Goal: Task Accomplishment & Management: Use online tool/utility

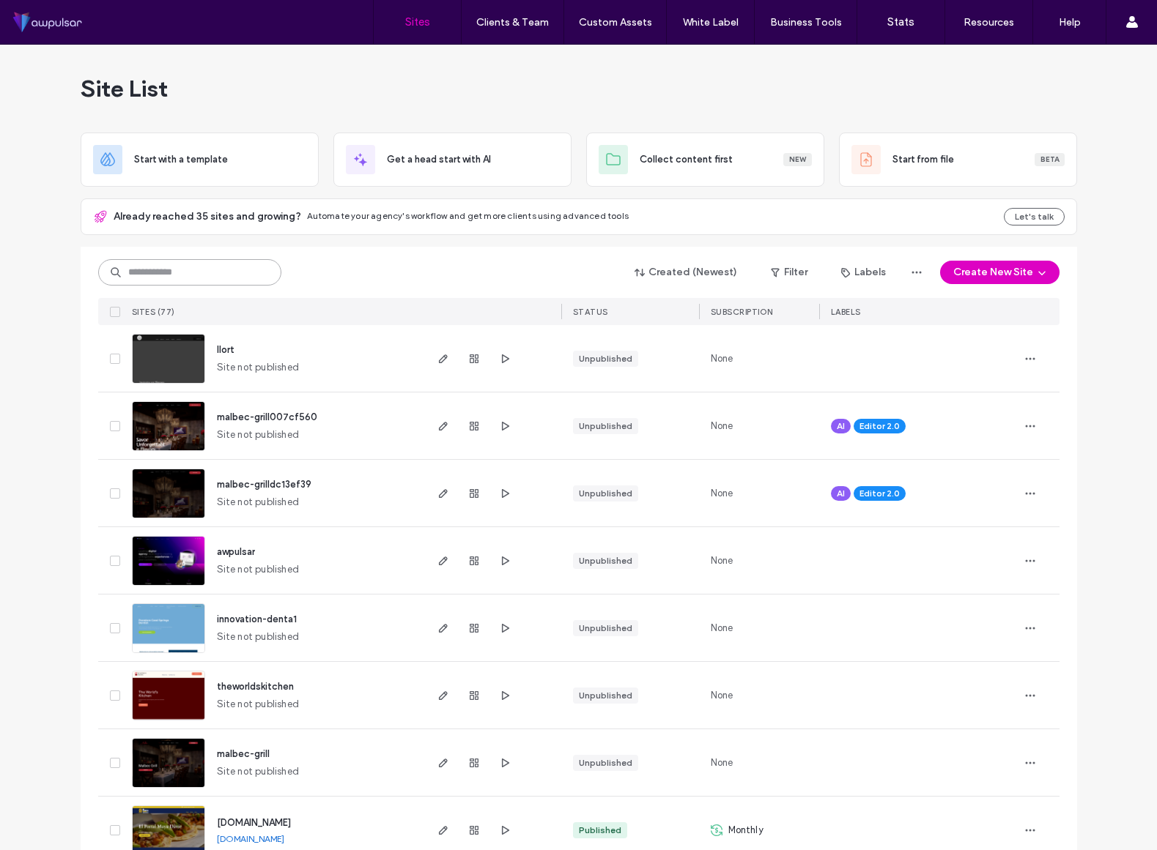
click at [194, 272] on input at bounding box center [189, 272] width 183 height 26
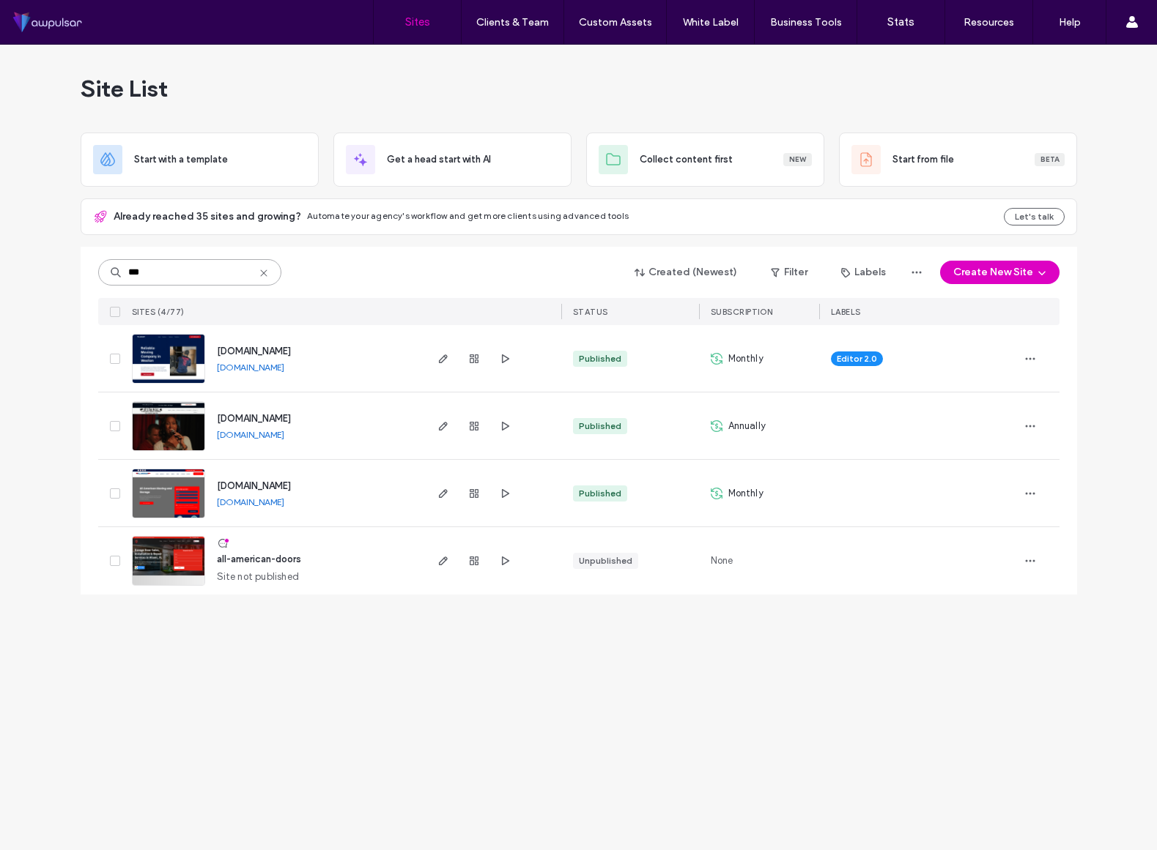
type input "***"
click at [174, 436] on img at bounding box center [169, 452] width 72 height 100
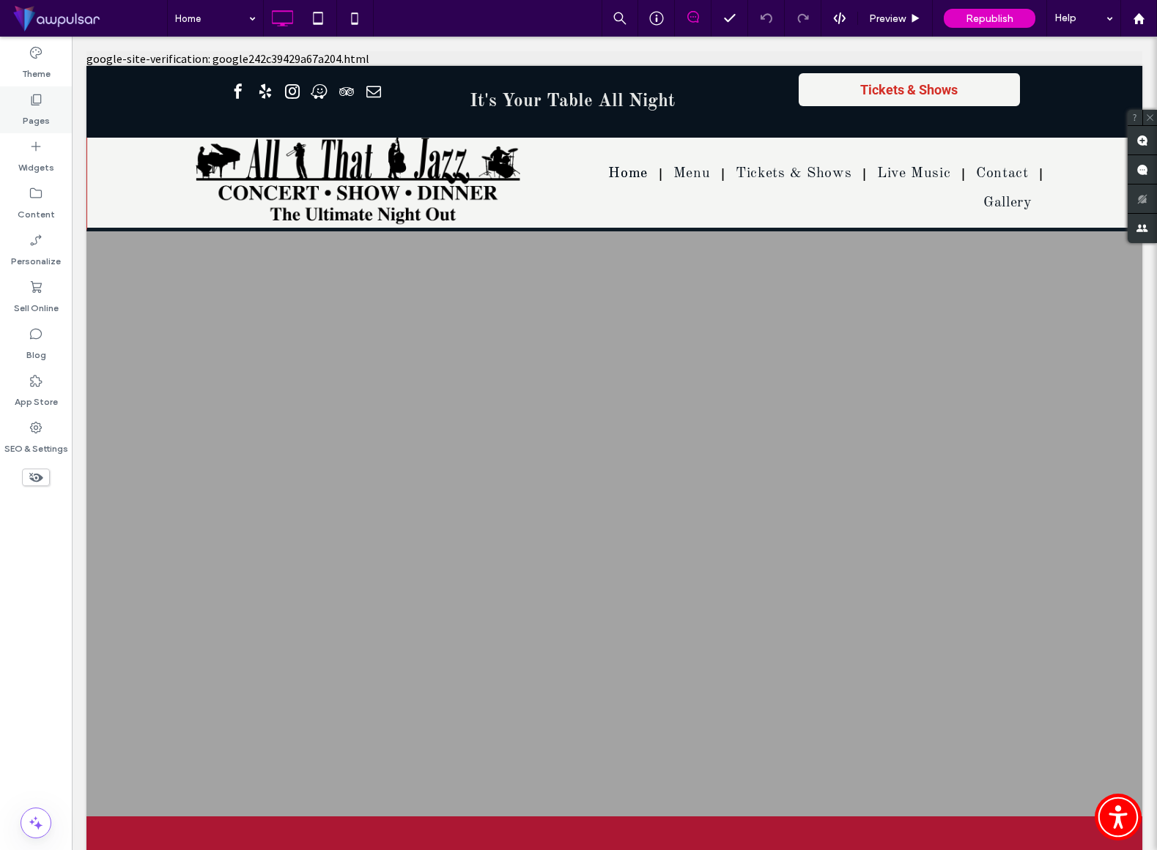
click at [37, 104] on icon at bounding box center [36, 99] width 15 height 15
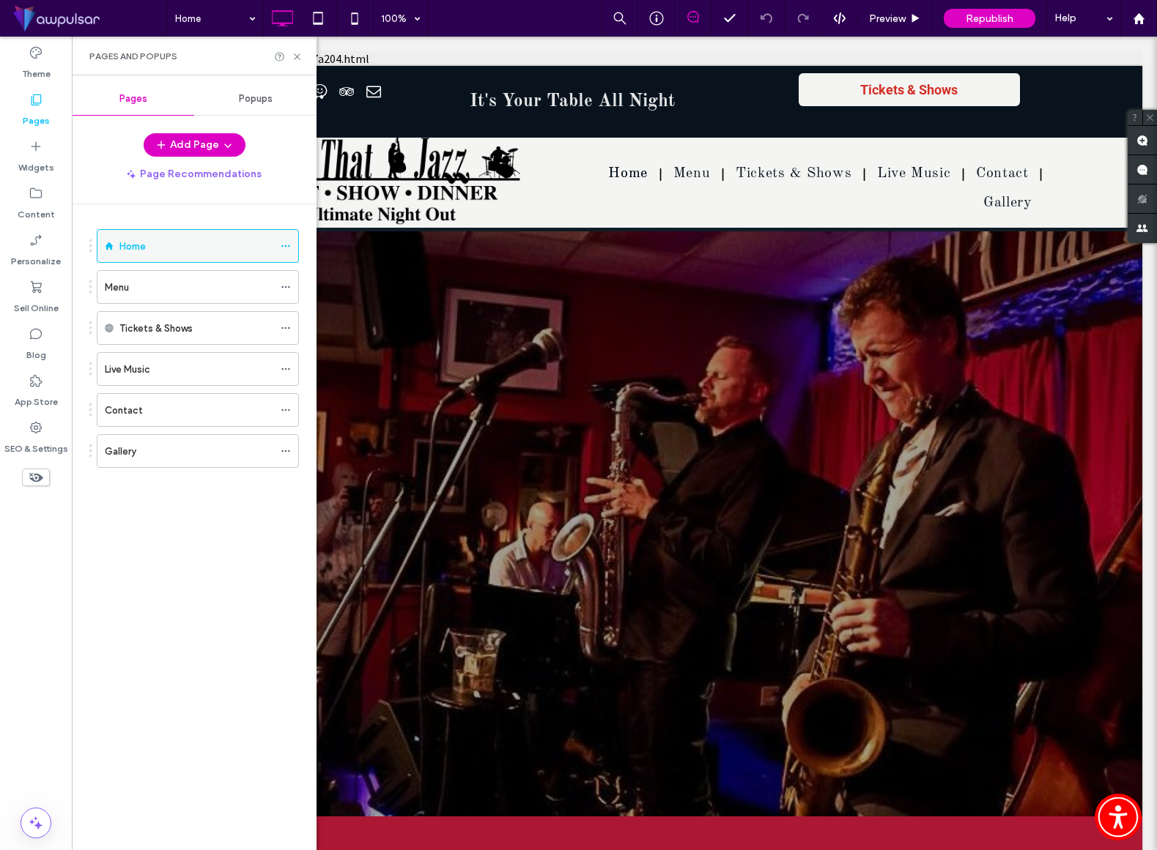
click at [284, 249] on icon at bounding box center [286, 246] width 10 height 10
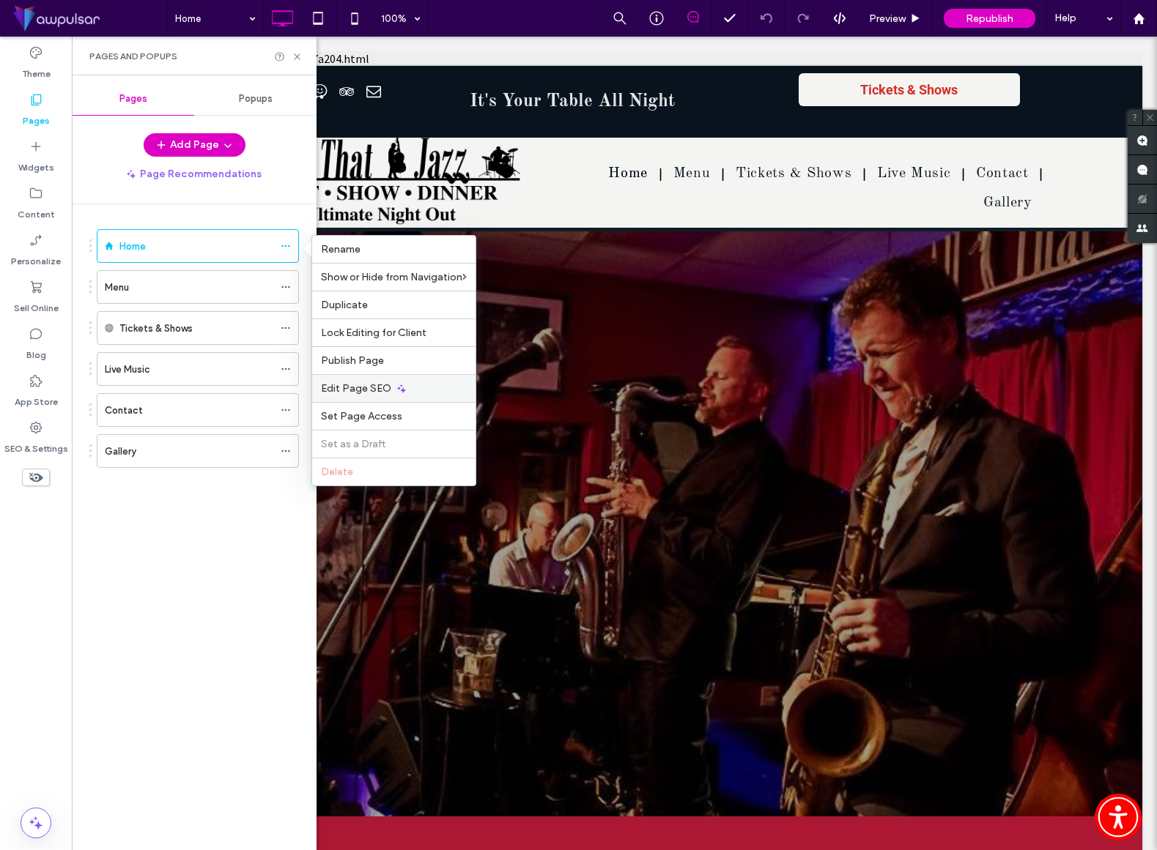
click at [385, 385] on span "Edit Page SEO" at bounding box center [356, 388] width 70 height 12
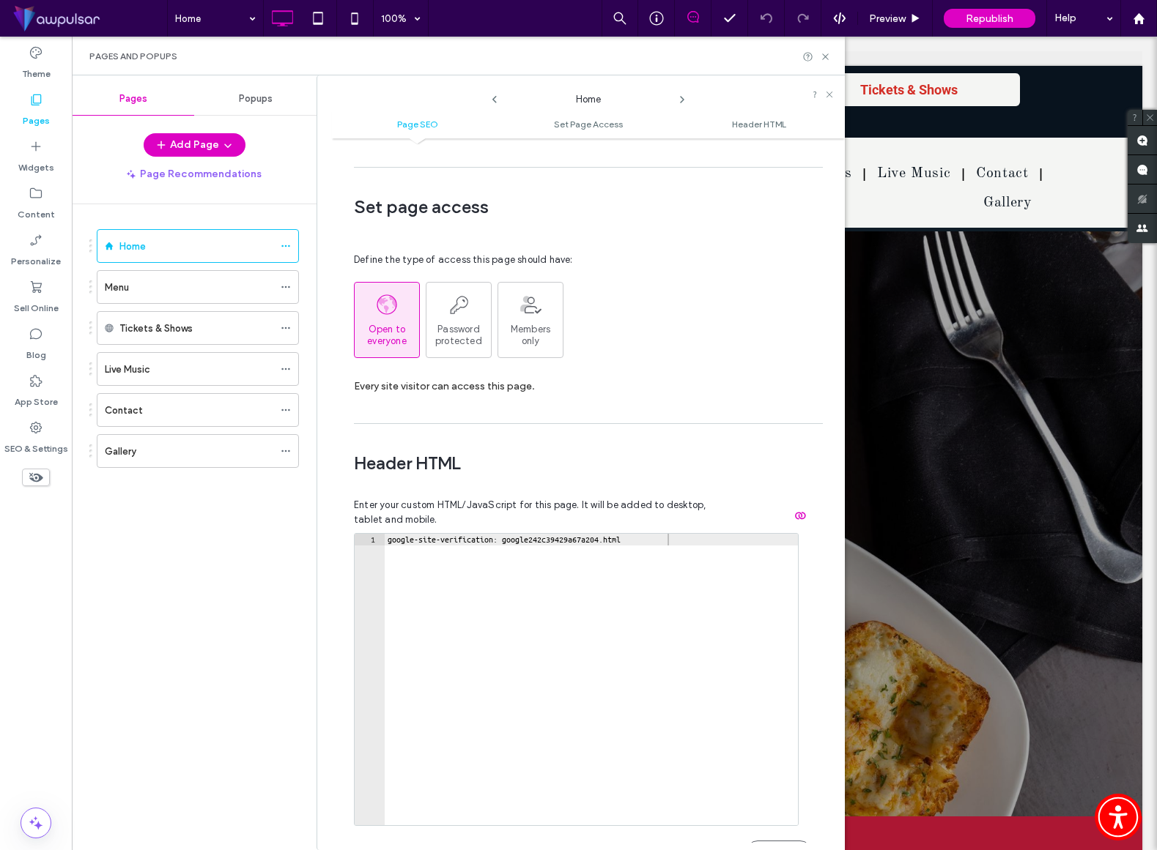
scroll to position [1014, 0]
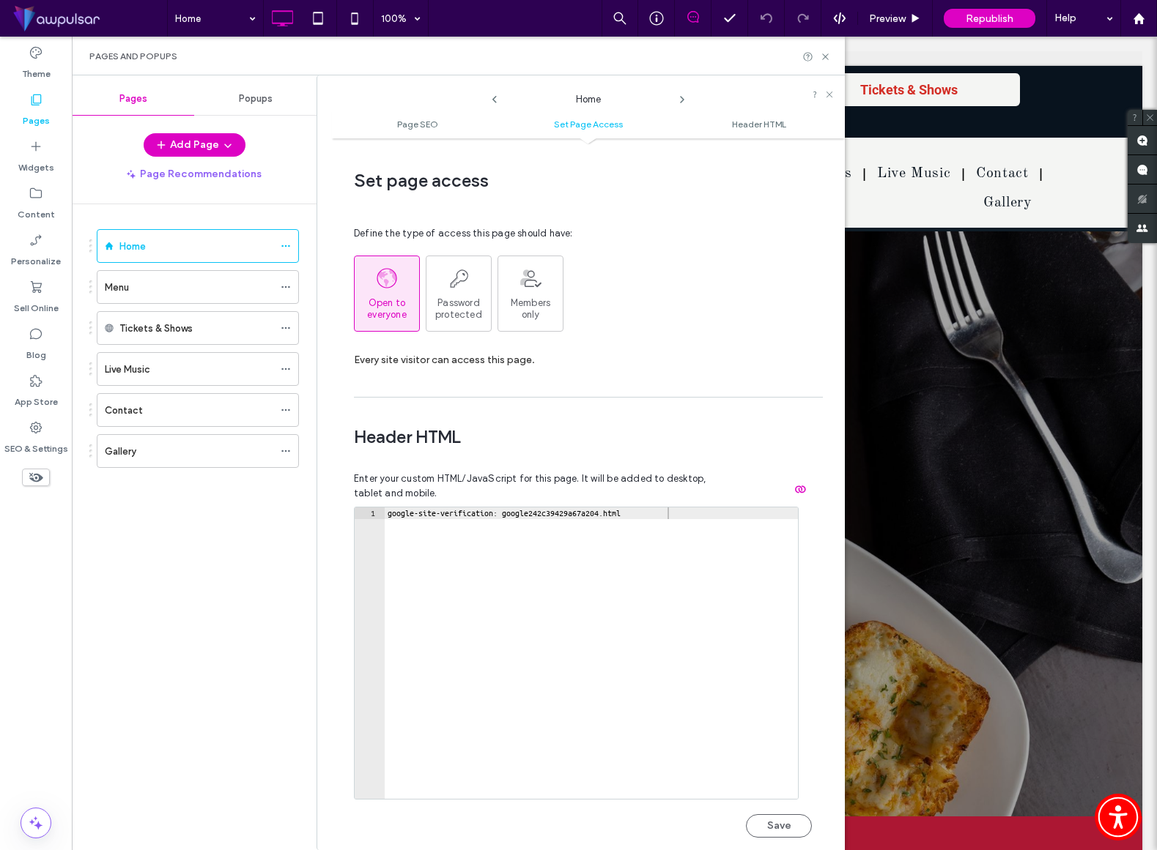
type textarea "**********"
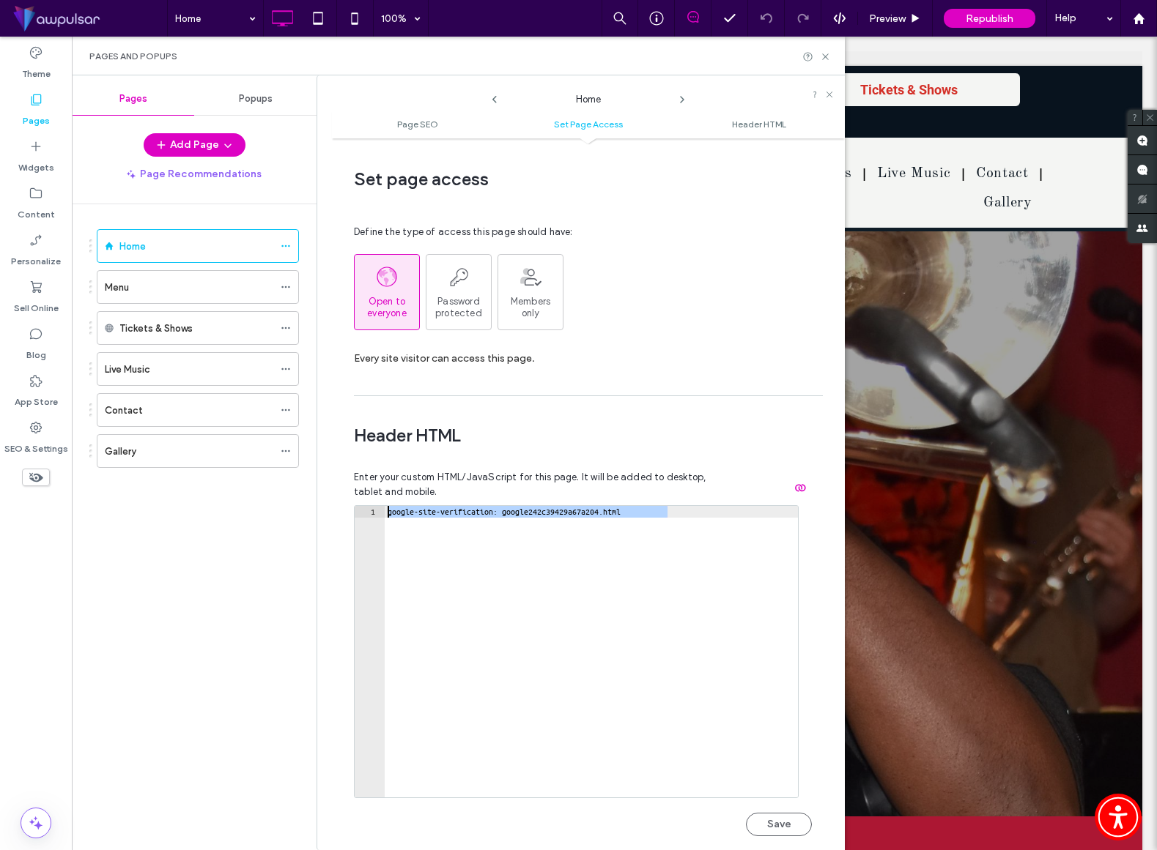
drag, startPoint x: 700, startPoint y: 483, endPoint x: 370, endPoint y: 479, distance: 330.4
click at [370, 505] on div "**********" at bounding box center [576, 651] width 445 height 293
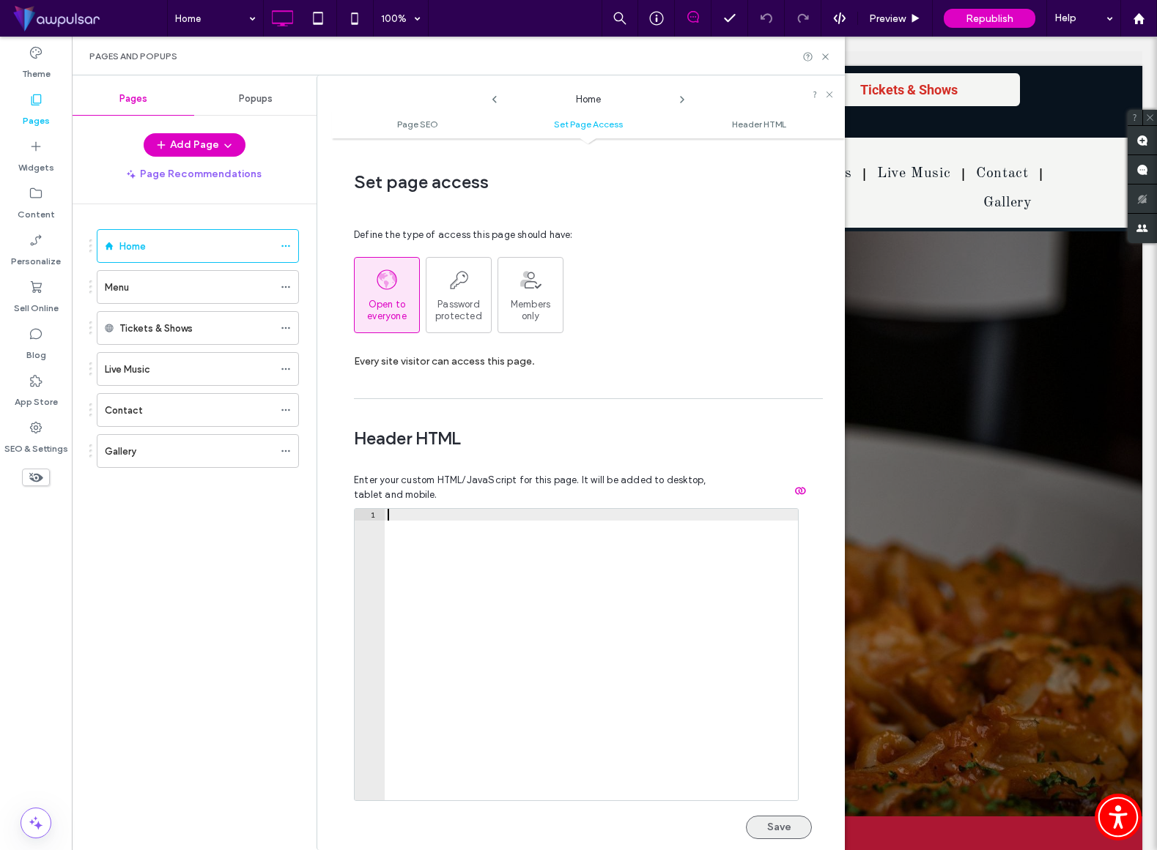
click at [776, 816] on button "Save" at bounding box center [779, 827] width 66 height 23
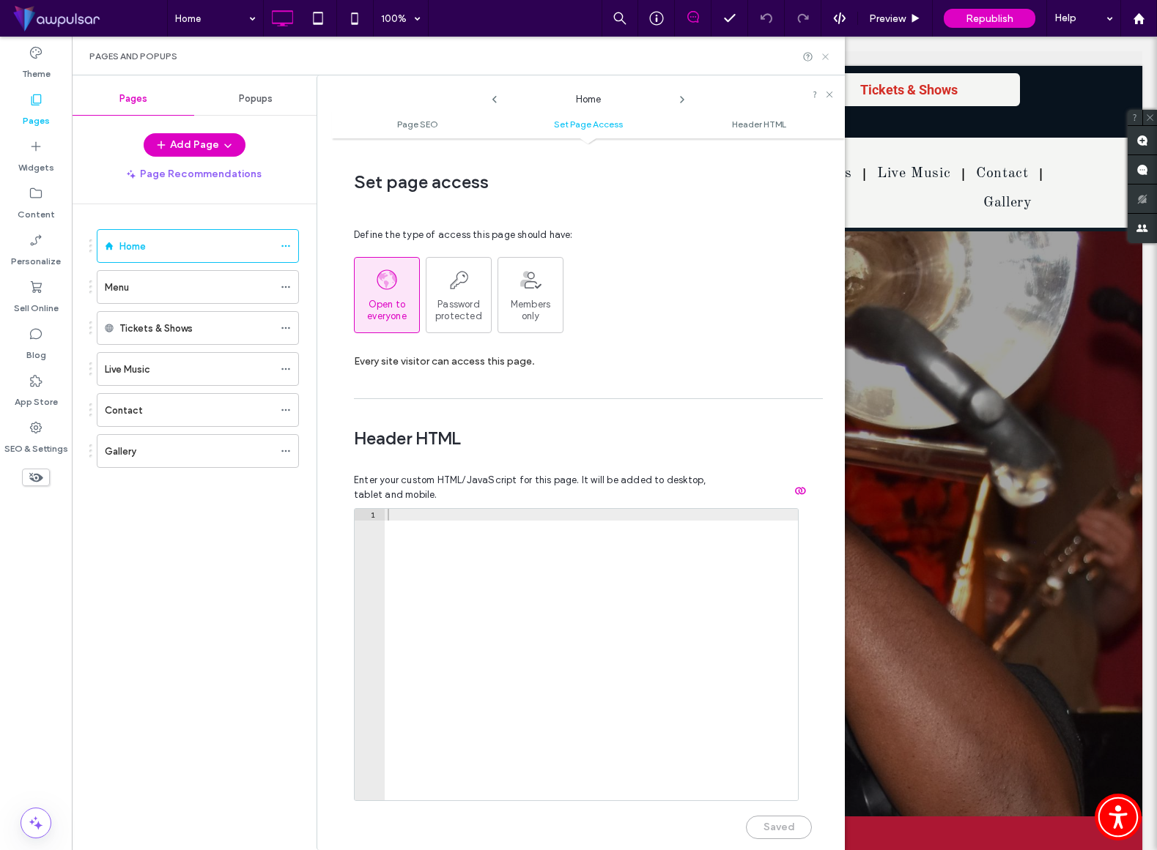
click at [824, 53] on icon at bounding box center [825, 56] width 11 height 11
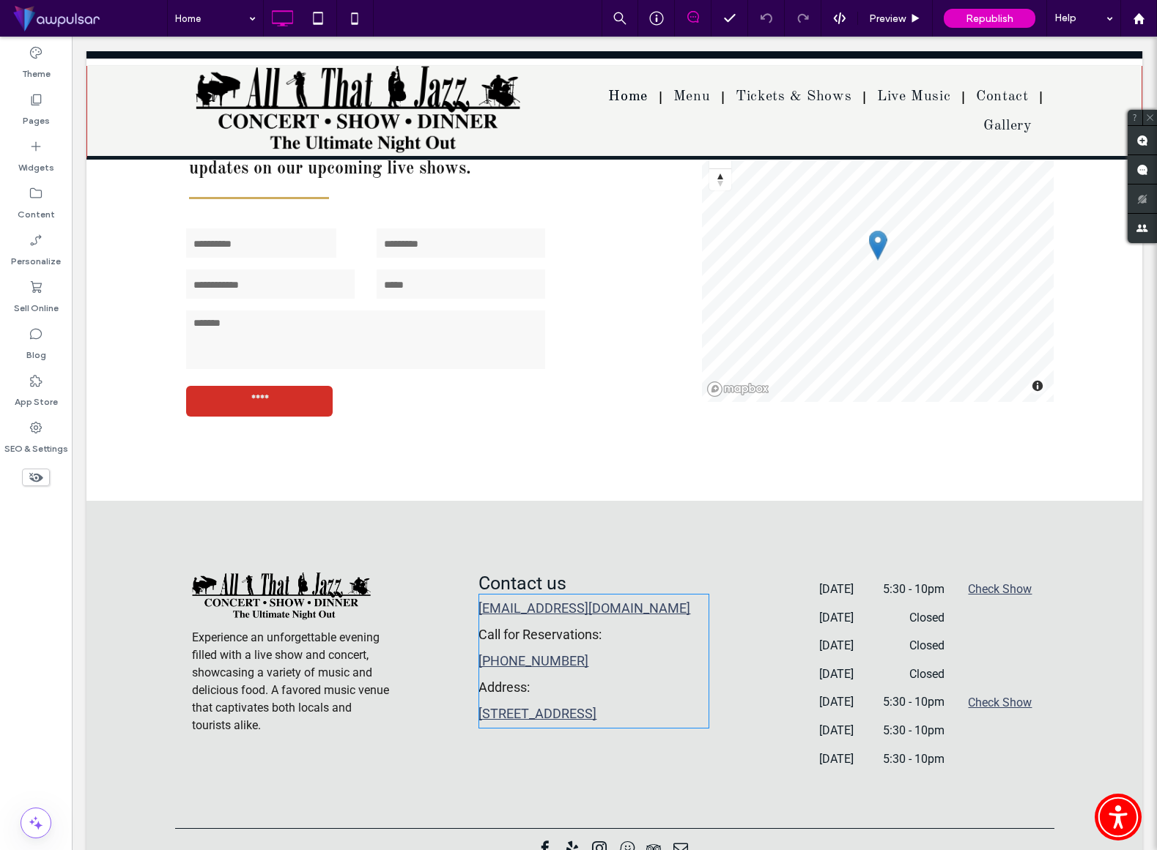
scroll to position [2399, 0]
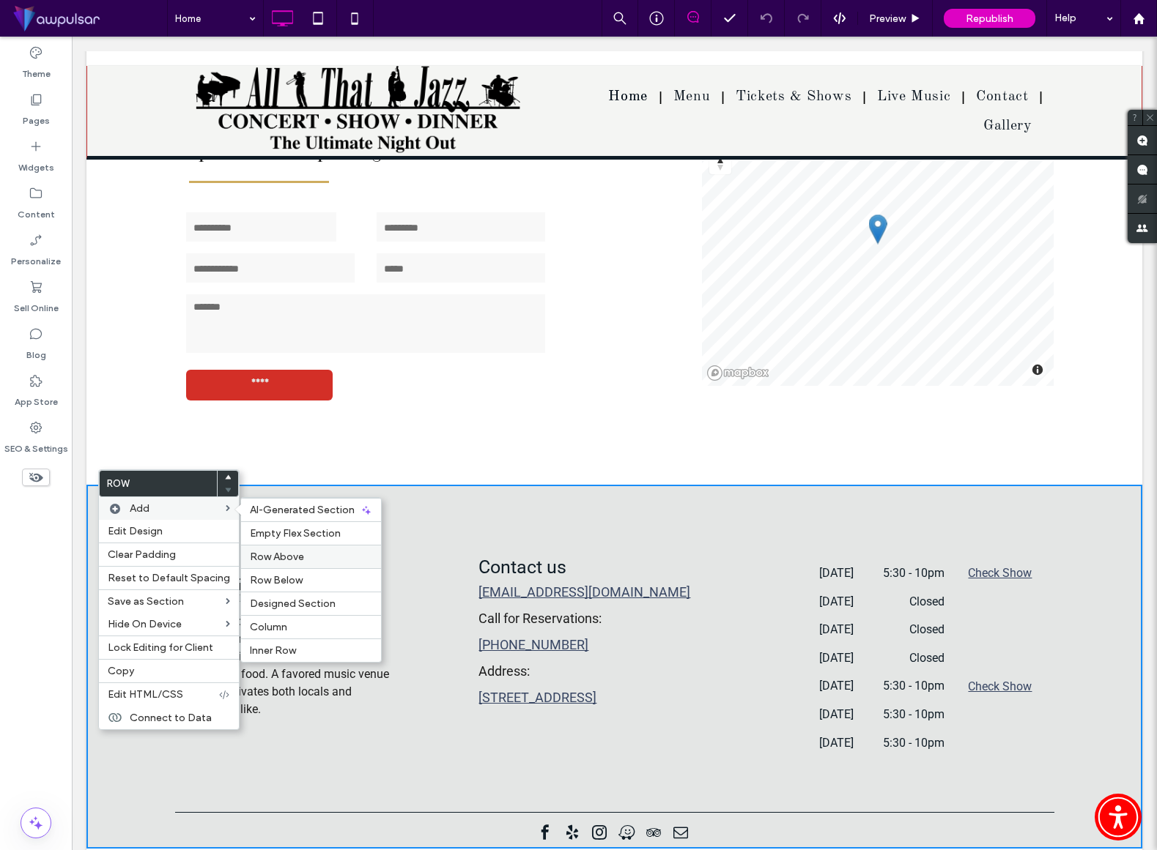
click at [305, 561] on label "Row Above" at bounding box center [311, 557] width 122 height 12
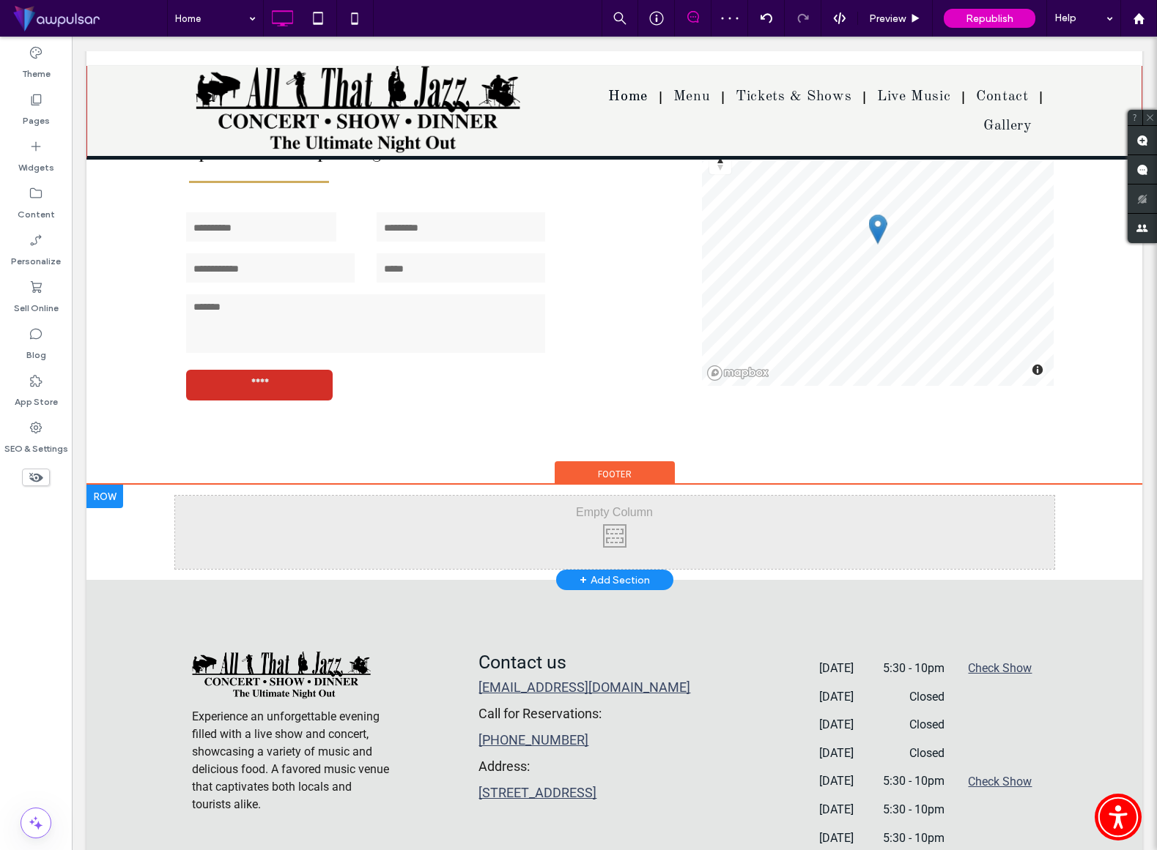
click at [494, 505] on div "Click To Paste Click To Paste" at bounding box center [614, 532] width 879 height 73
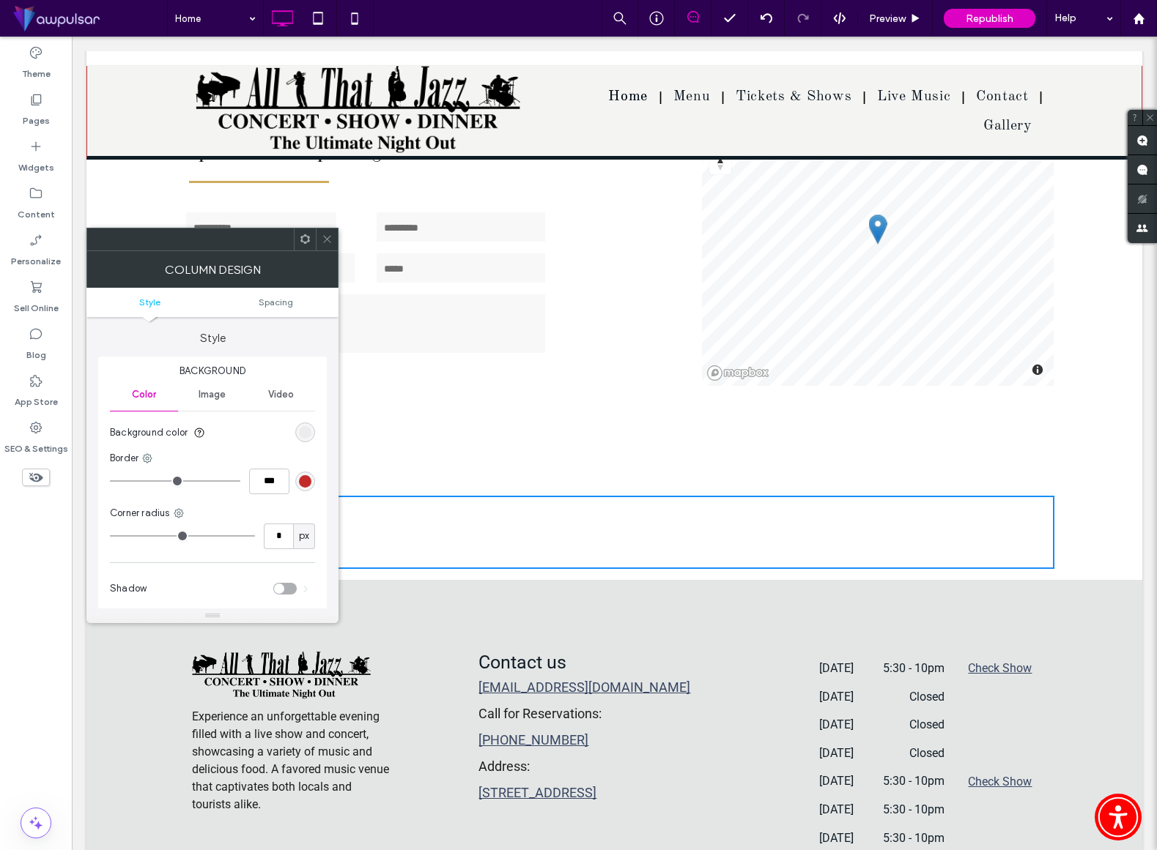
click at [330, 241] on icon at bounding box center [327, 239] width 11 height 11
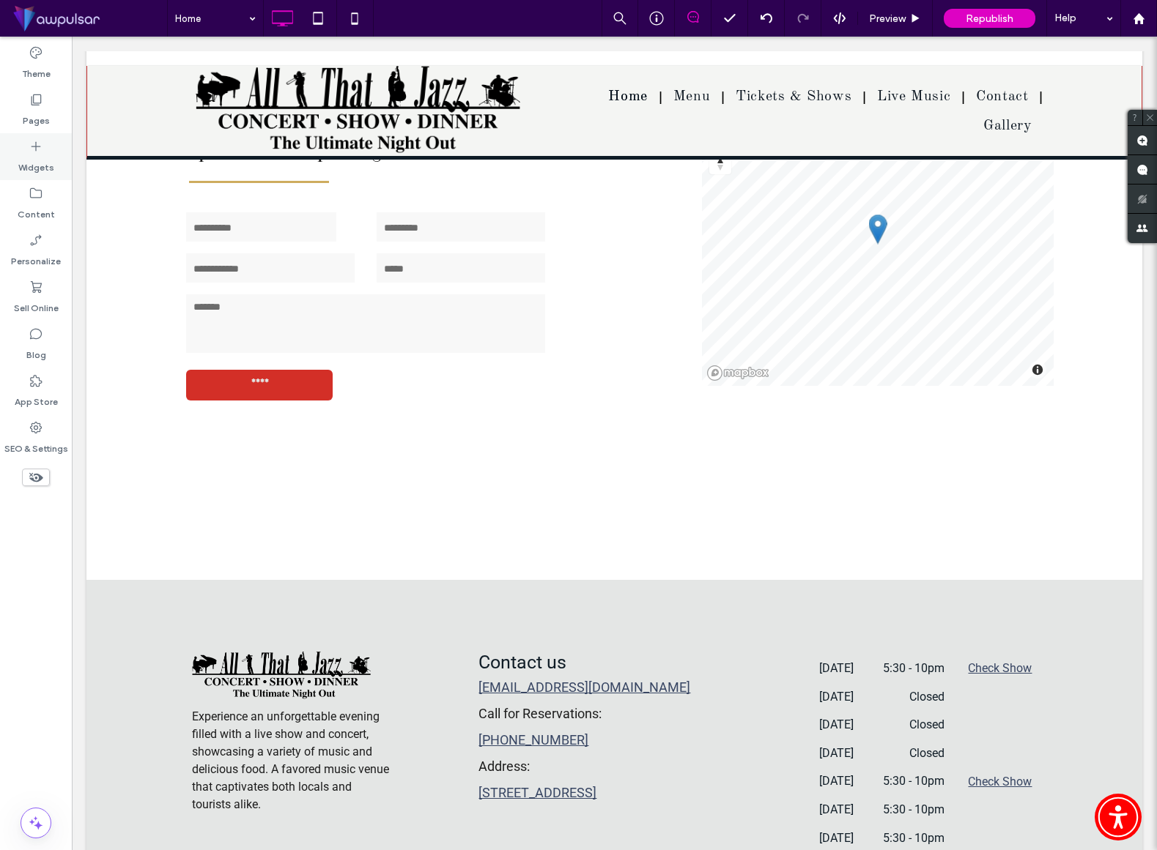
click at [34, 143] on icon at bounding box center [36, 146] width 15 height 15
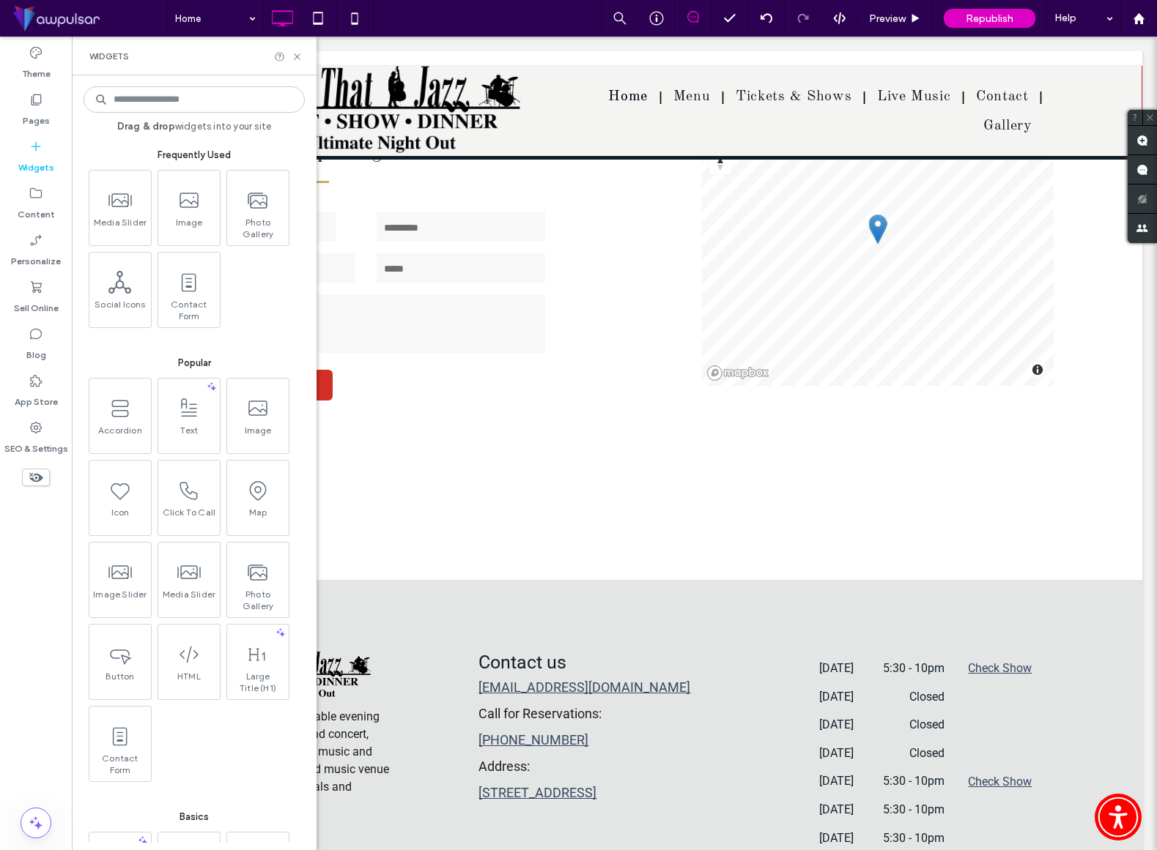
click at [163, 103] on input at bounding box center [194, 99] width 221 height 26
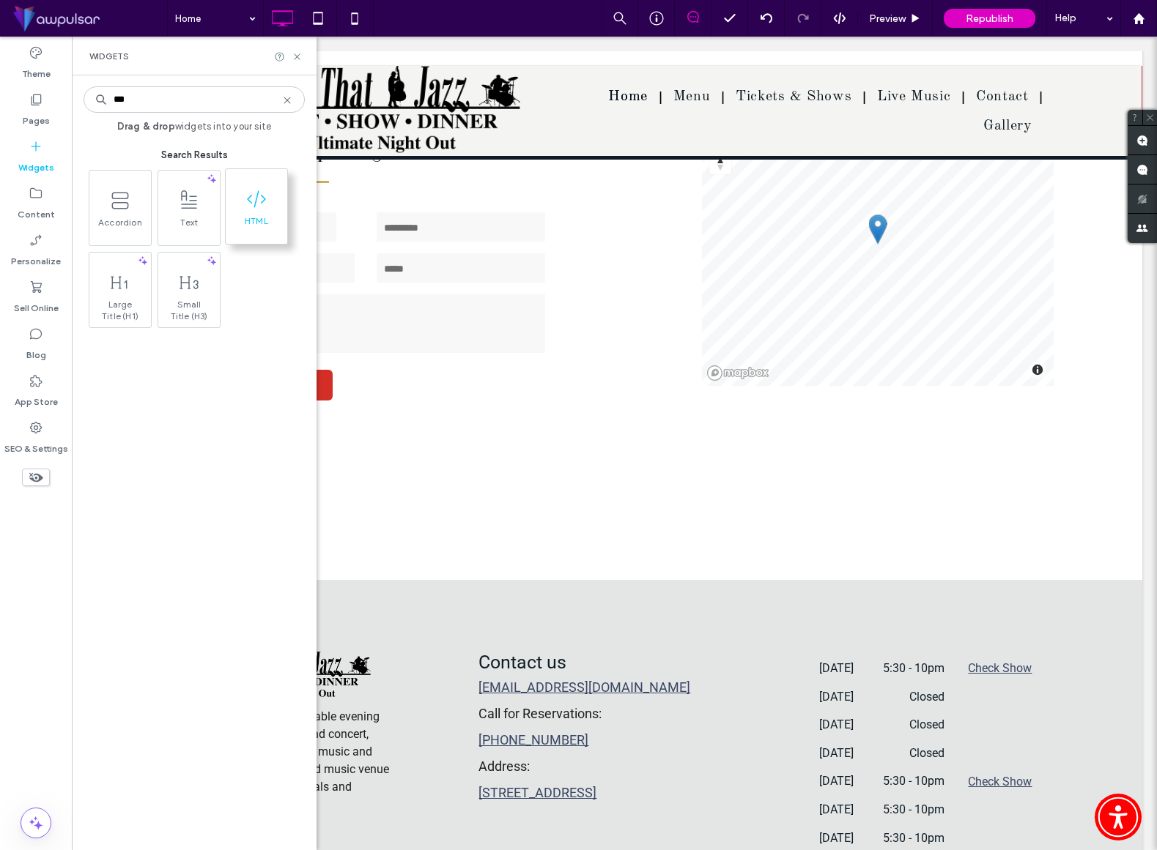
type input "***"
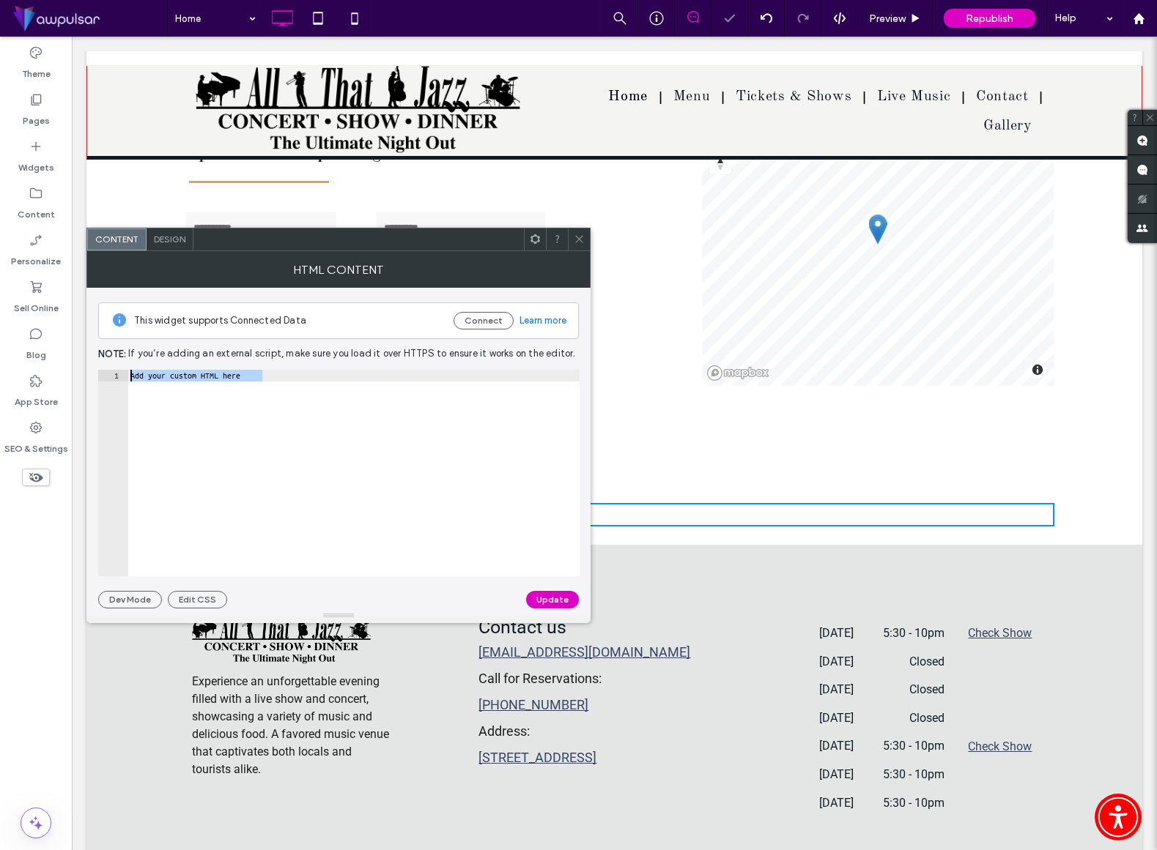
drag, startPoint x: 308, startPoint y: 372, endPoint x: 118, endPoint y: 366, distance: 189.8
click at [118, 366] on div "**********" at bounding box center [338, 448] width 481 height 321
paste textarea "*"
paste textarea "**********"
type textarea "**********"
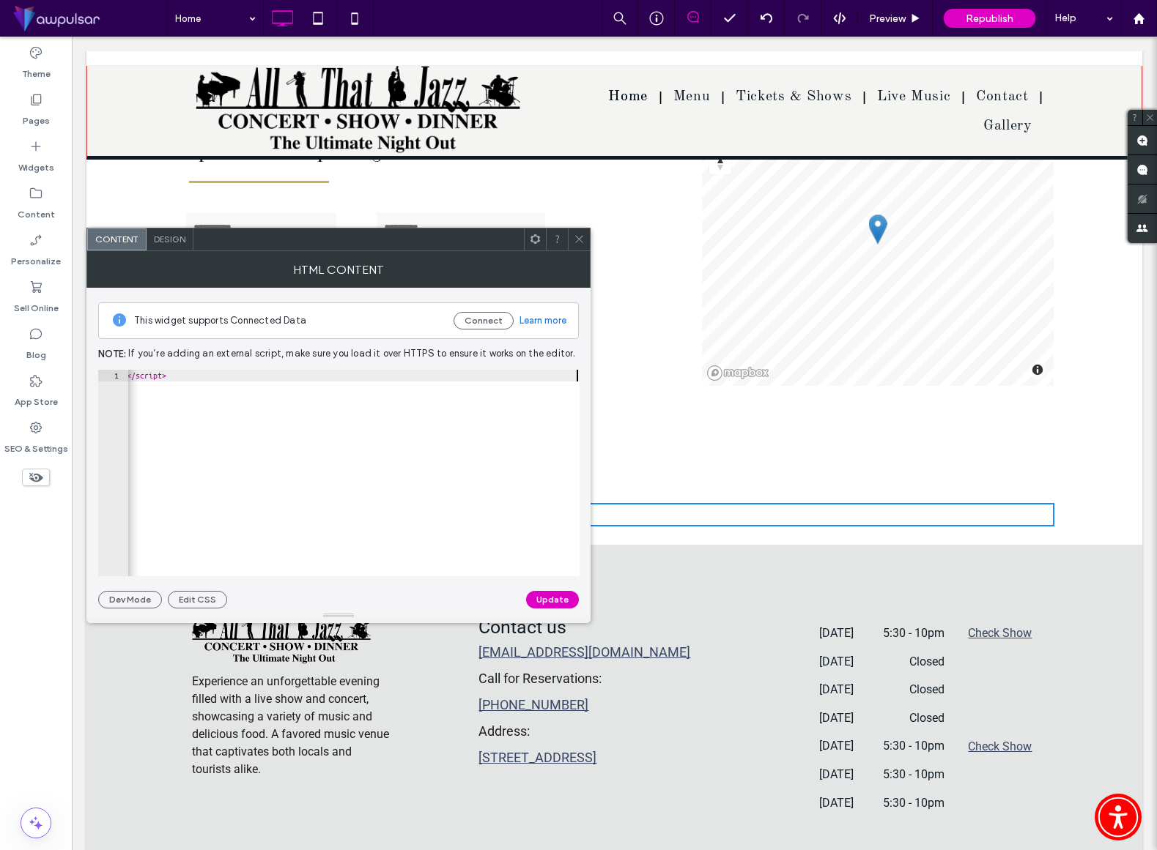
scroll to position [0, 1300]
click at [562, 593] on button "Update" at bounding box center [552, 600] width 53 height 18
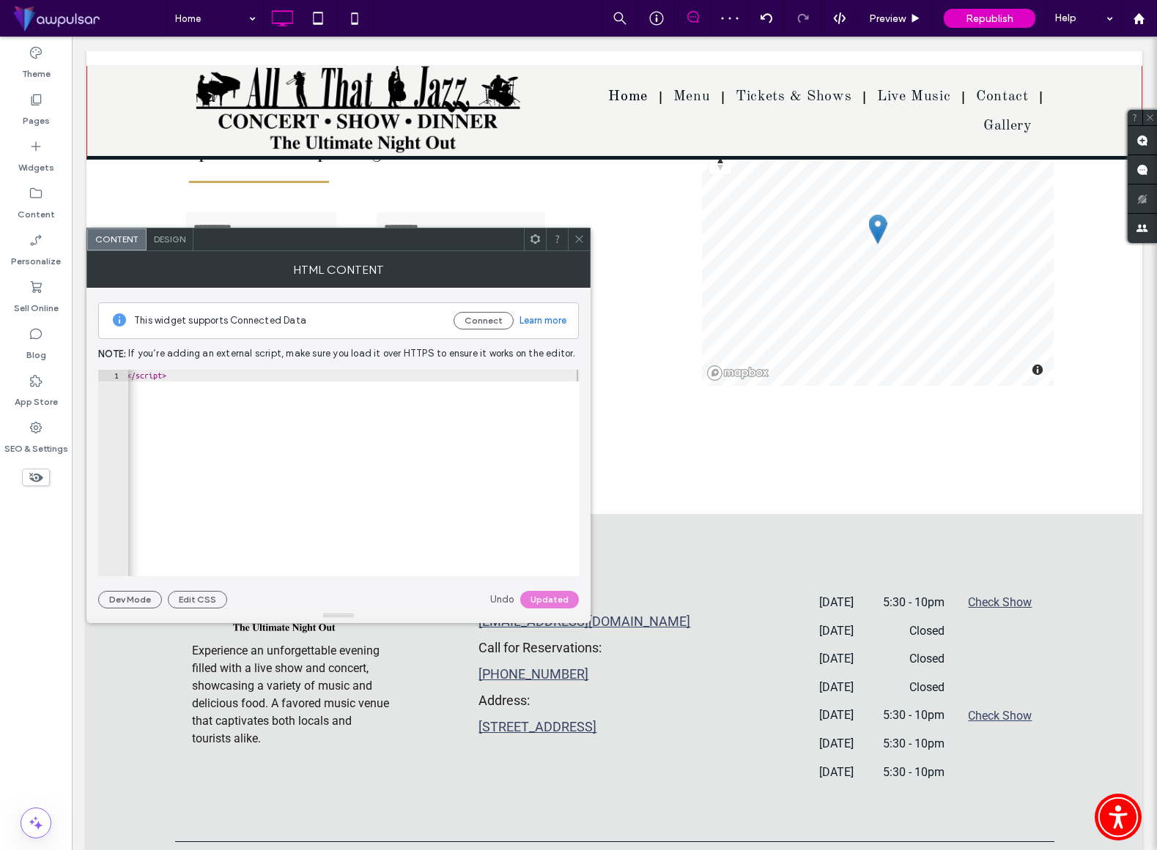
click at [579, 239] on use at bounding box center [578, 239] width 7 height 7
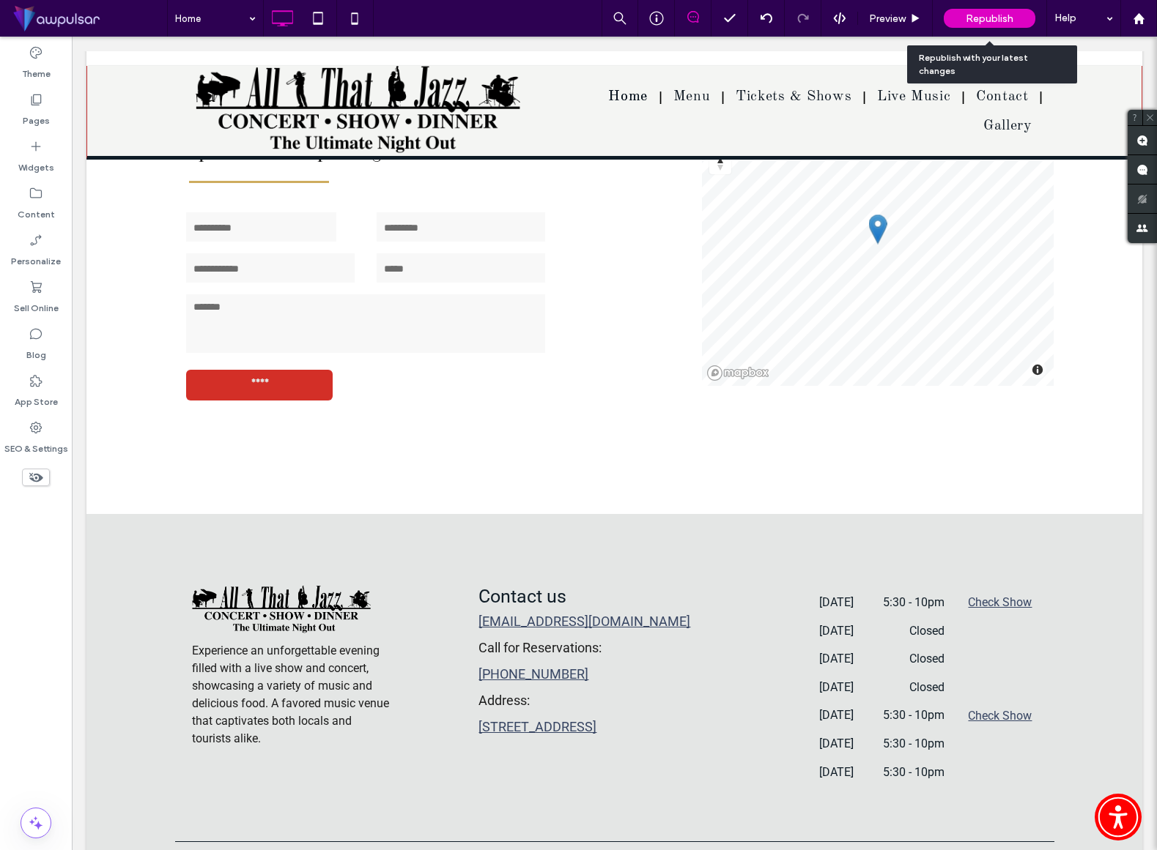
click at [990, 26] on div "Republish" at bounding box center [989, 18] width 92 height 19
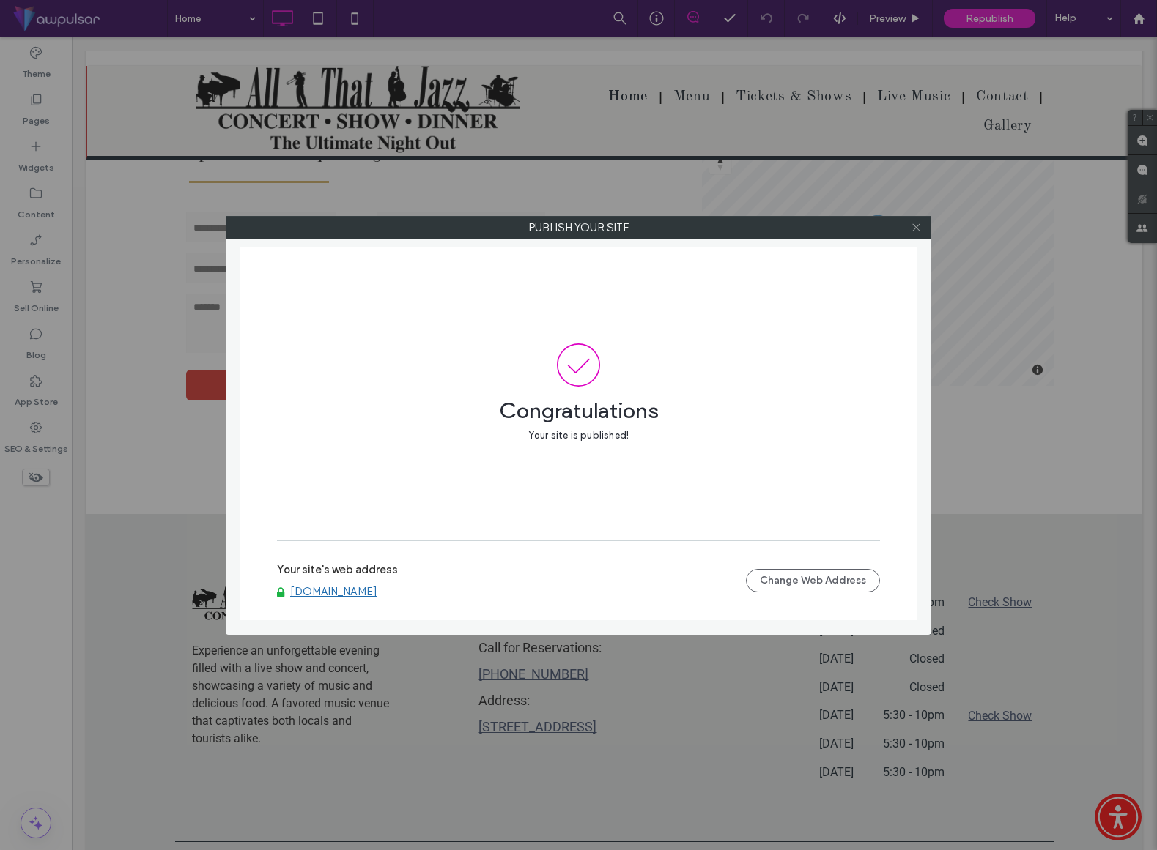
click at [913, 229] on icon at bounding box center [915, 227] width 11 height 11
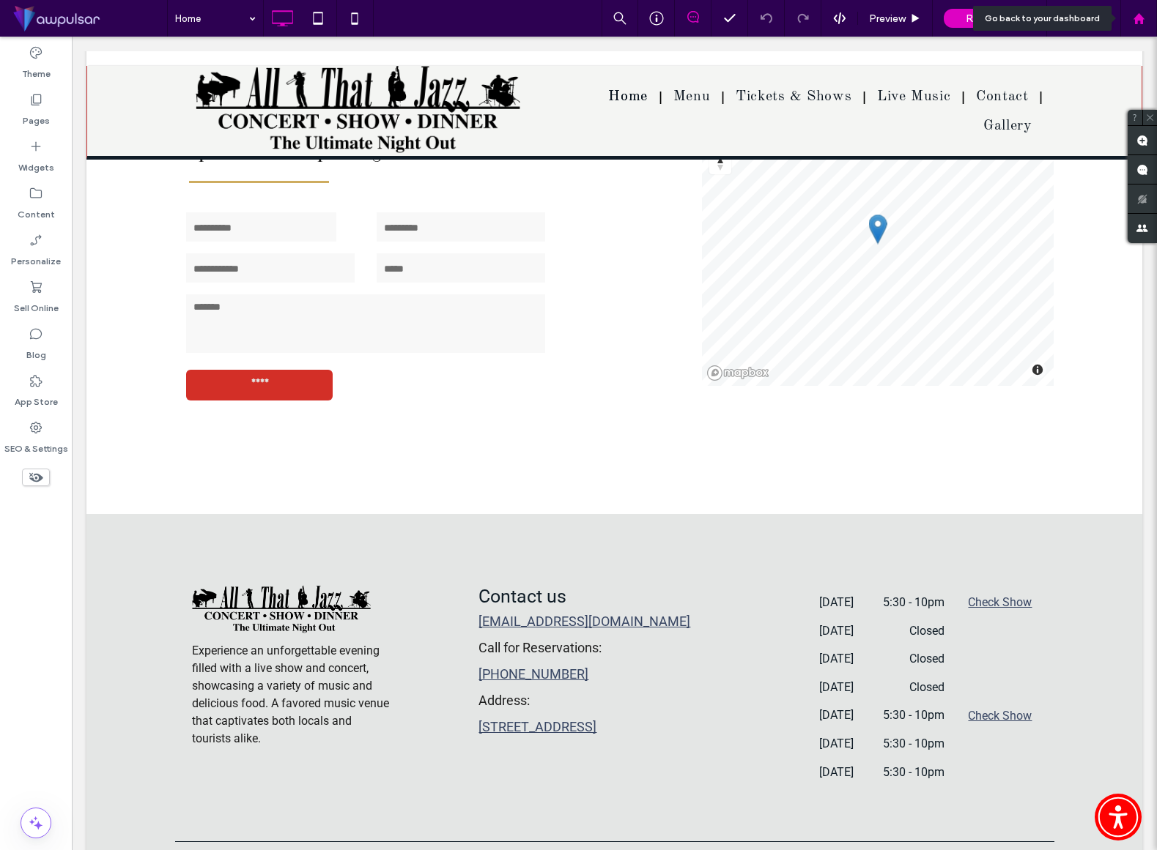
click at [1141, 18] on use at bounding box center [1137, 17] width 11 height 11
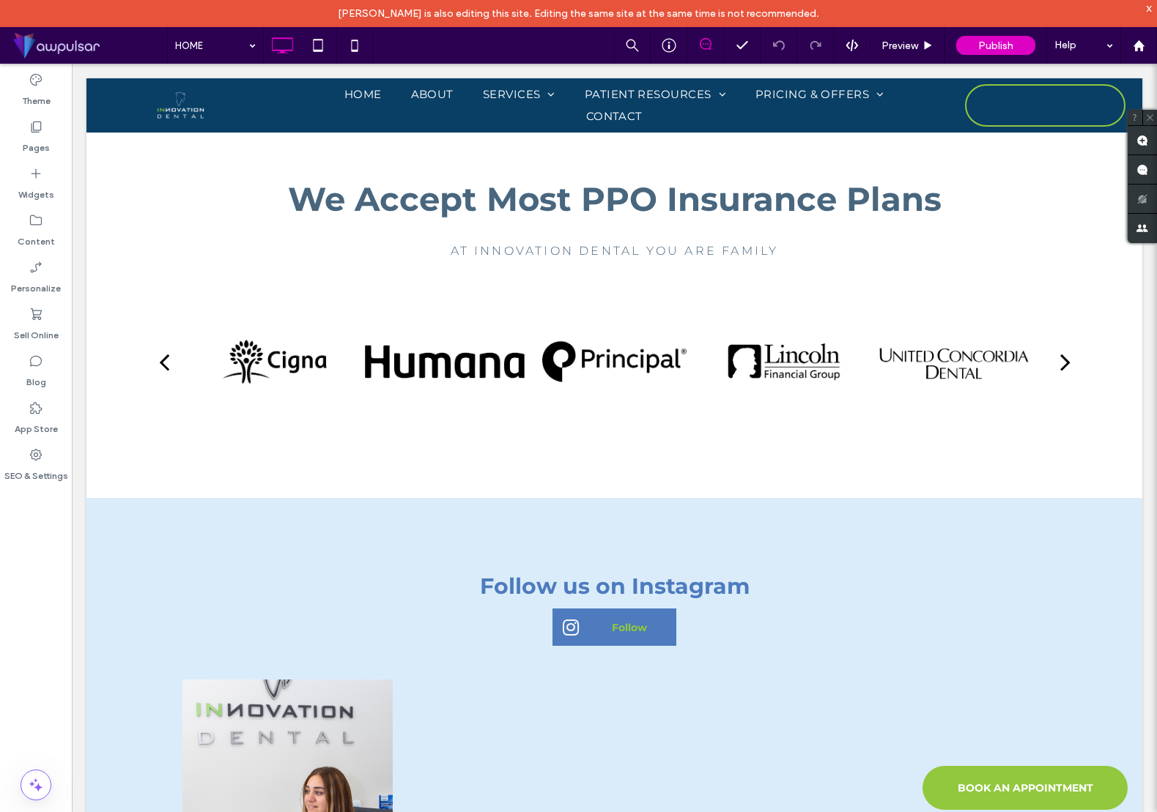
scroll to position [3882, 0]
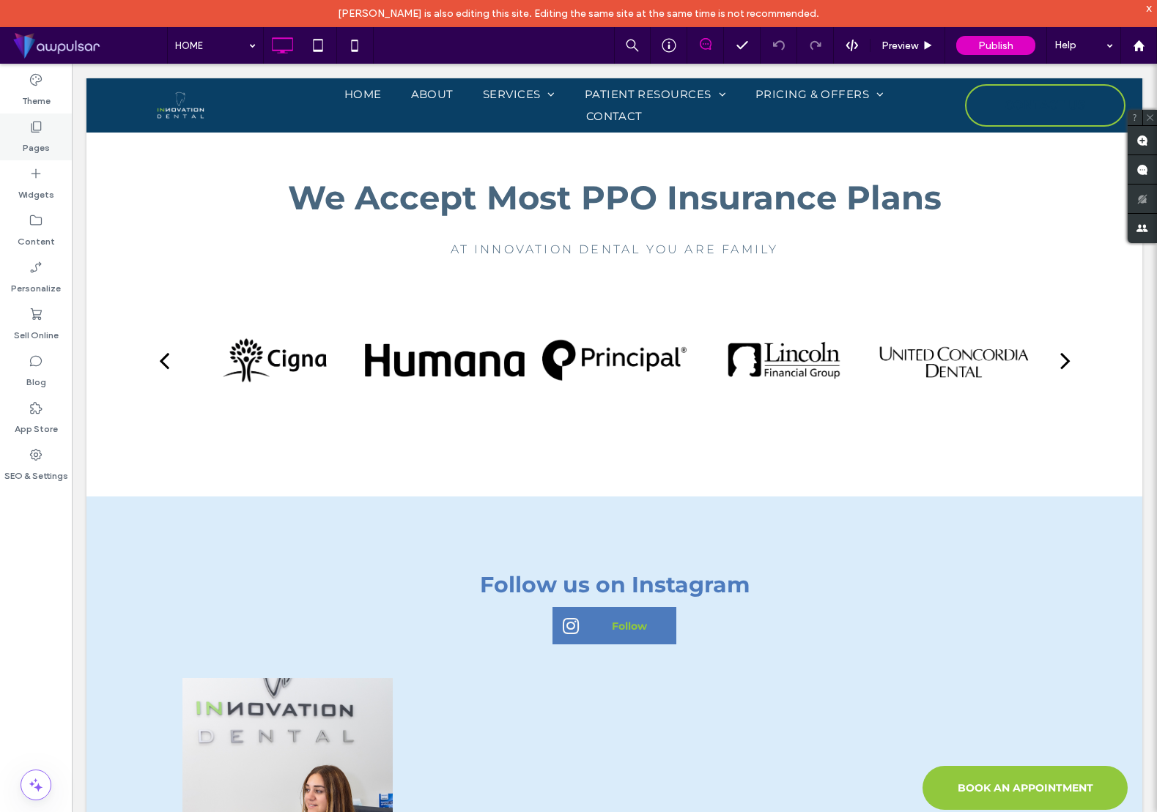
click at [30, 130] on icon at bounding box center [36, 126] width 15 height 15
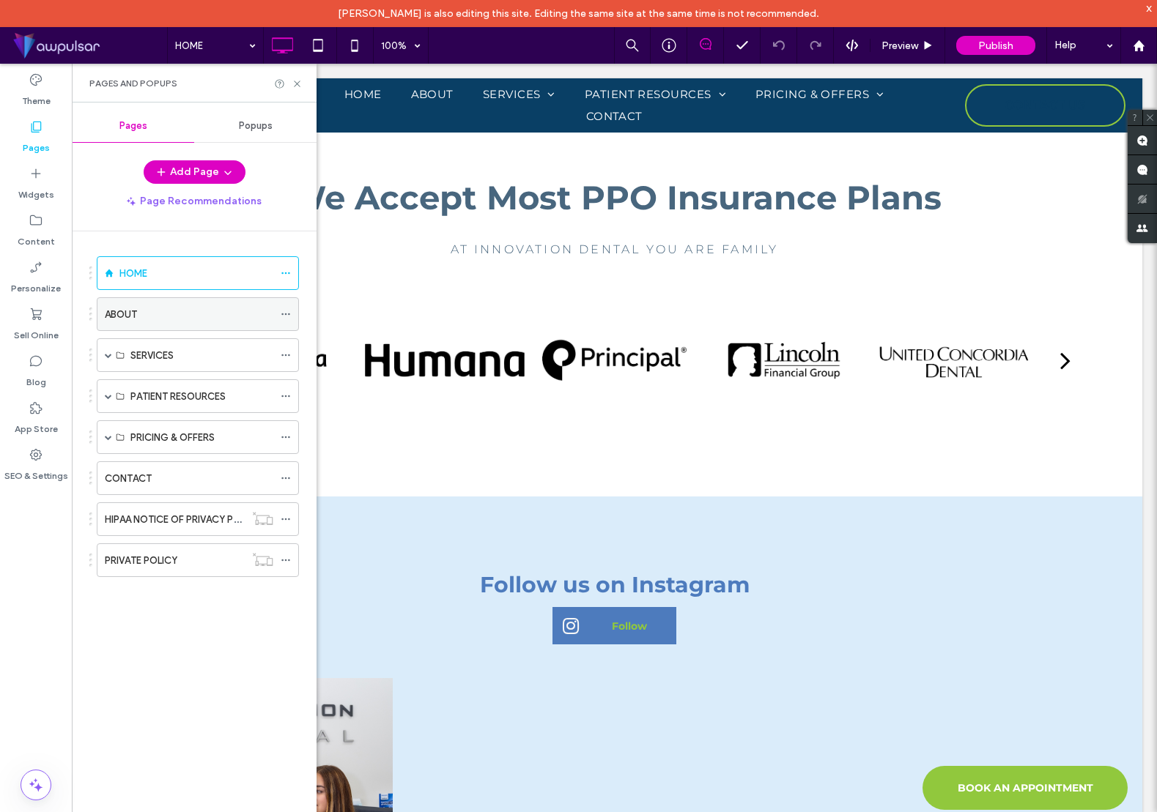
click at [167, 324] on div "ABOUT" at bounding box center [189, 314] width 168 height 32
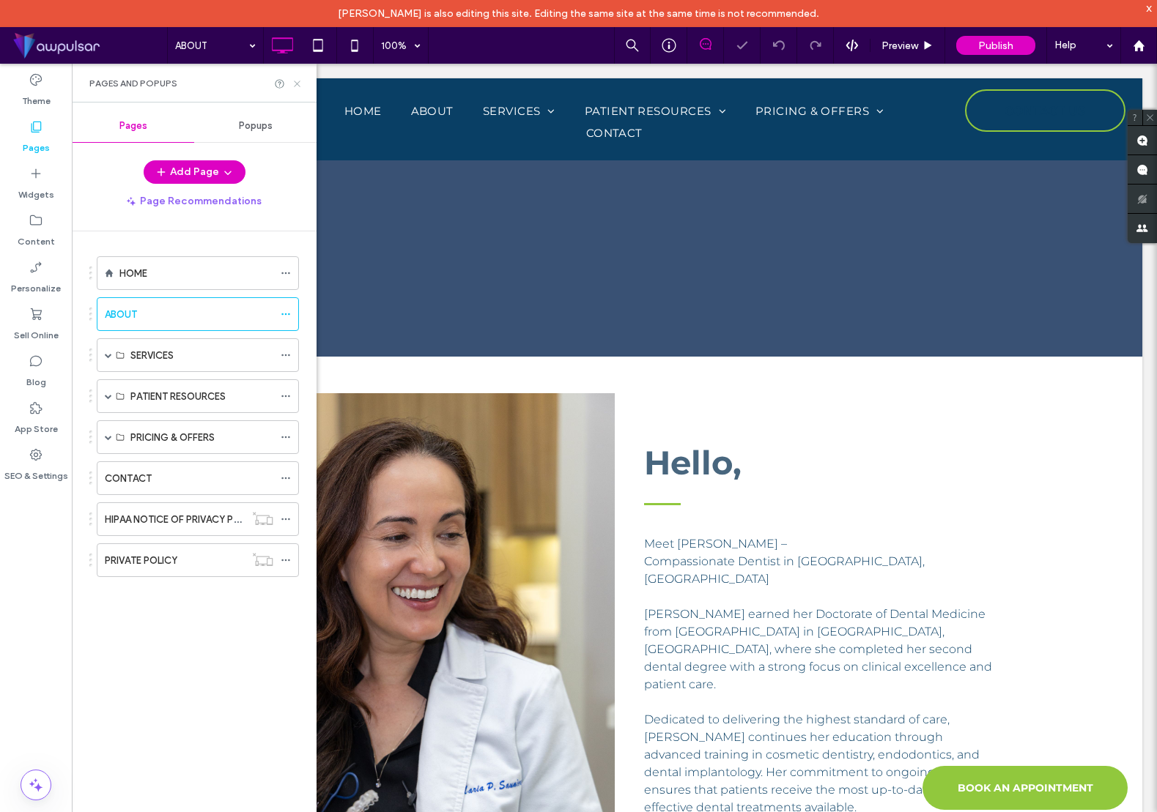
click at [296, 83] on icon at bounding box center [297, 83] width 11 height 11
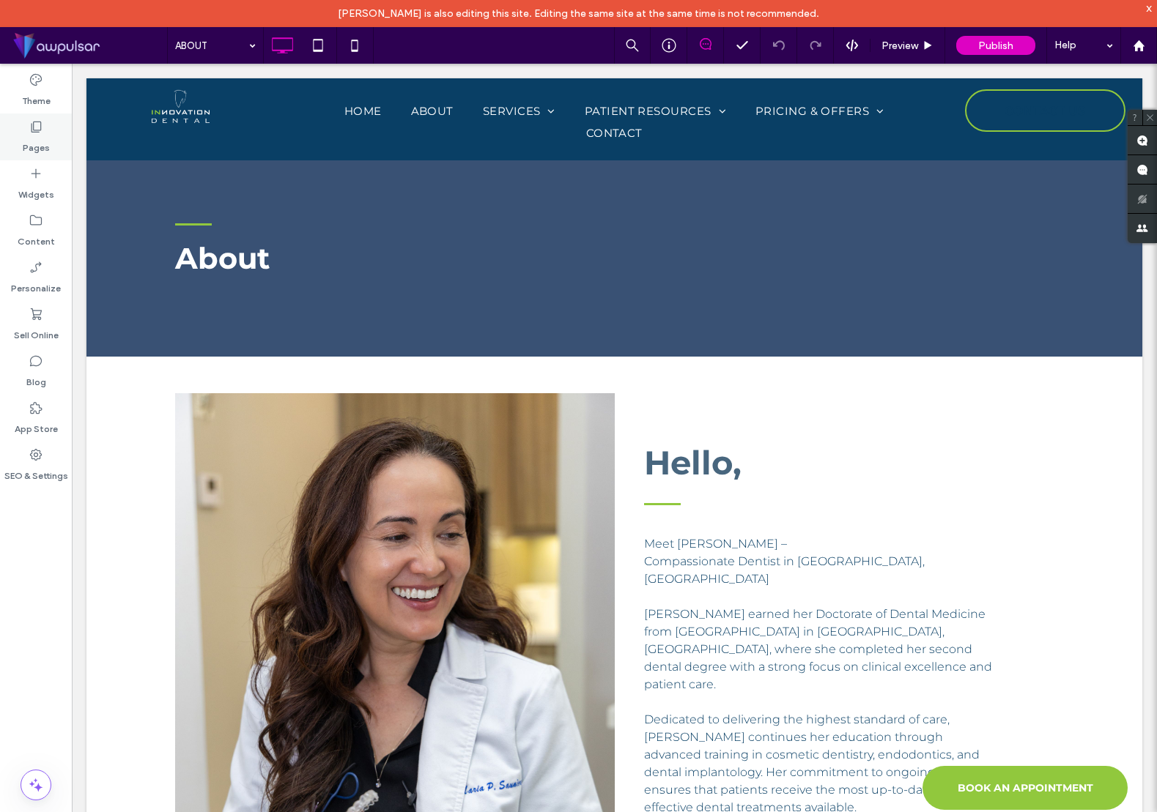
click at [31, 129] on use at bounding box center [36, 127] width 10 height 11
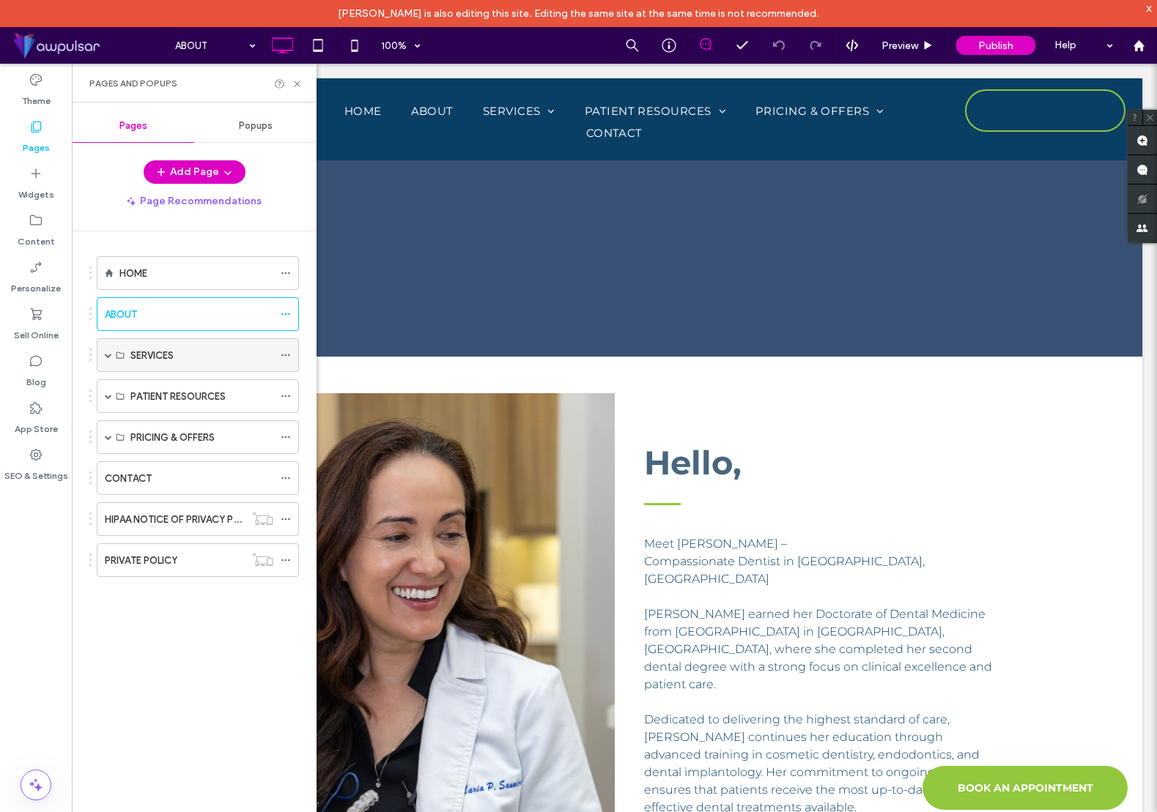
click at [107, 355] on span at bounding box center [108, 355] width 7 height 7
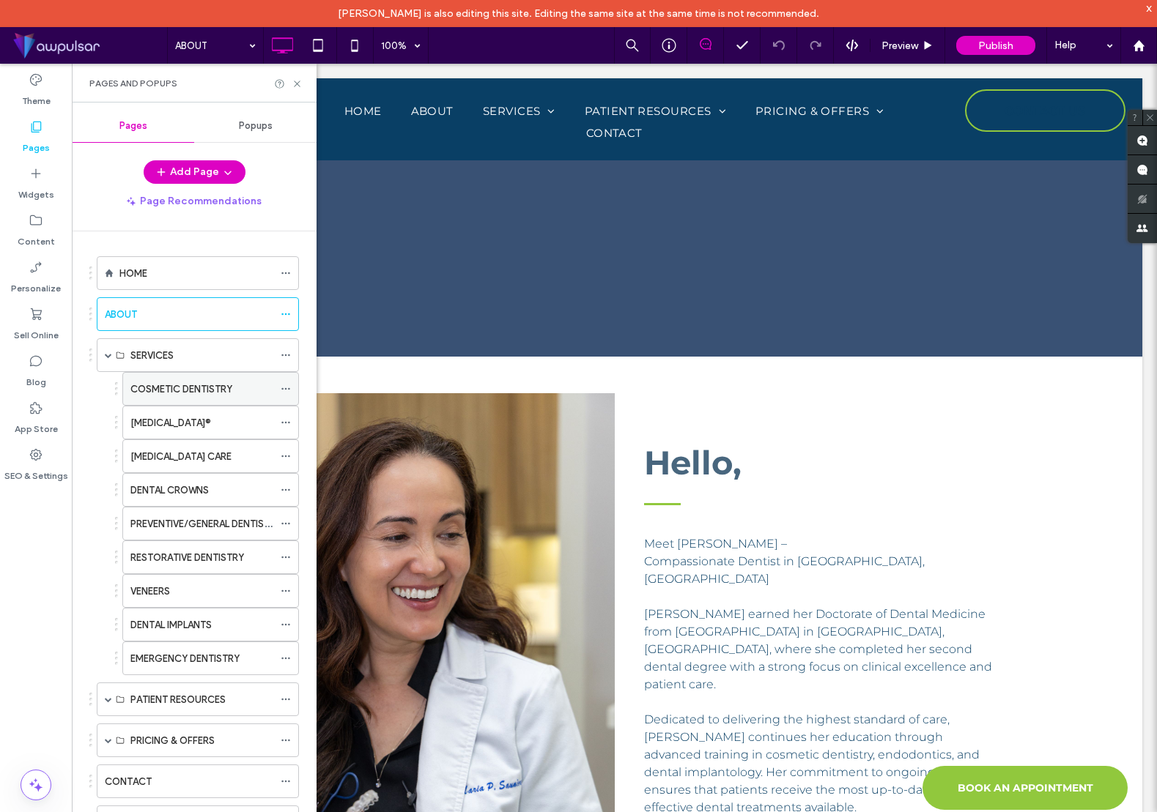
click at [191, 390] on label "COSMETIC DENTISTRY" at bounding box center [181, 390] width 102 height 26
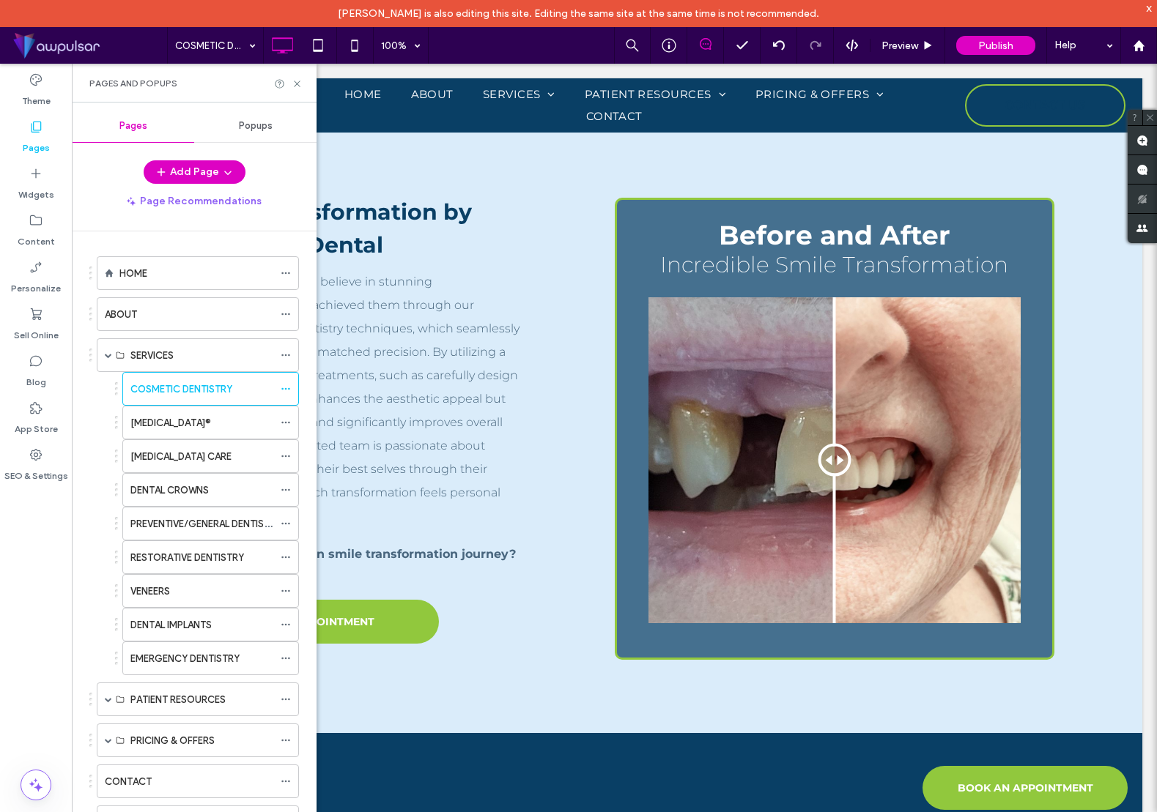
scroll to position [1294, 0]
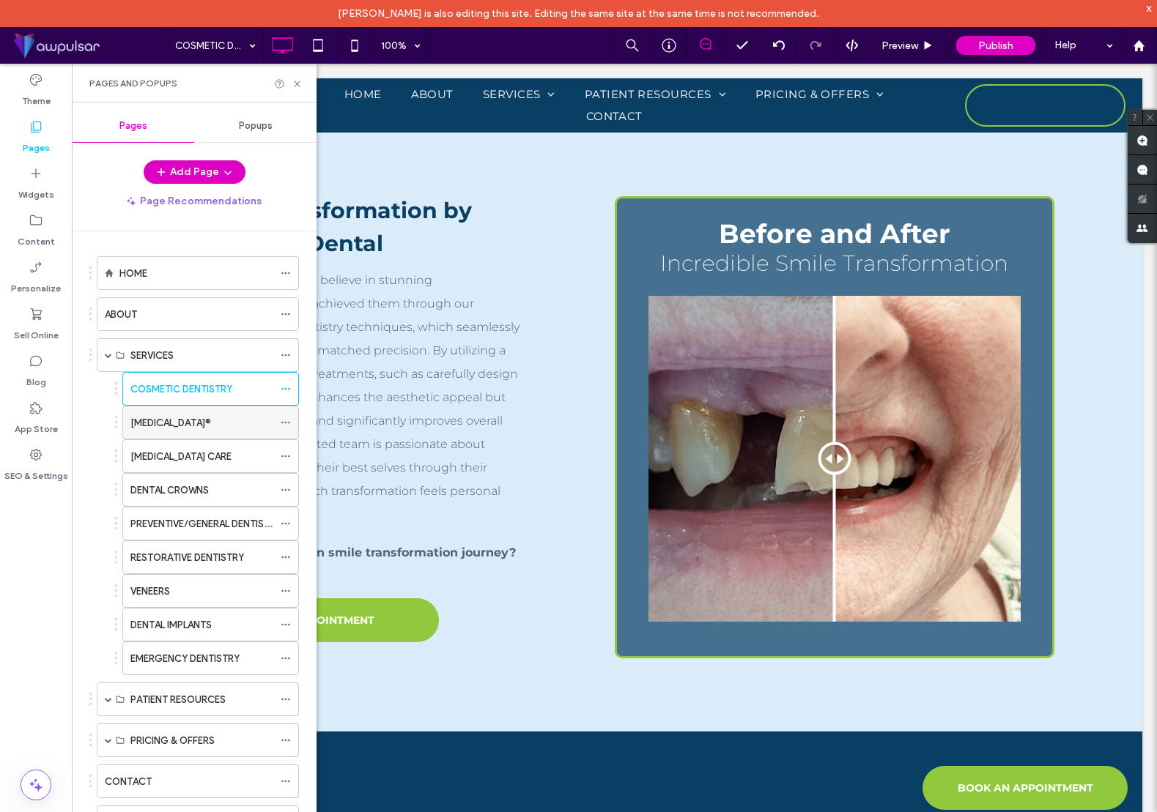
click at [190, 429] on div "[MEDICAL_DATA]®" at bounding box center [201, 422] width 143 height 15
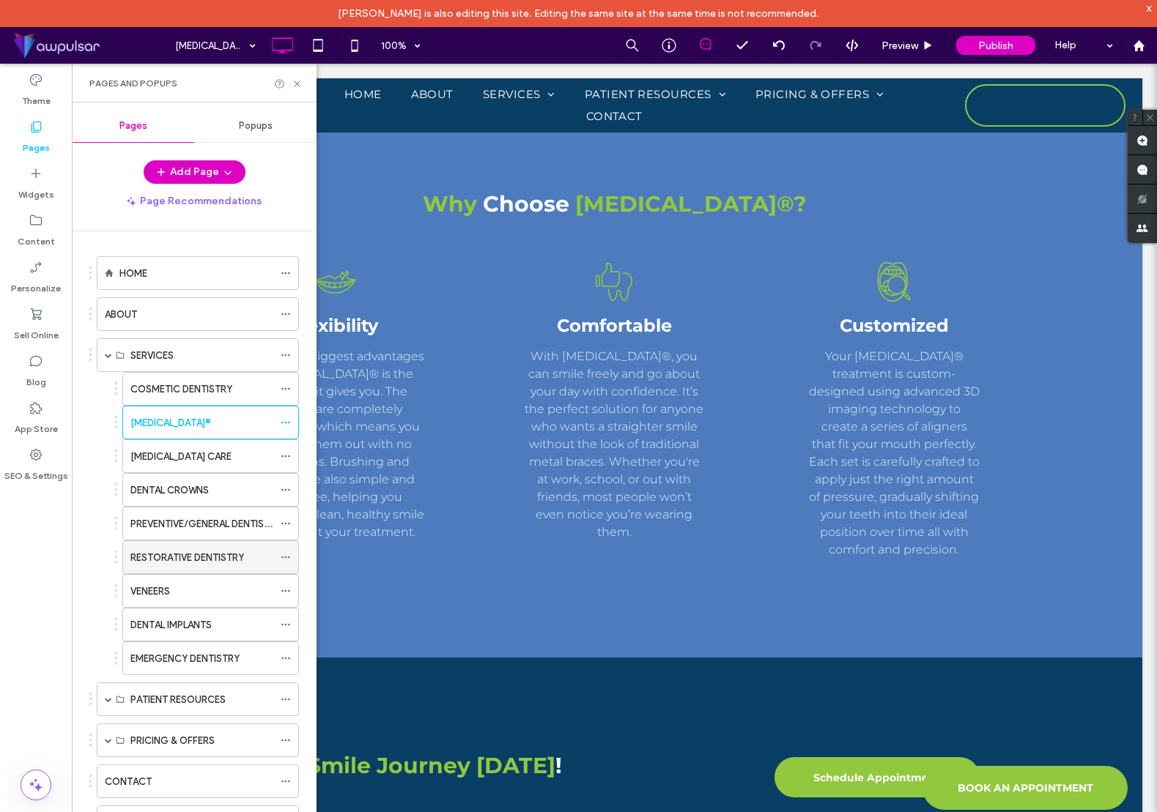
scroll to position [85, 0]
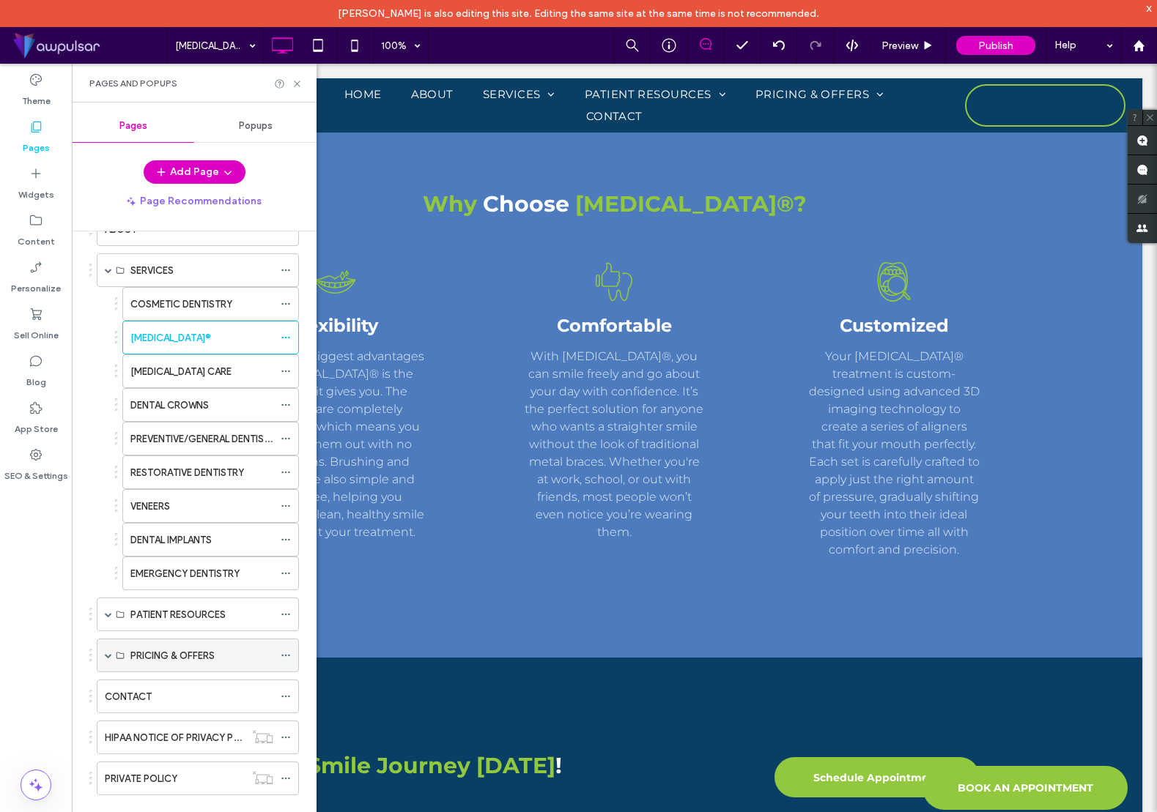
click at [108, 657] on span at bounding box center [108, 655] width 7 height 7
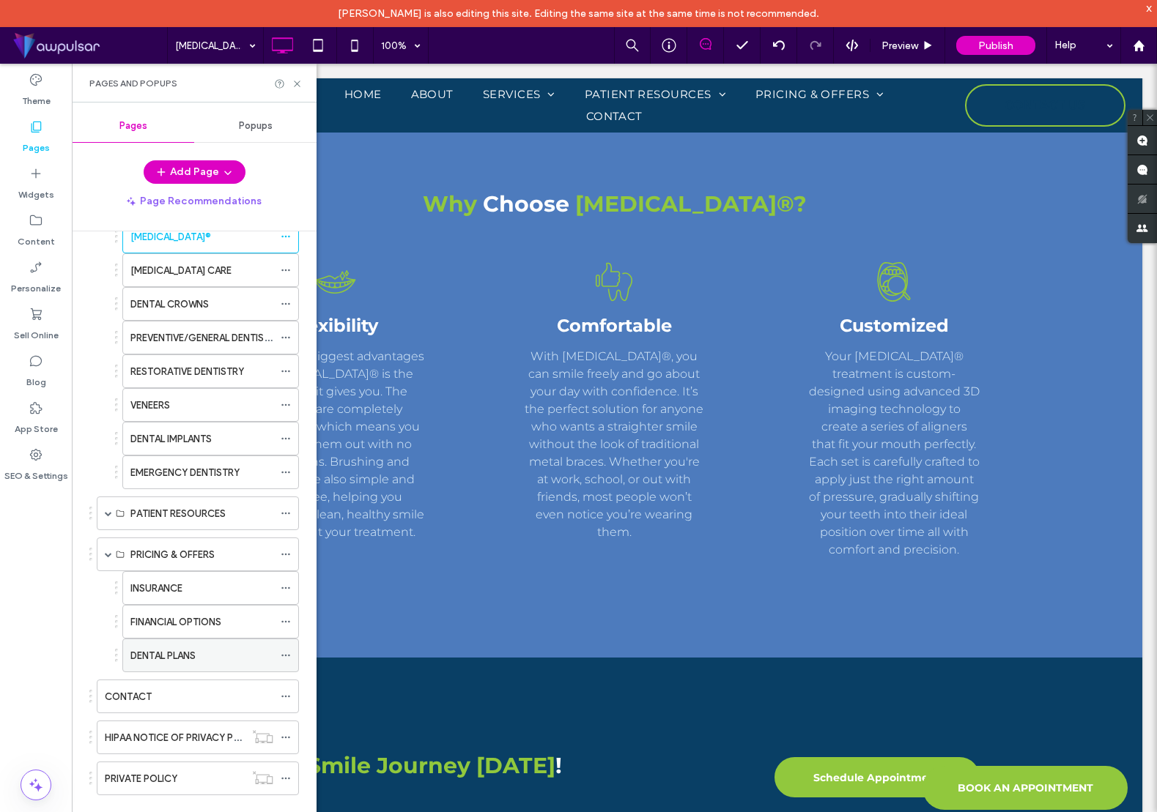
click at [207, 653] on div "DENTAL PLANS" at bounding box center [201, 655] width 143 height 15
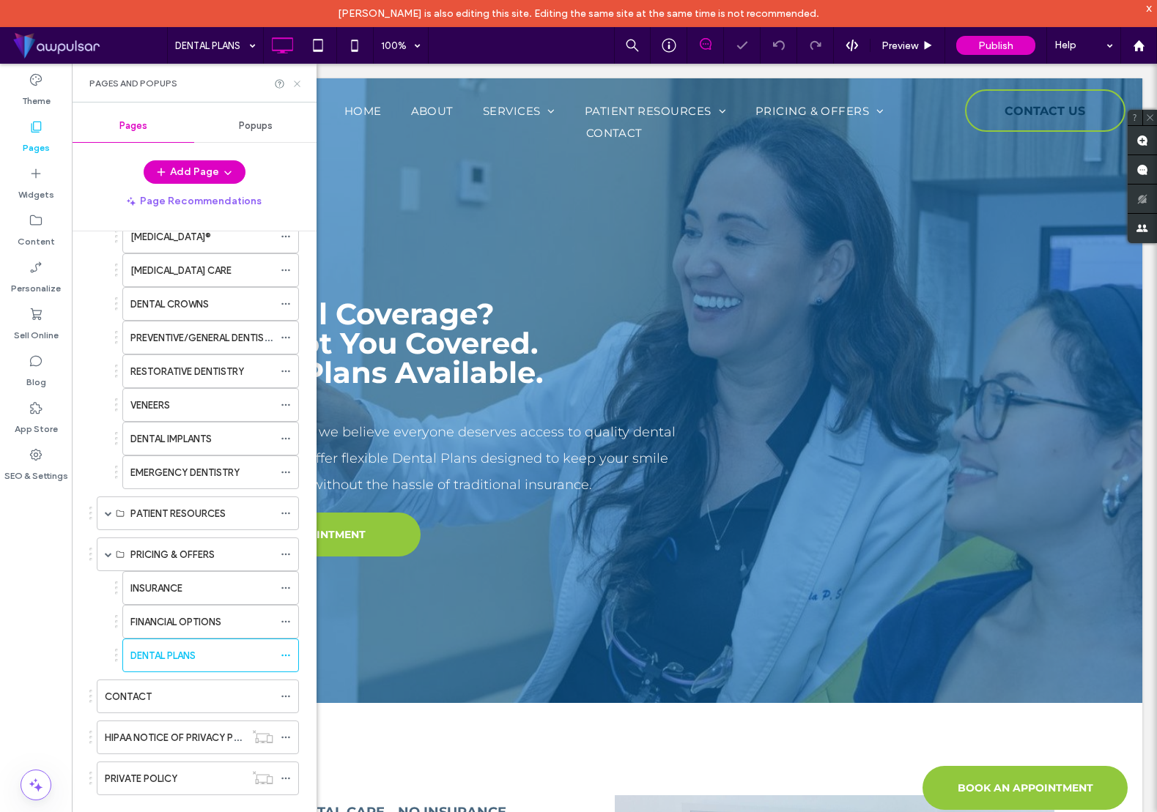
click at [298, 84] on icon at bounding box center [297, 83] width 11 height 11
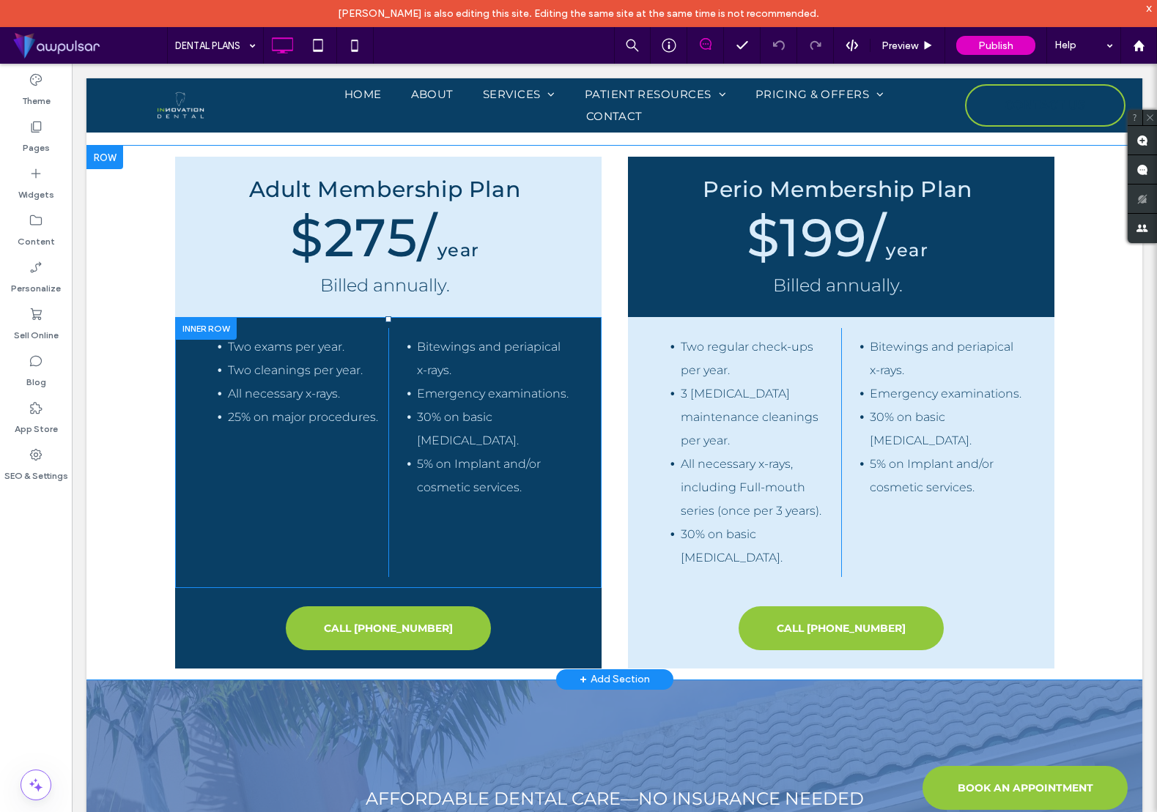
scroll to position [1123, 0]
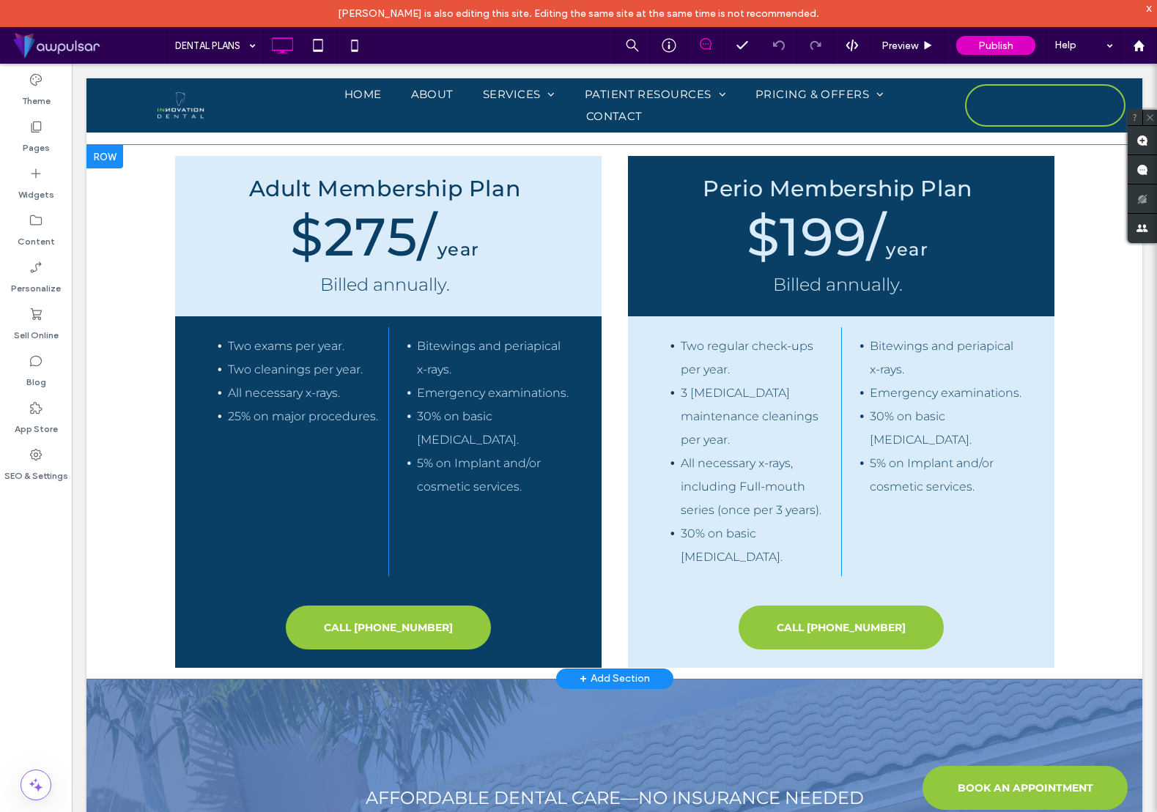
click at [611, 672] on div "+ Add Section" at bounding box center [614, 679] width 70 height 16
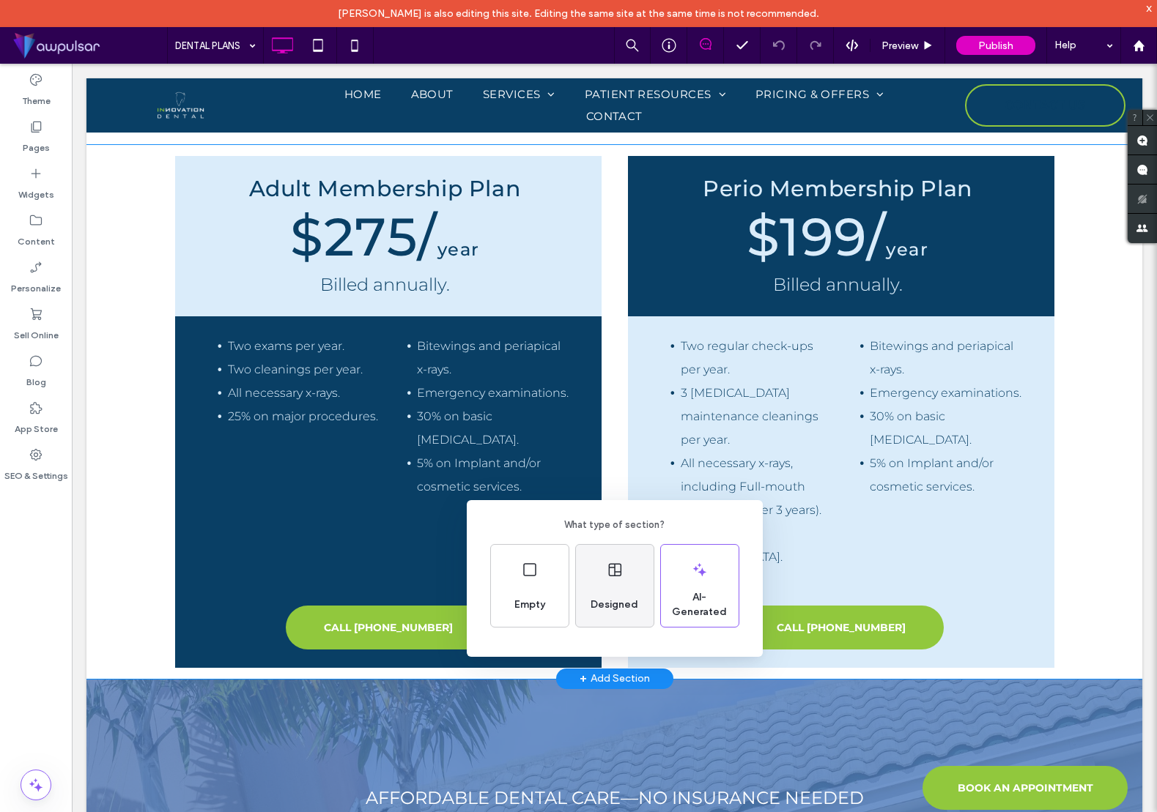
click at [636, 593] on div "Designed" at bounding box center [614, 605] width 59 height 32
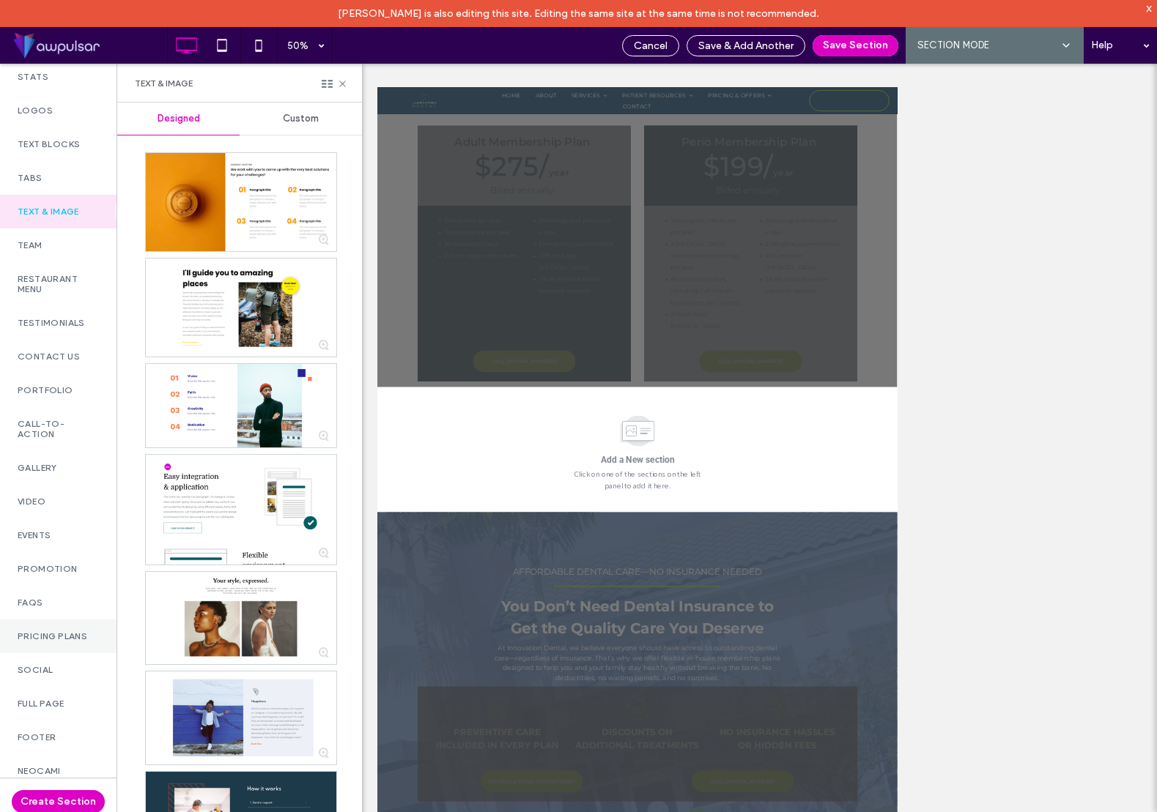
click at [54, 633] on label "Pricing Plans" at bounding box center [58, 636] width 81 height 10
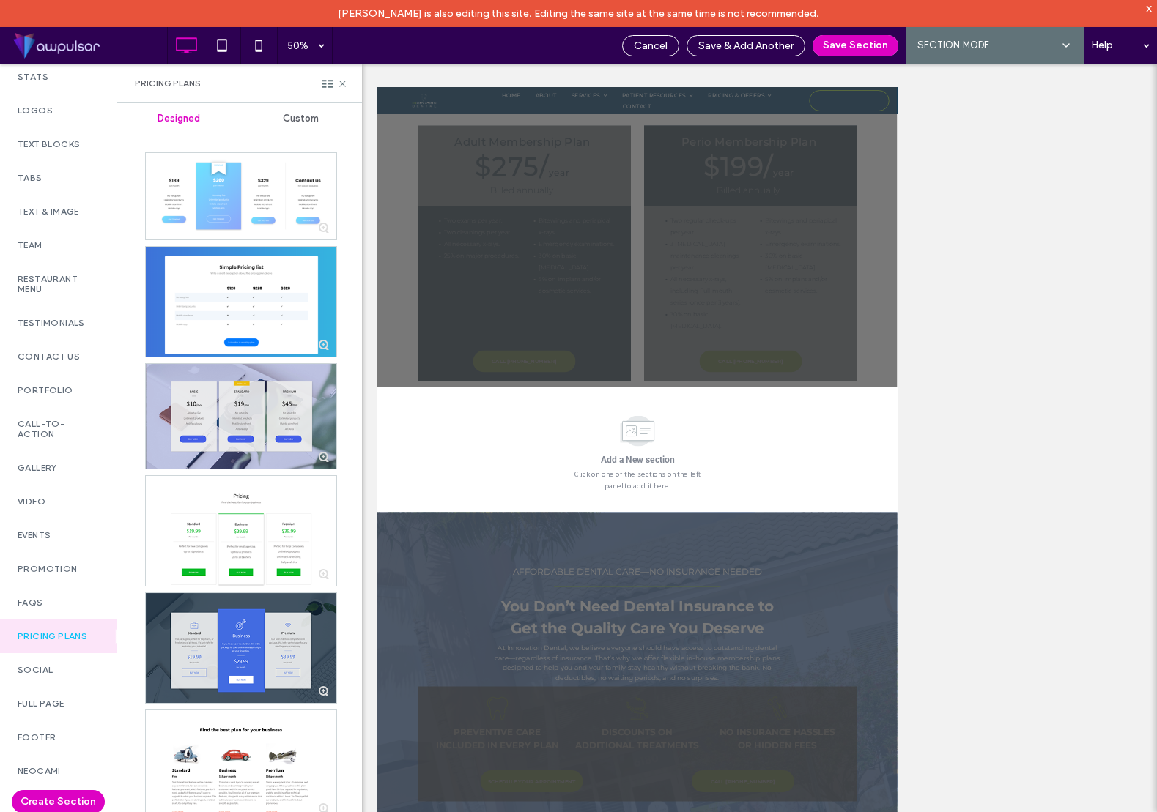
scroll to position [0, 0]
click at [253, 426] on div at bounding box center [241, 415] width 190 height 104
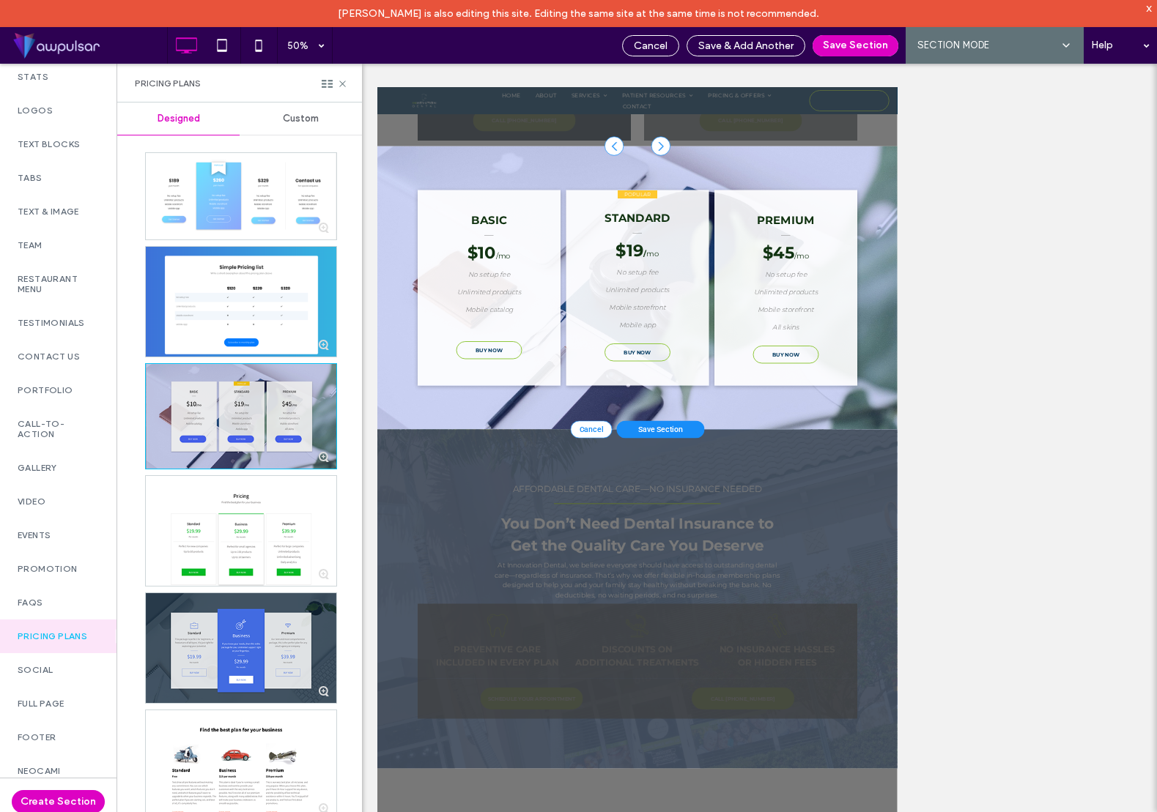
scroll to position [1606, 0]
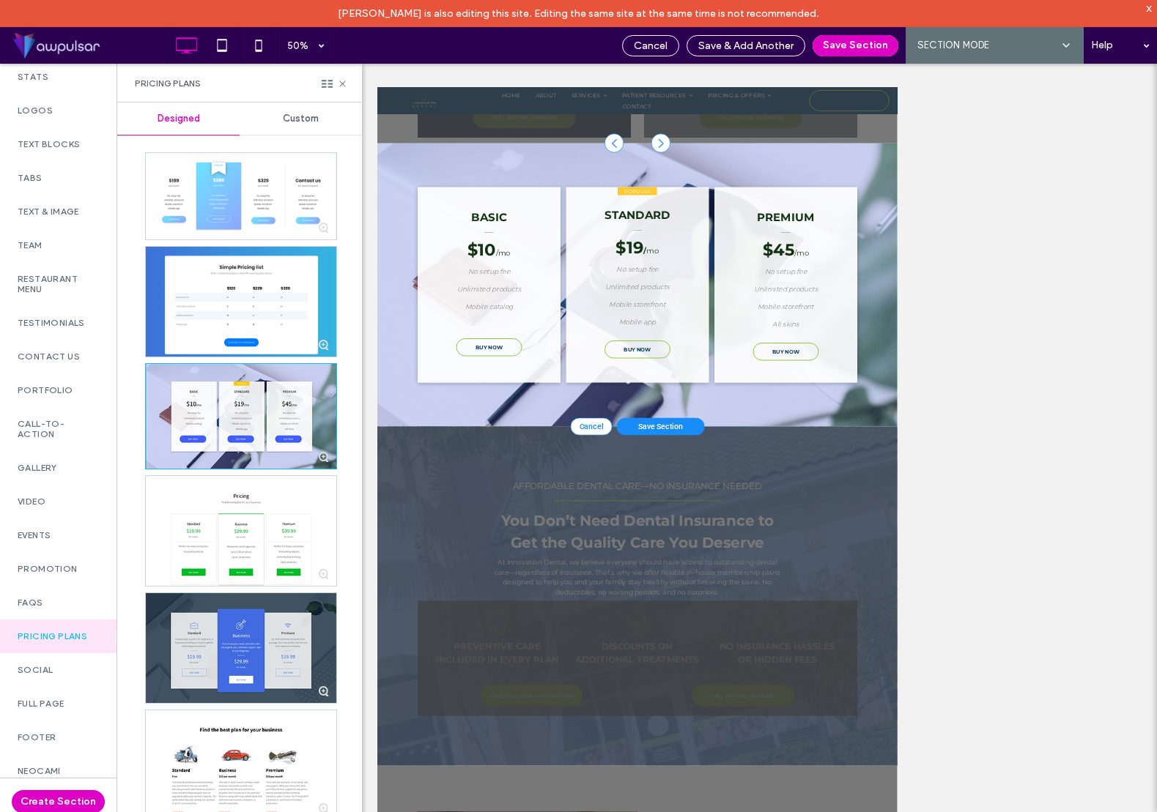
click at [965, 769] on span "Save Section" at bounding box center [942, 766] width 90 height 18
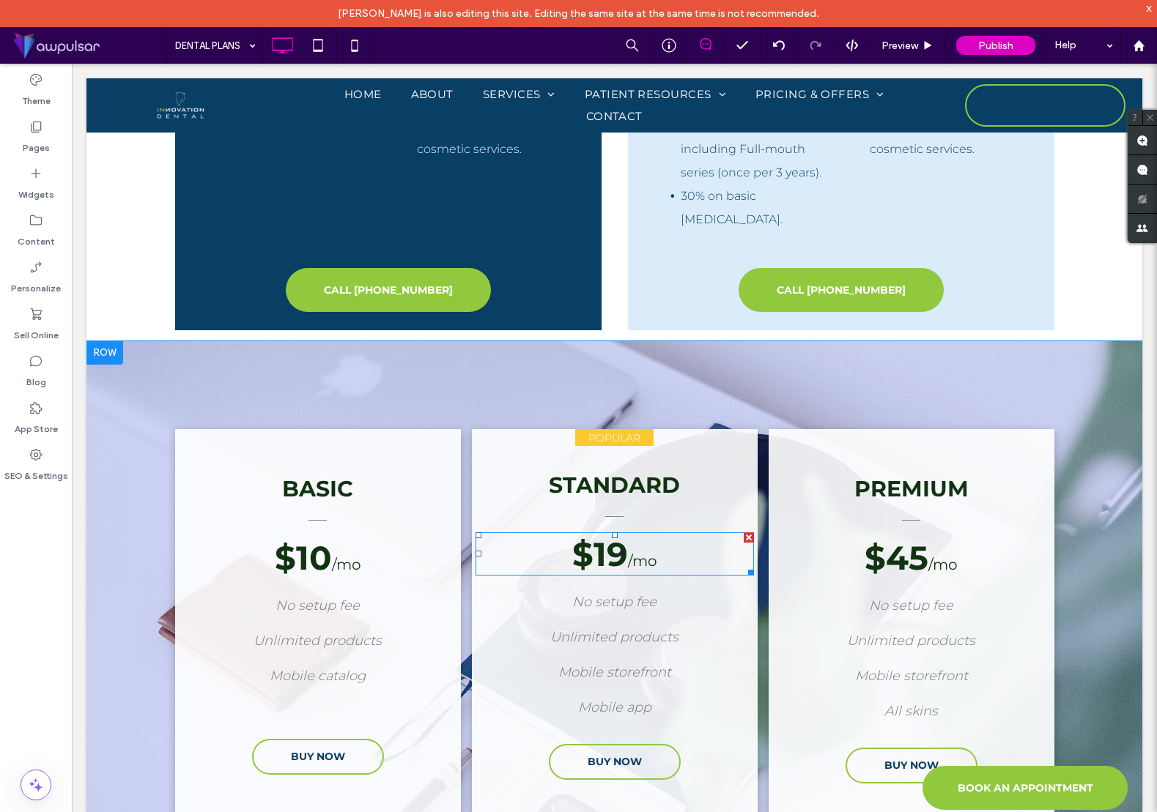
scroll to position [1451, 0]
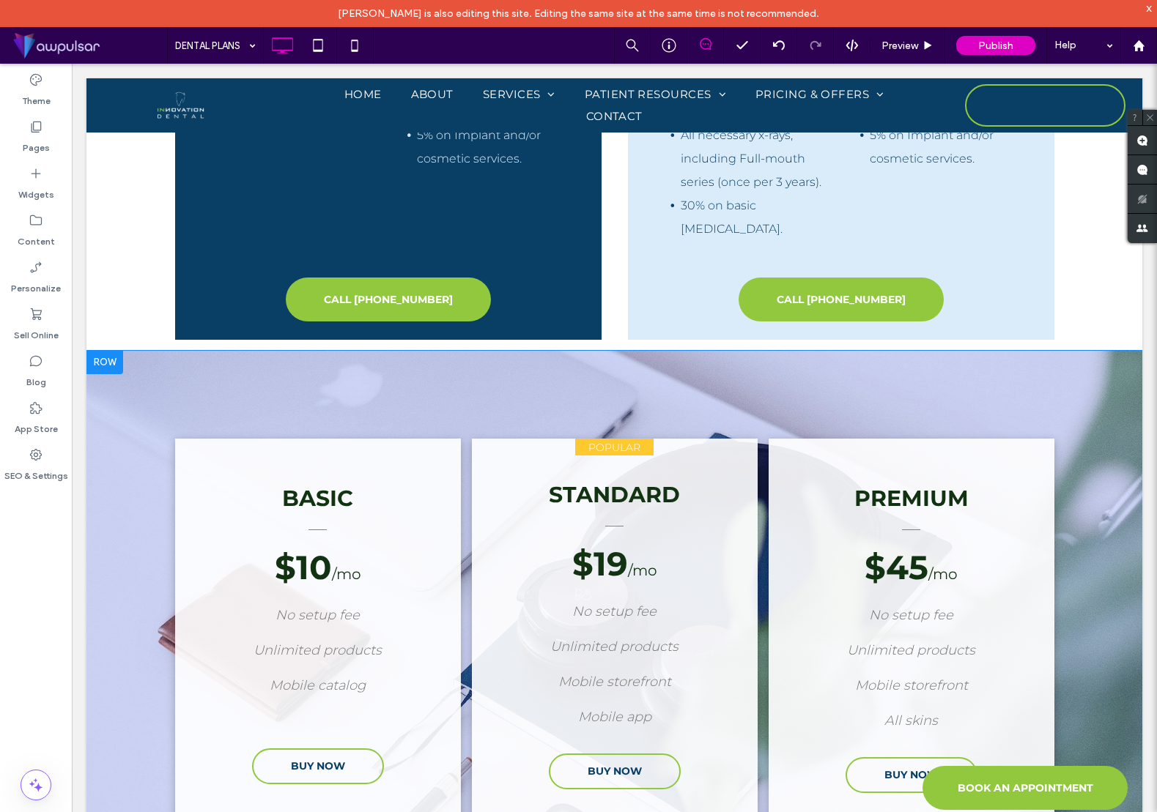
click at [115, 366] on div at bounding box center [104, 362] width 37 height 23
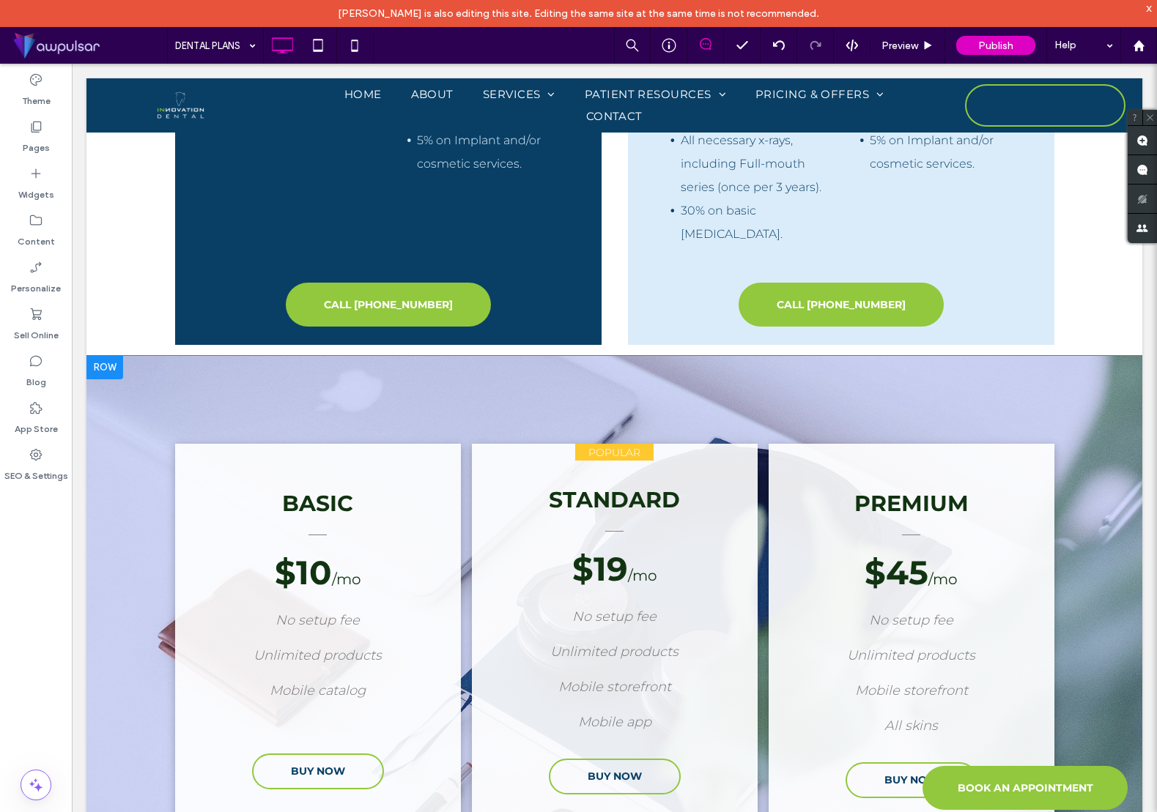
click at [114, 366] on div at bounding box center [104, 367] width 37 height 23
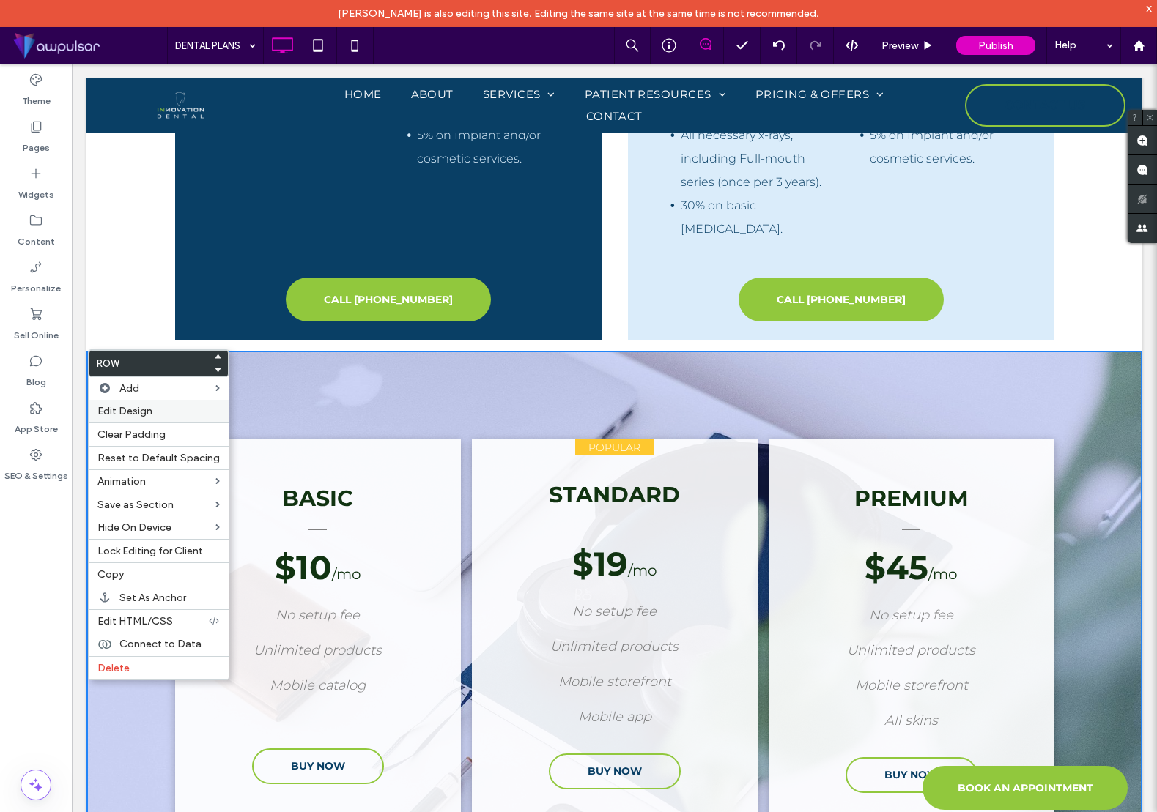
click at [146, 415] on span "Edit Design" at bounding box center [124, 411] width 55 height 12
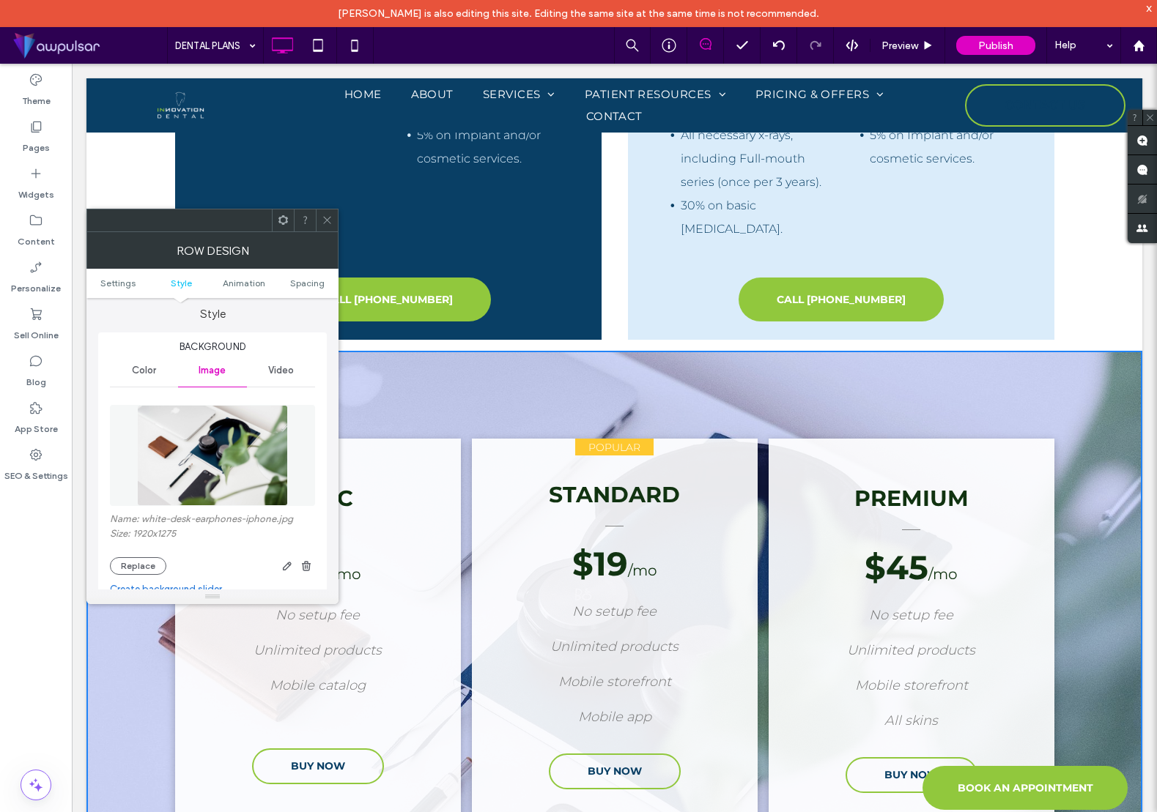
scroll to position [160, 0]
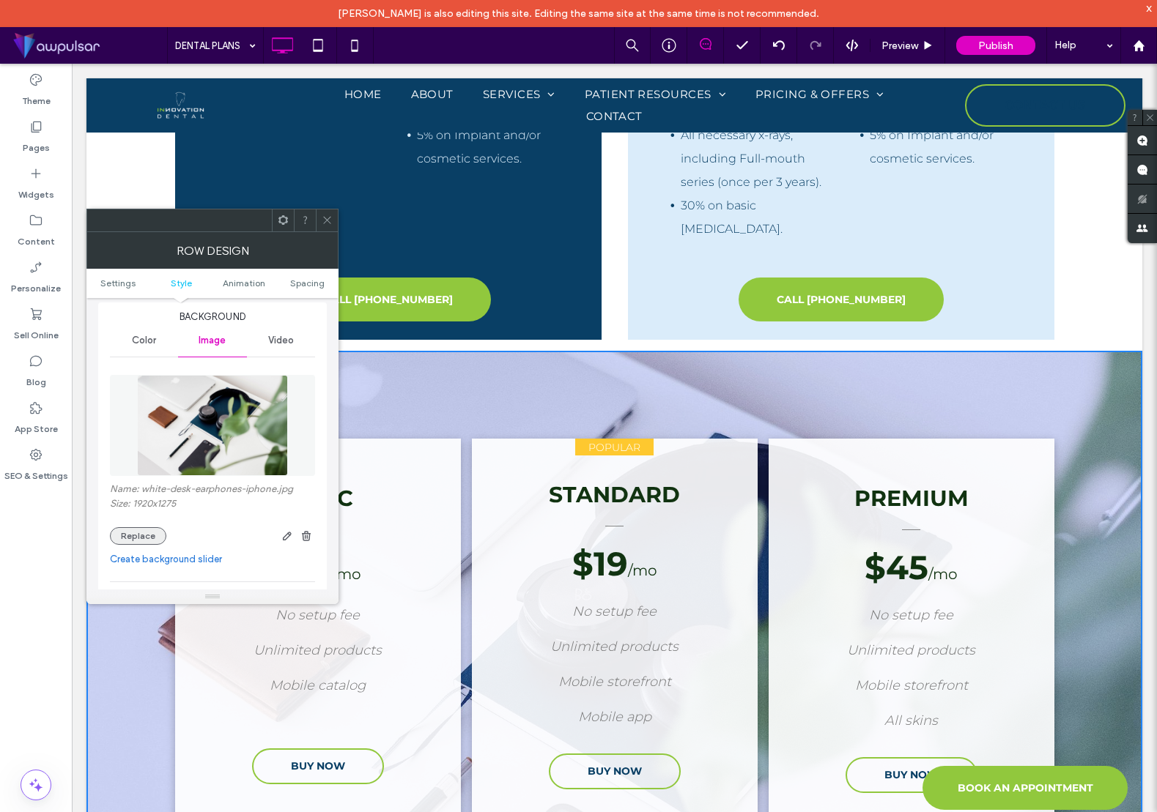
click at [146, 534] on button "Replace" at bounding box center [138, 536] width 56 height 18
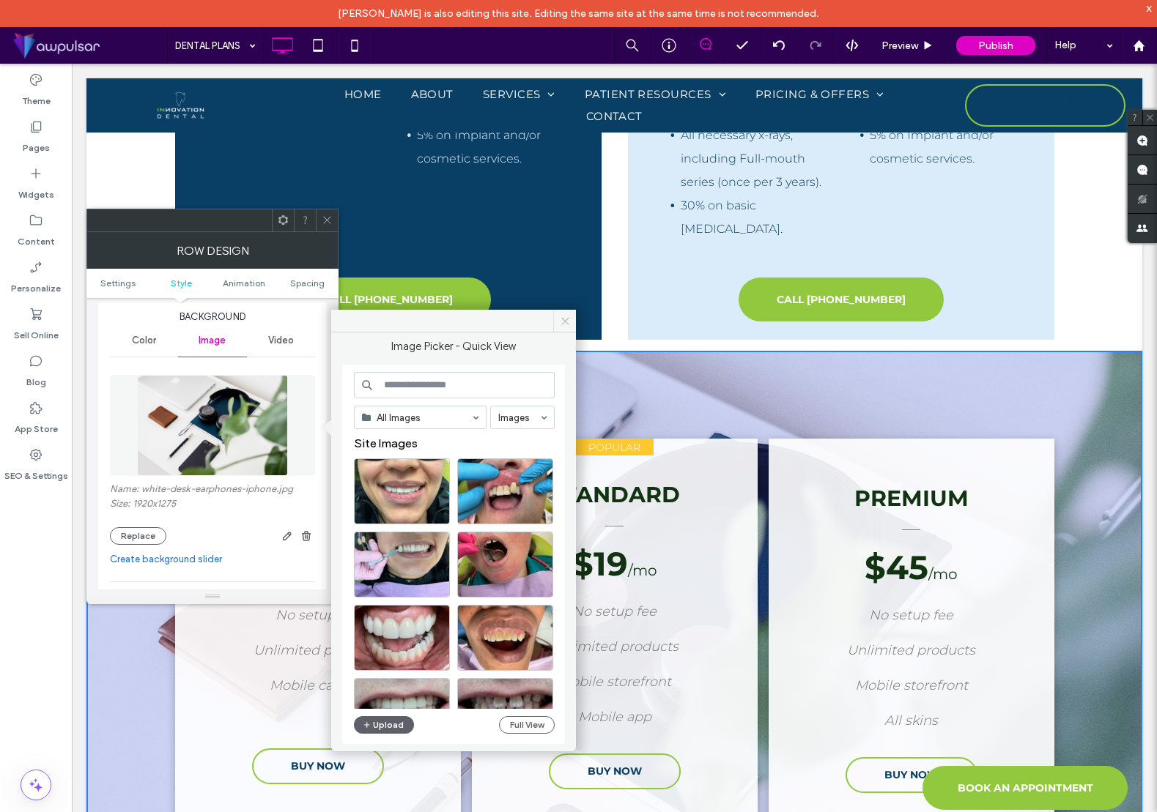
click at [557, 319] on span at bounding box center [564, 321] width 23 height 22
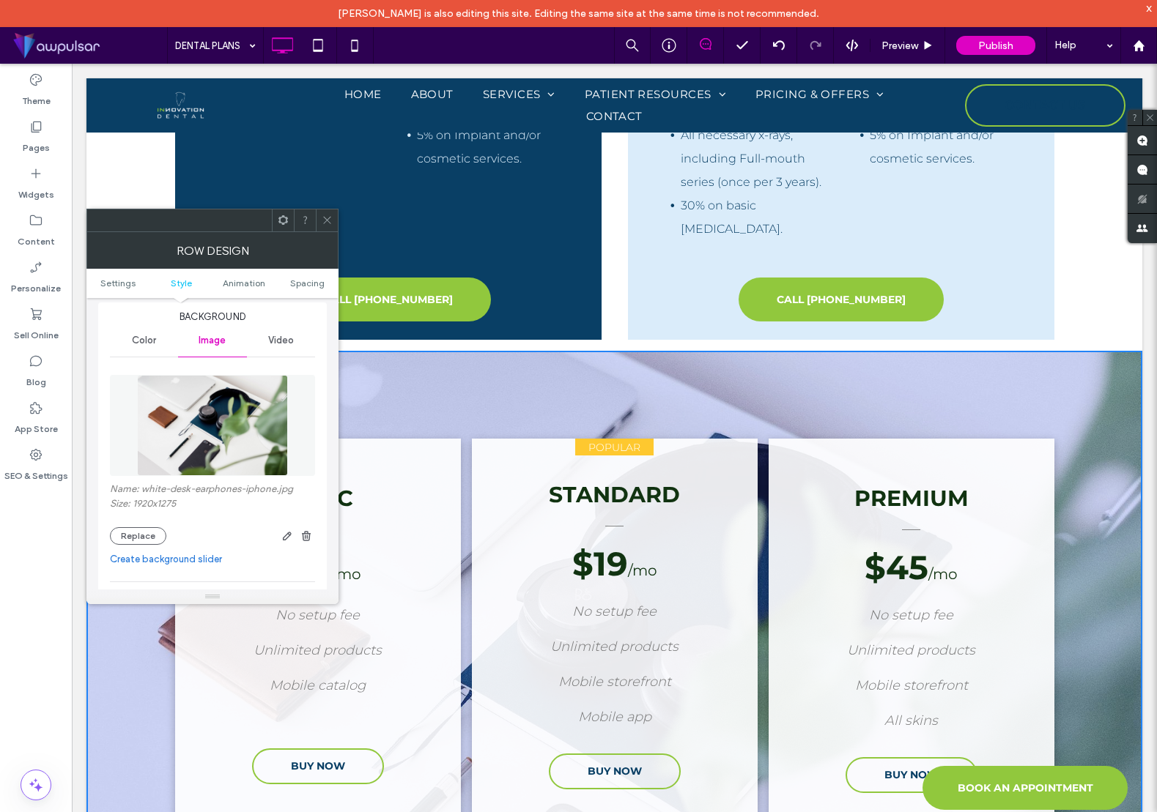
click at [325, 223] on icon at bounding box center [327, 220] width 11 height 11
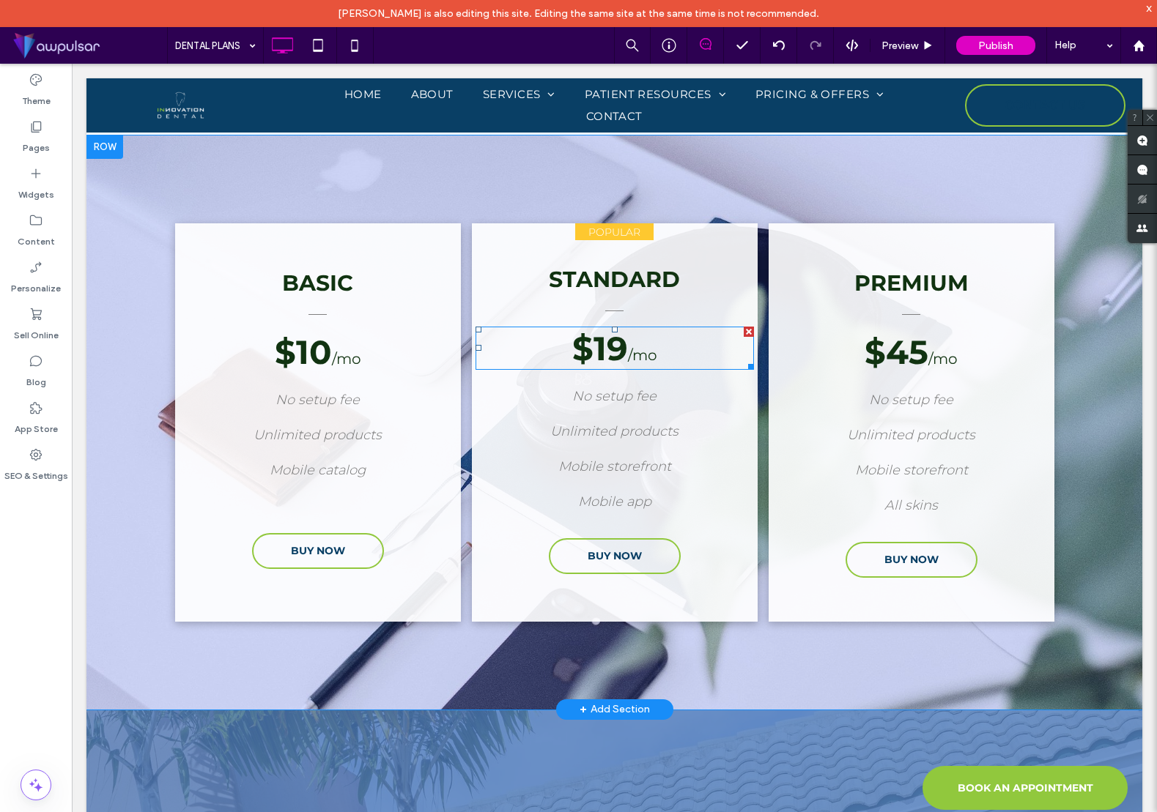
scroll to position [1653, 0]
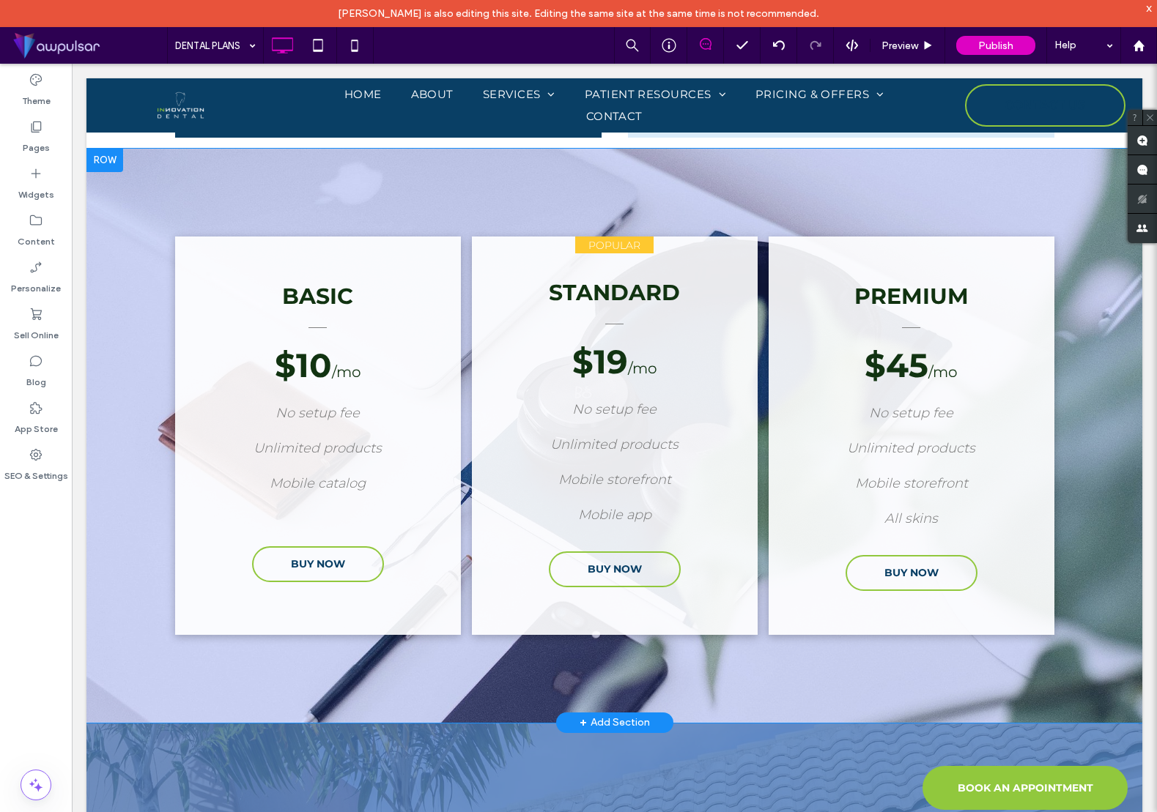
click at [1035, 248] on div "PREMIUM $45 /mo No setup fee Unlimited products Mobile storefront All skins BUY…" at bounding box center [911, 436] width 286 height 398
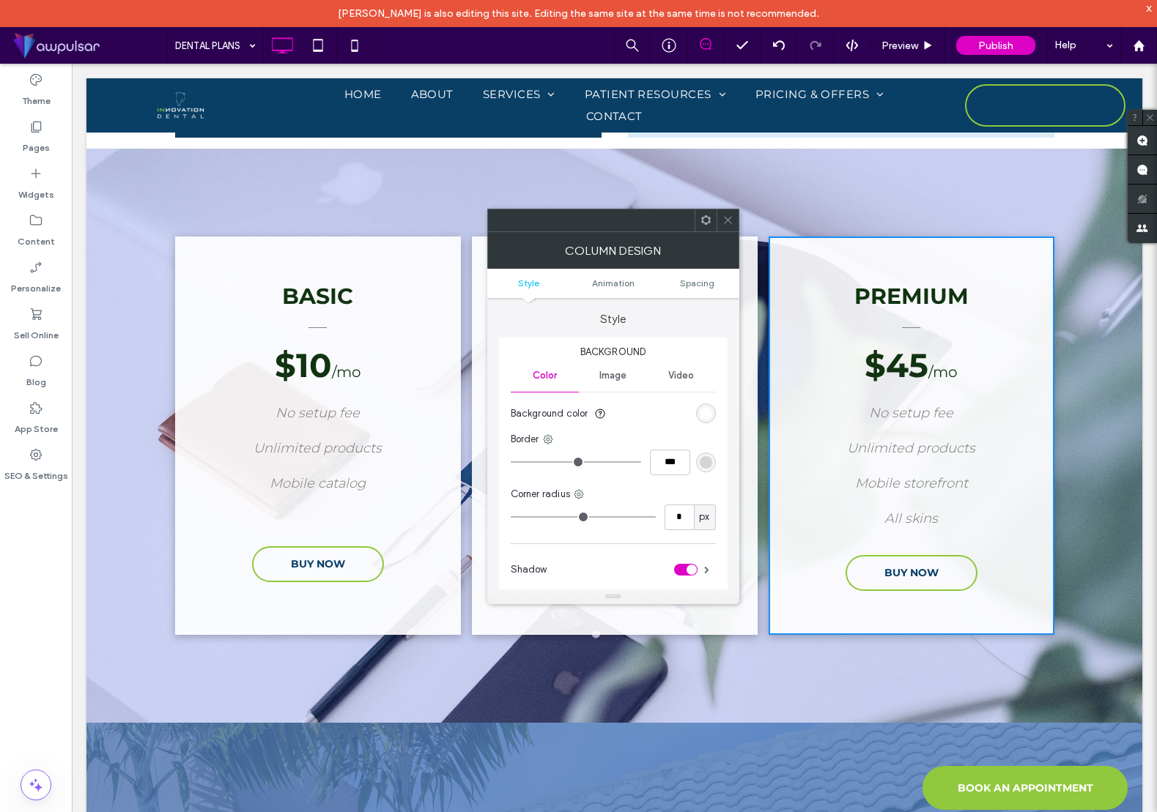
click at [708, 220] on use at bounding box center [705, 220] width 10 height 10
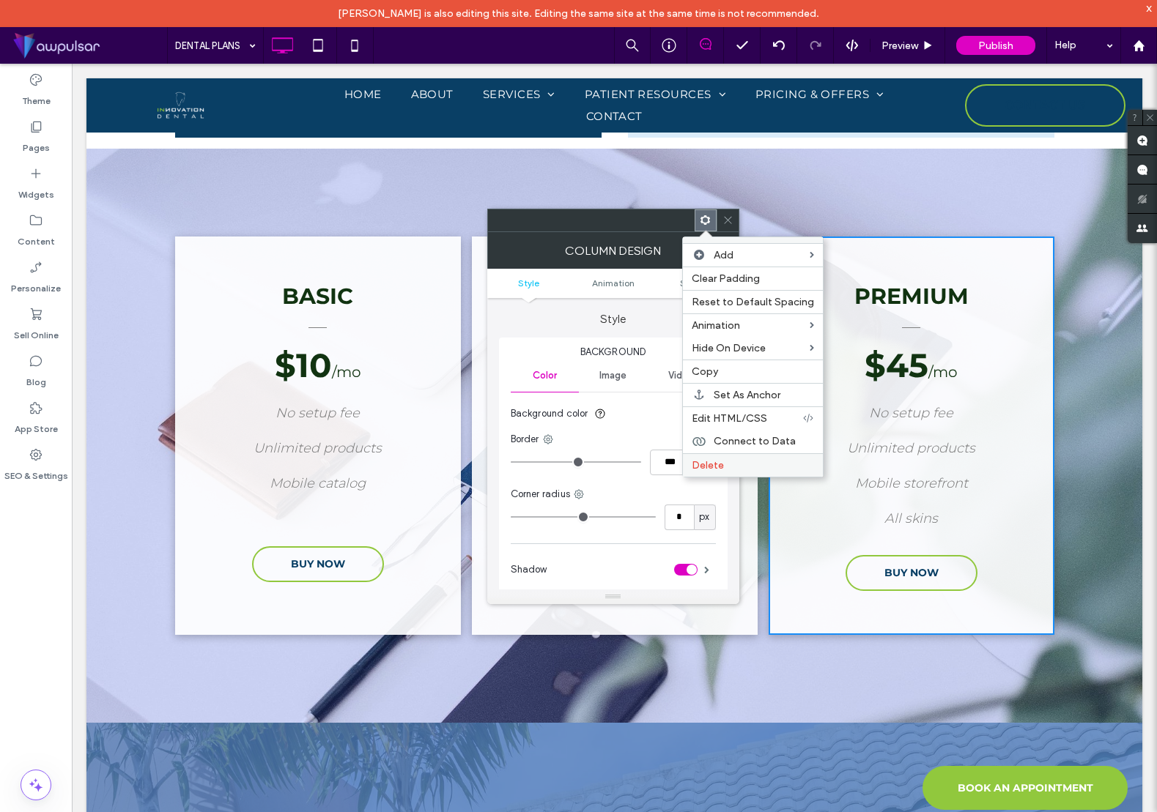
click at [730, 464] on label "Delete" at bounding box center [752, 465] width 122 height 12
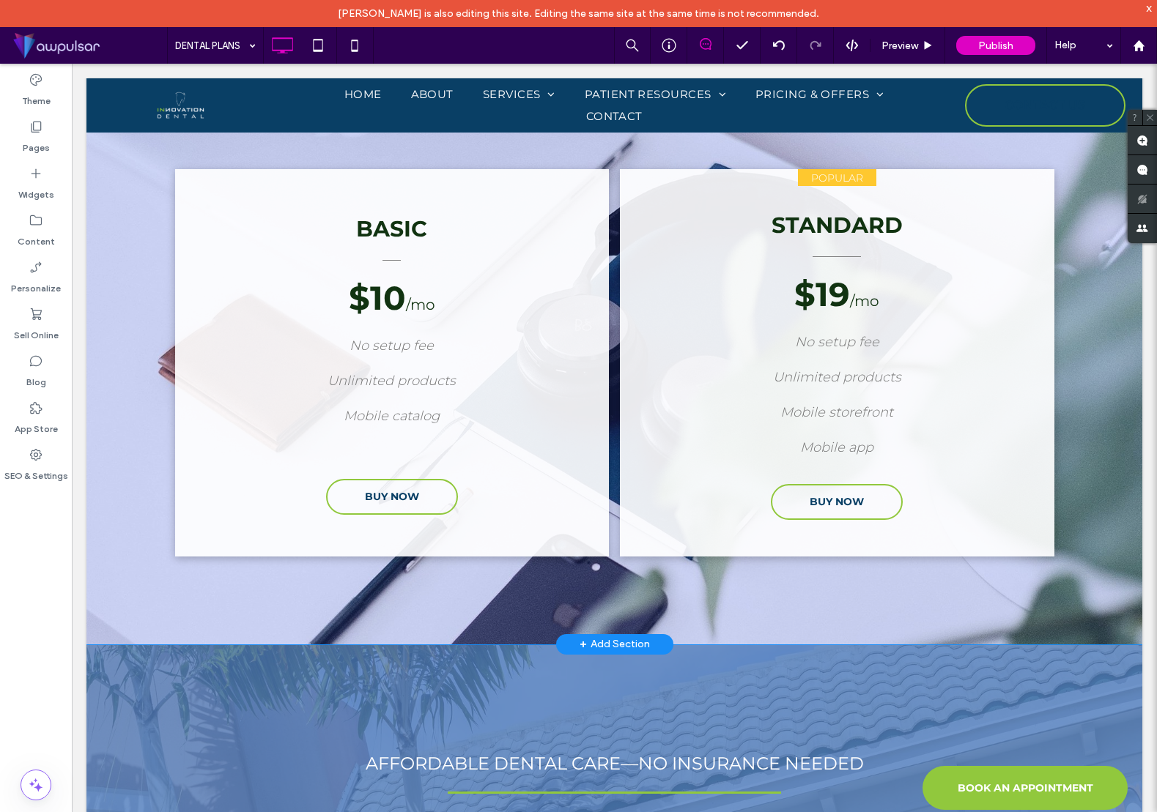
scroll to position [1715, 0]
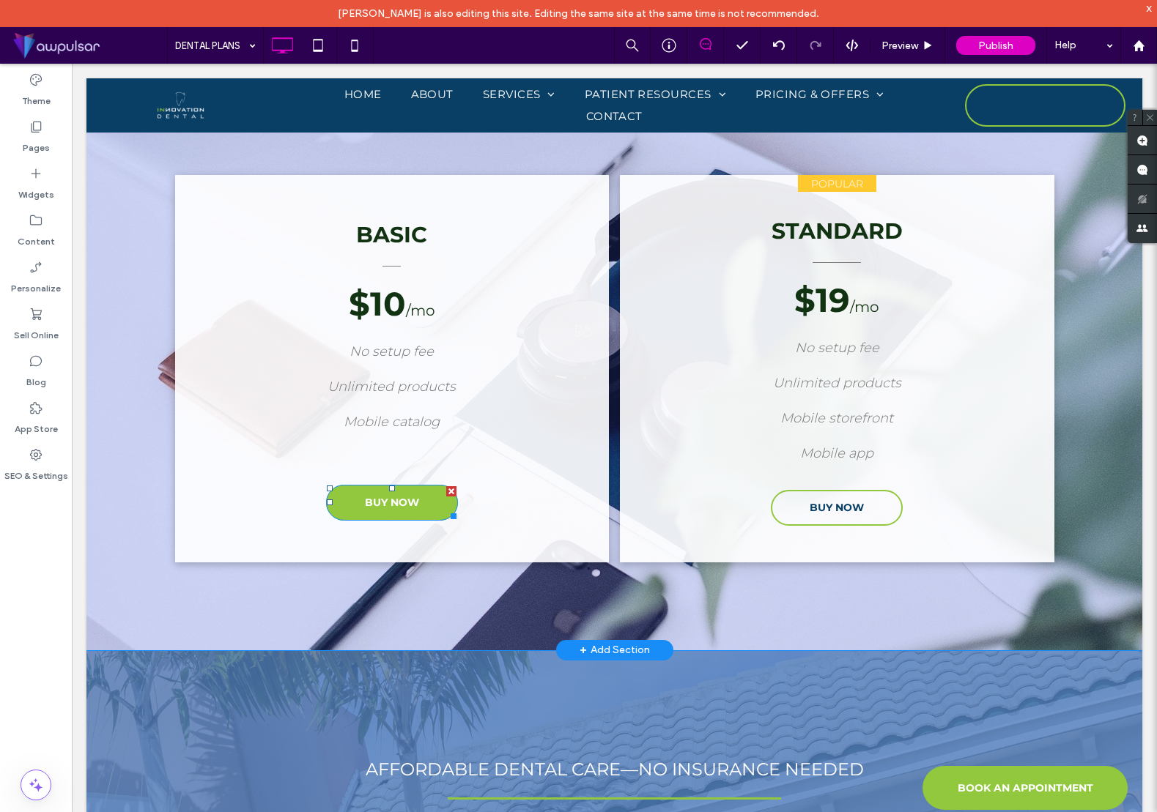
click at [452, 487] on div at bounding box center [451, 491] width 10 height 10
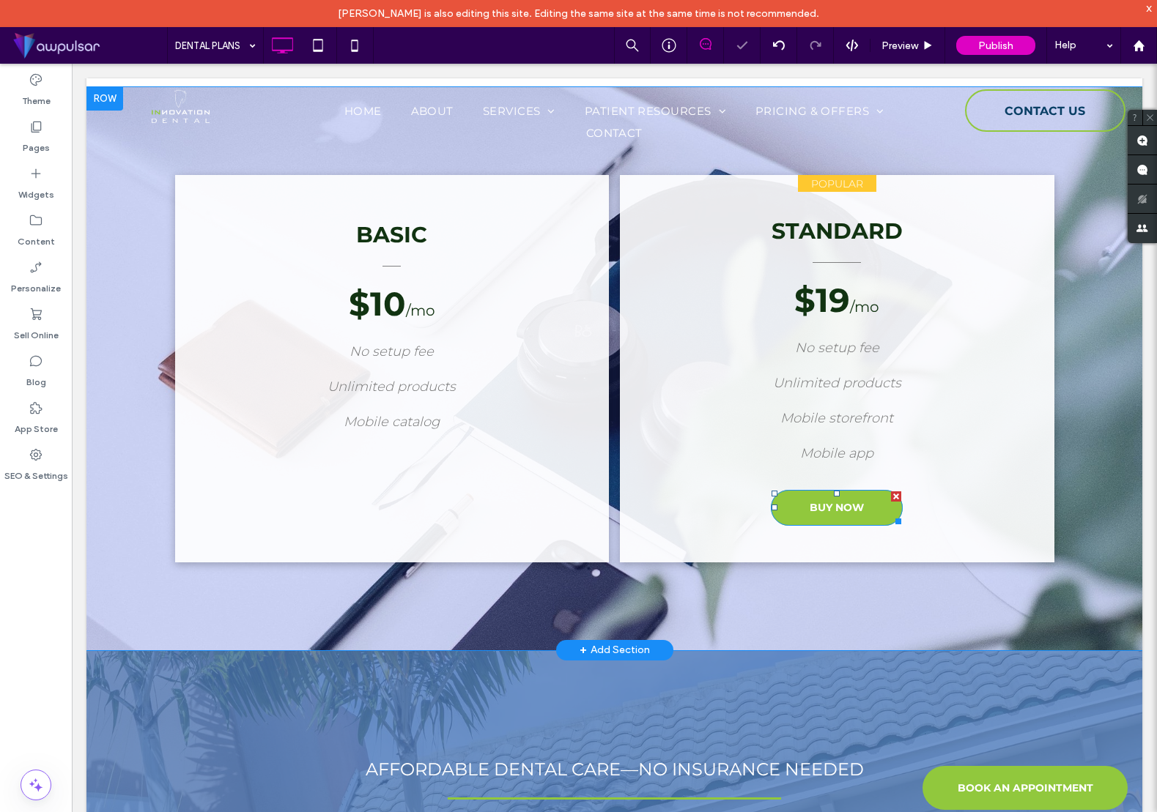
drag, startPoint x: 896, startPoint y: 494, endPoint x: 967, endPoint y: 558, distance: 95.4
click at [896, 494] on div at bounding box center [896, 497] width 10 height 10
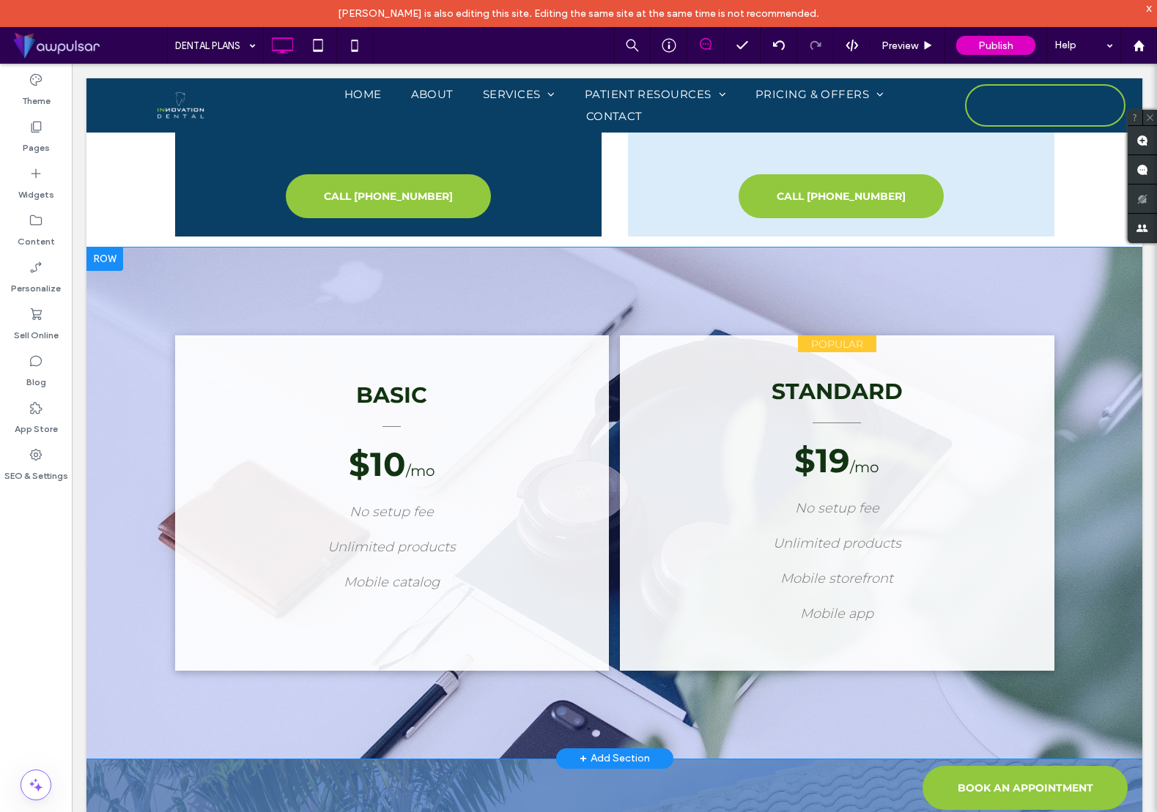
scroll to position [1587, 0]
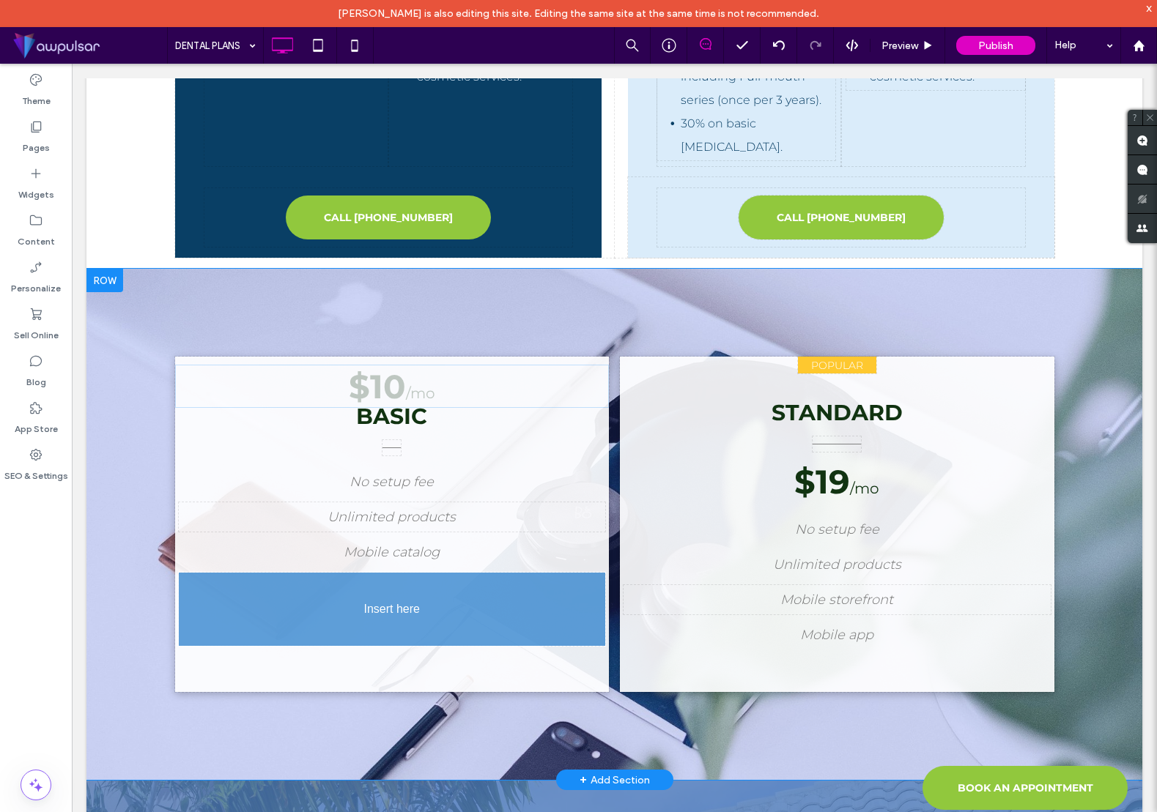
drag, startPoint x: 382, startPoint y: 431, endPoint x: 381, endPoint y: 643, distance: 212.4
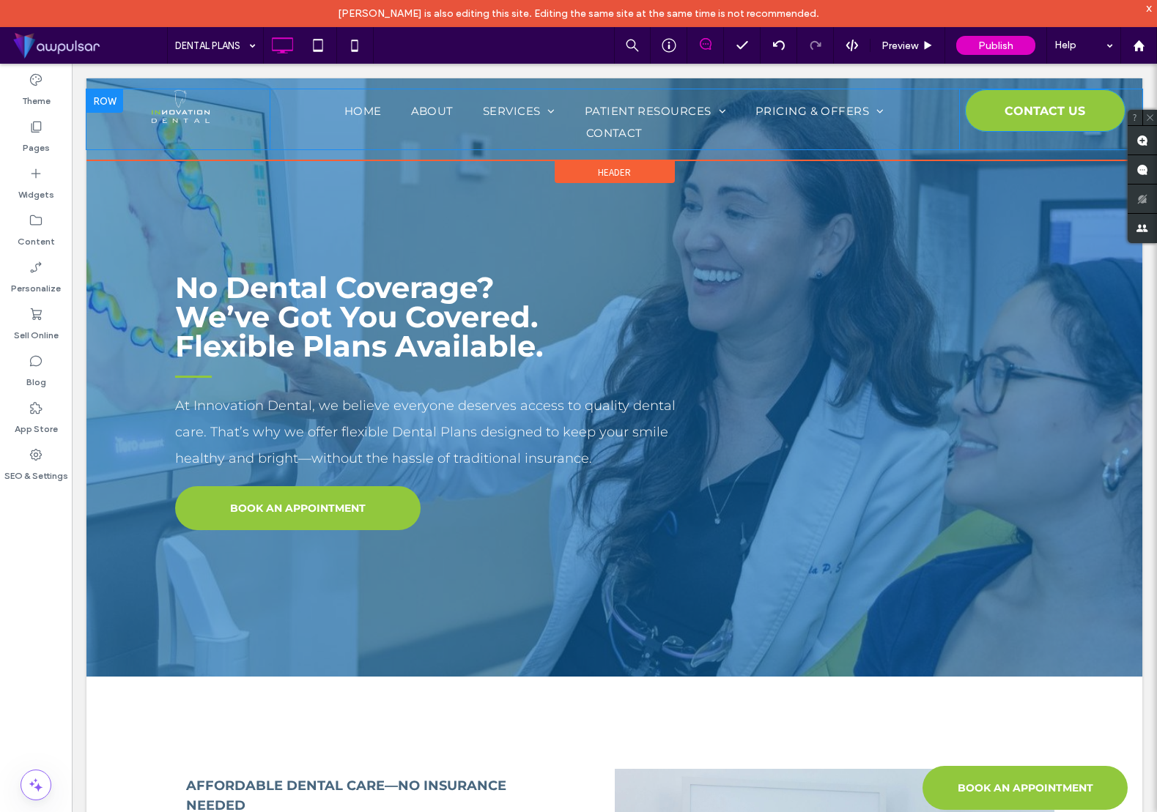
scroll to position [0, 0]
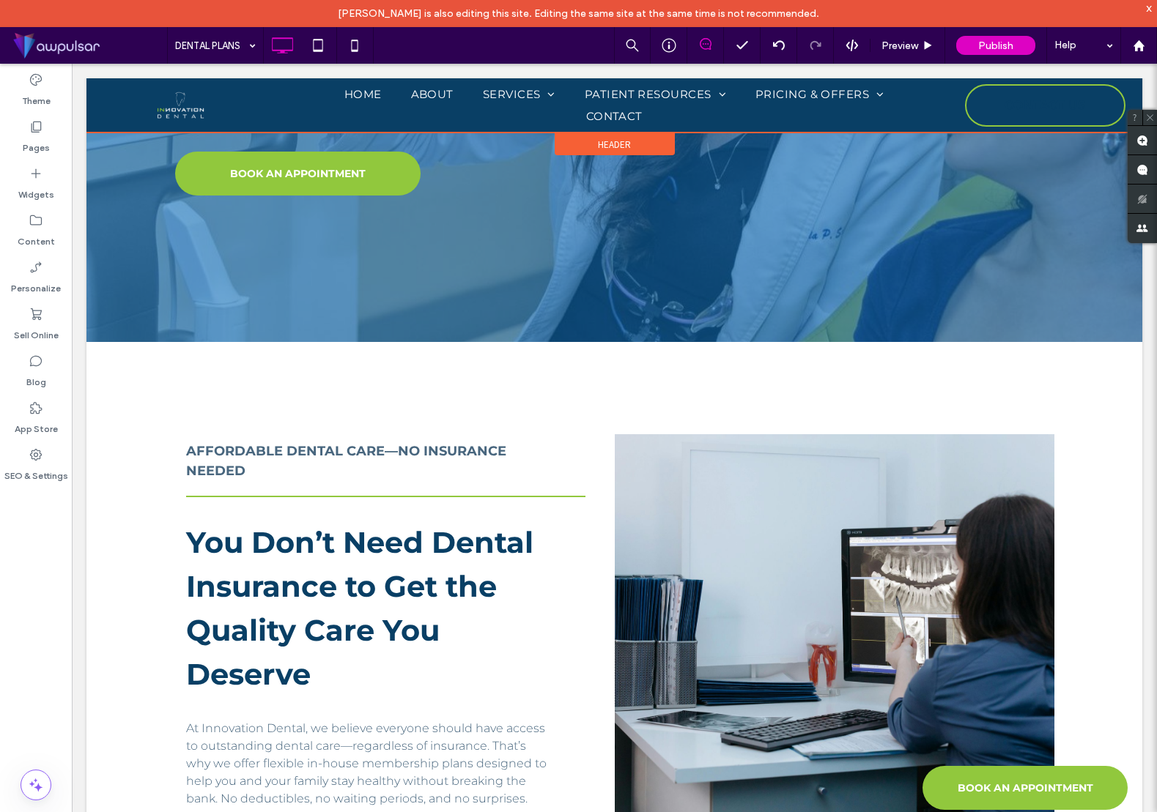
click at [1053, 105] on div at bounding box center [614, 105] width 1056 height 54
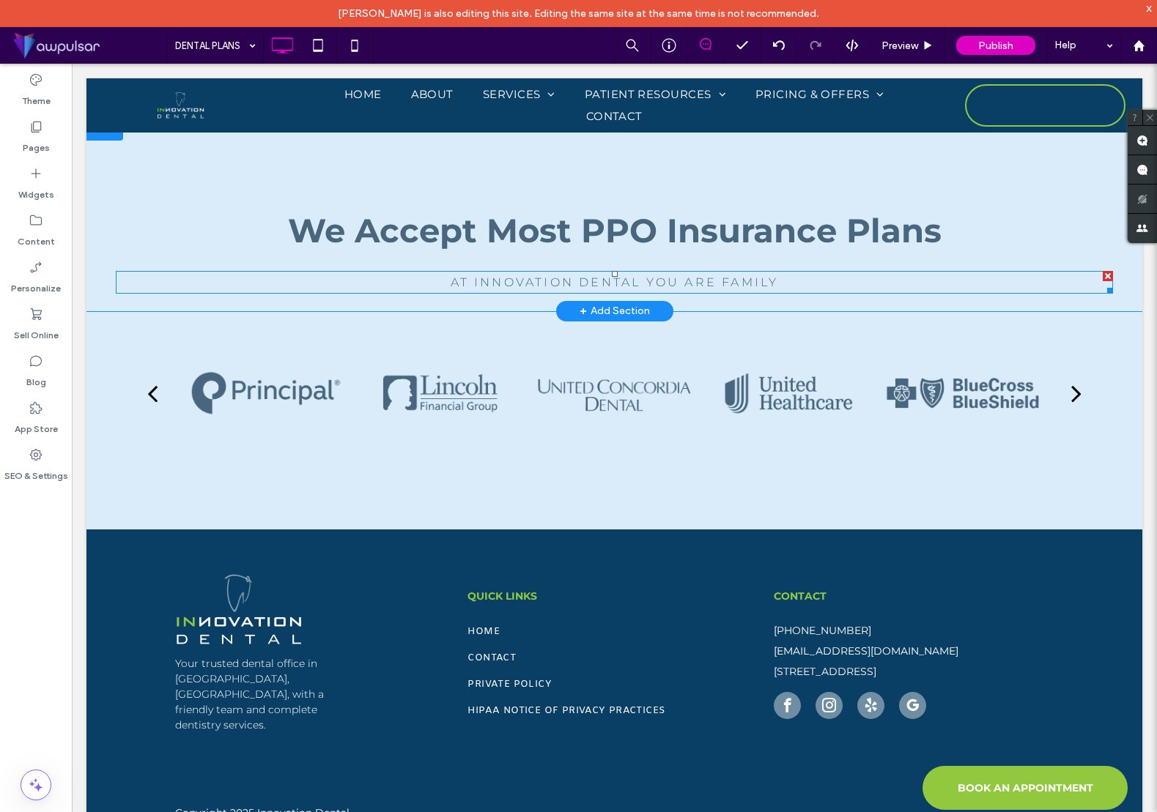
scroll to position [4119, 0]
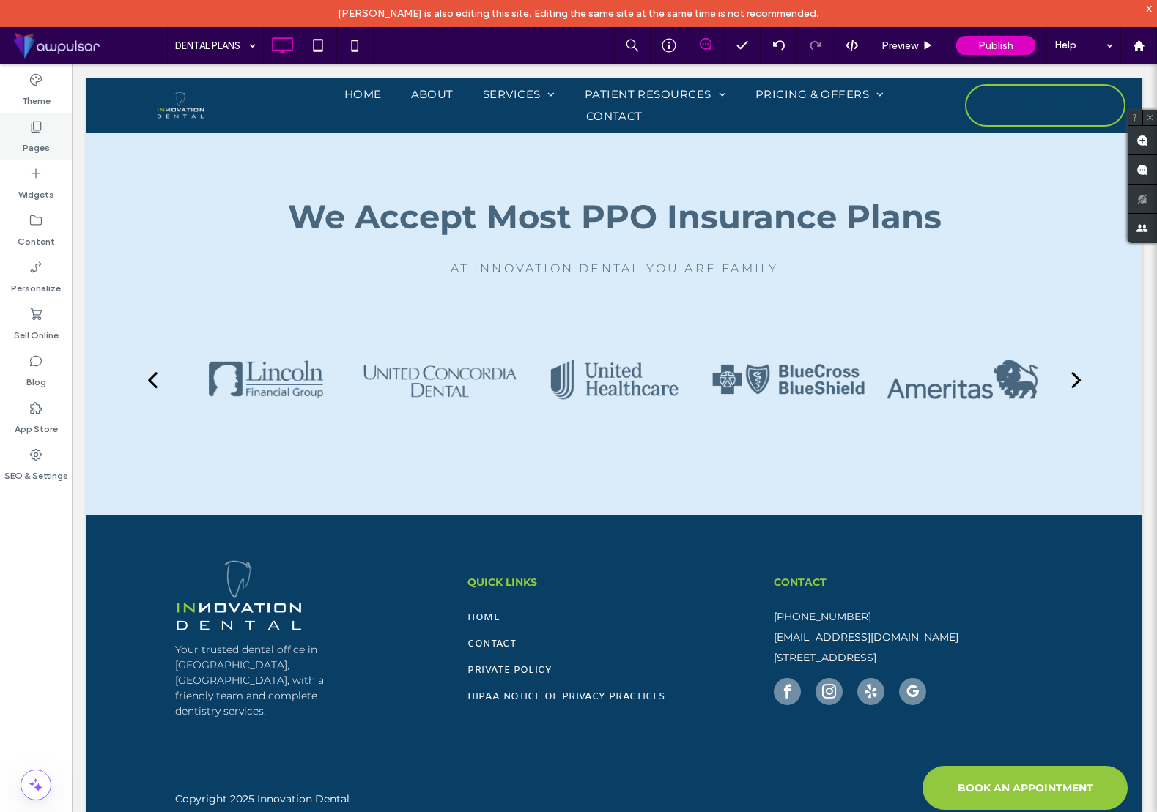
click at [39, 144] on label "Pages" at bounding box center [36, 144] width 27 height 21
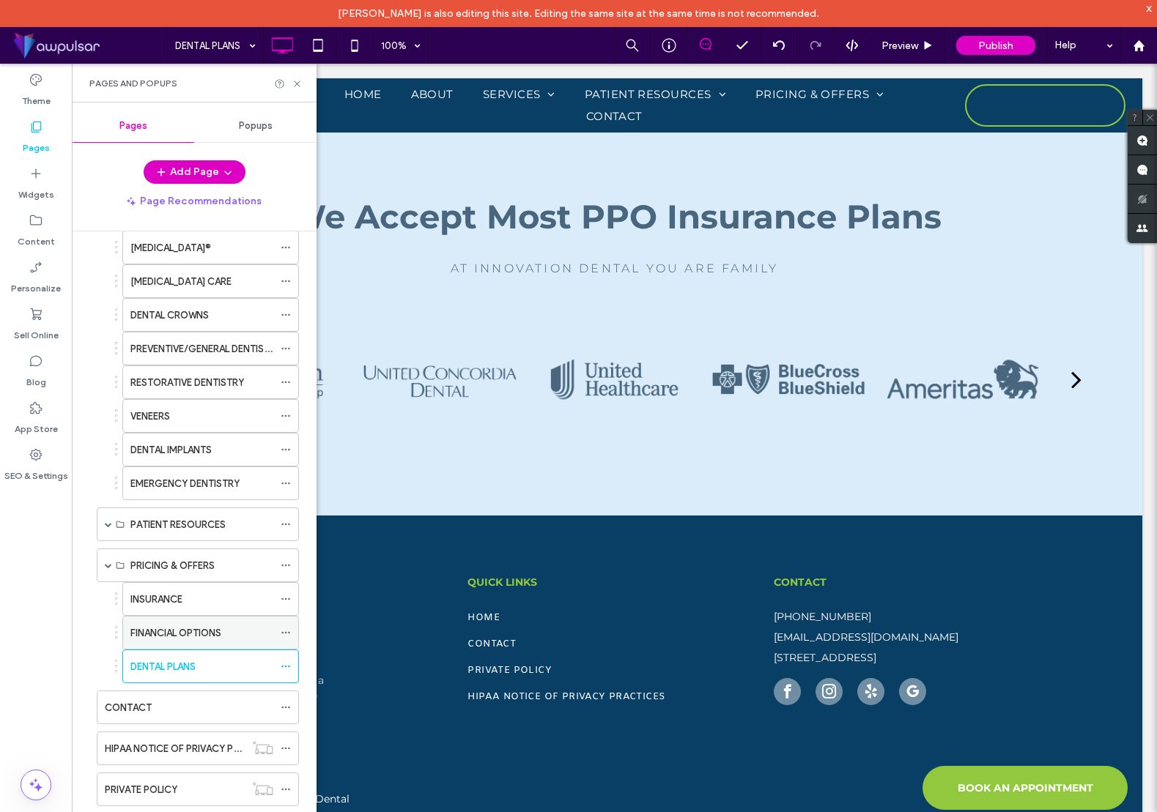
click at [202, 635] on label "FINANCIAL OPTIONS" at bounding box center [175, 633] width 91 height 26
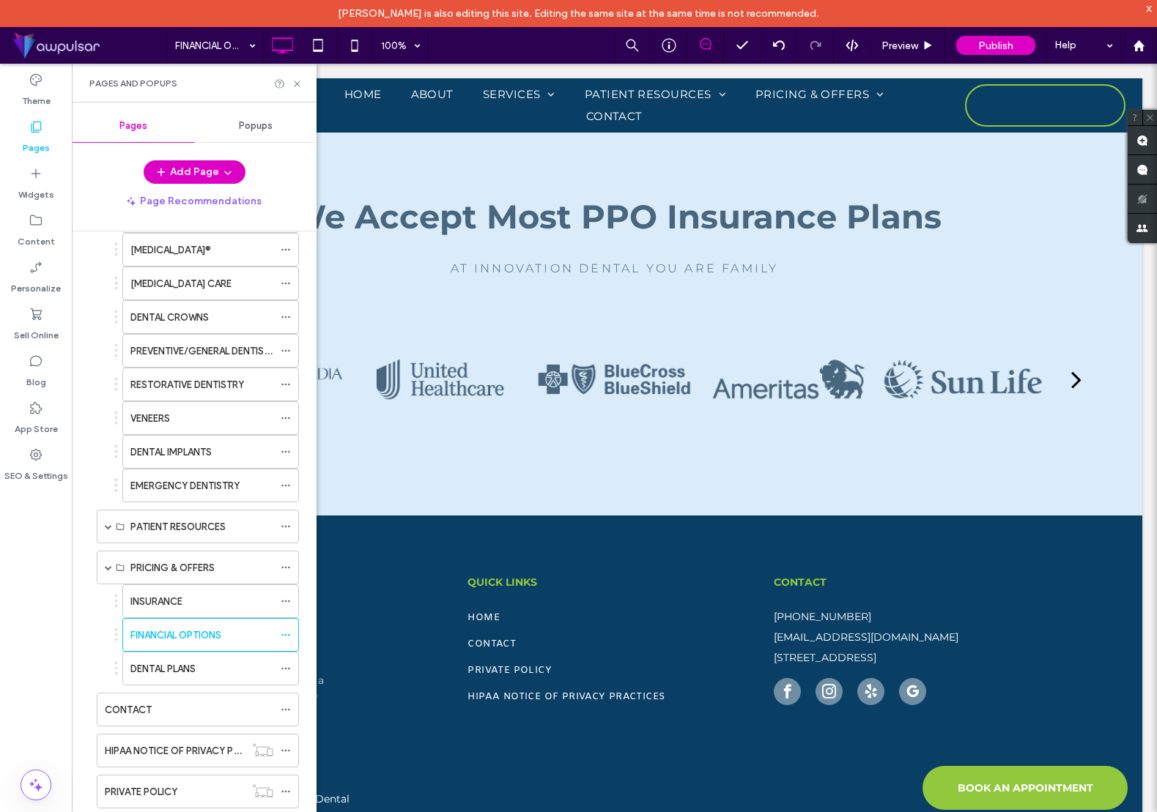
scroll to position [172, 0]
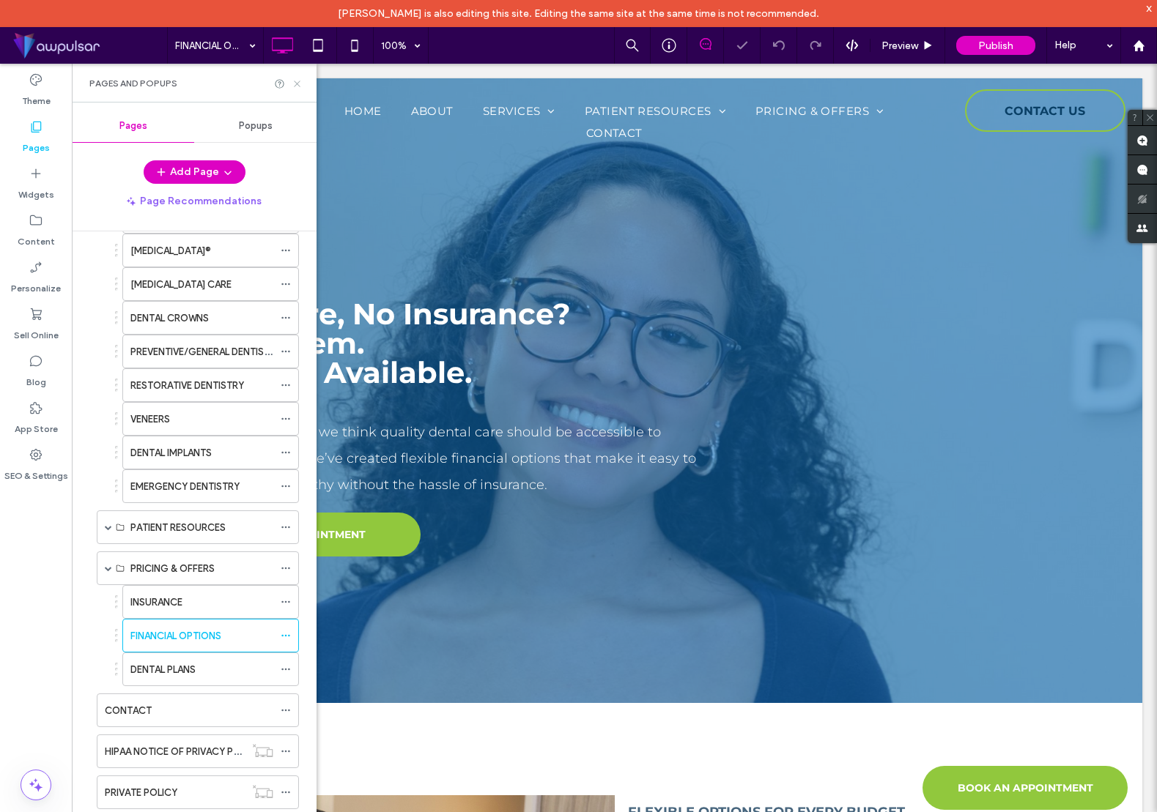
click at [300, 83] on icon at bounding box center [297, 83] width 11 height 11
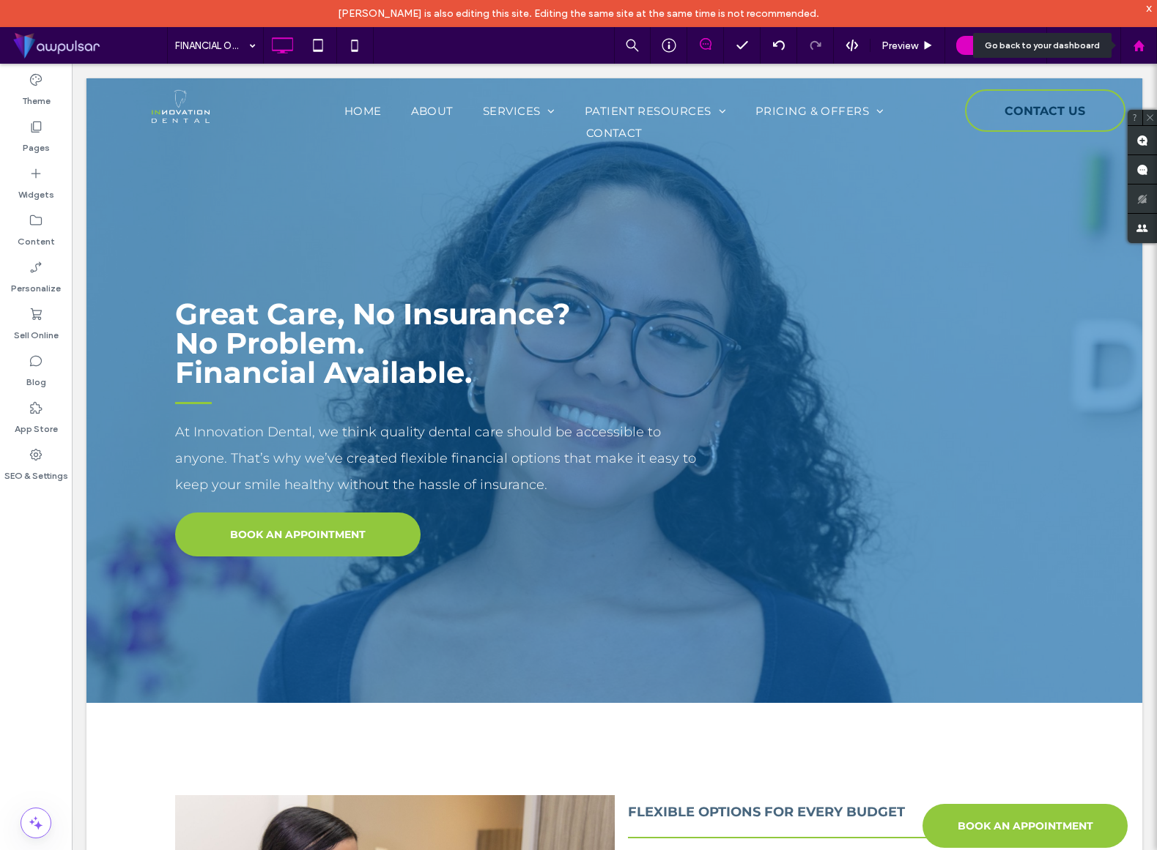
click at [1139, 51] on div at bounding box center [1138, 45] width 37 height 37
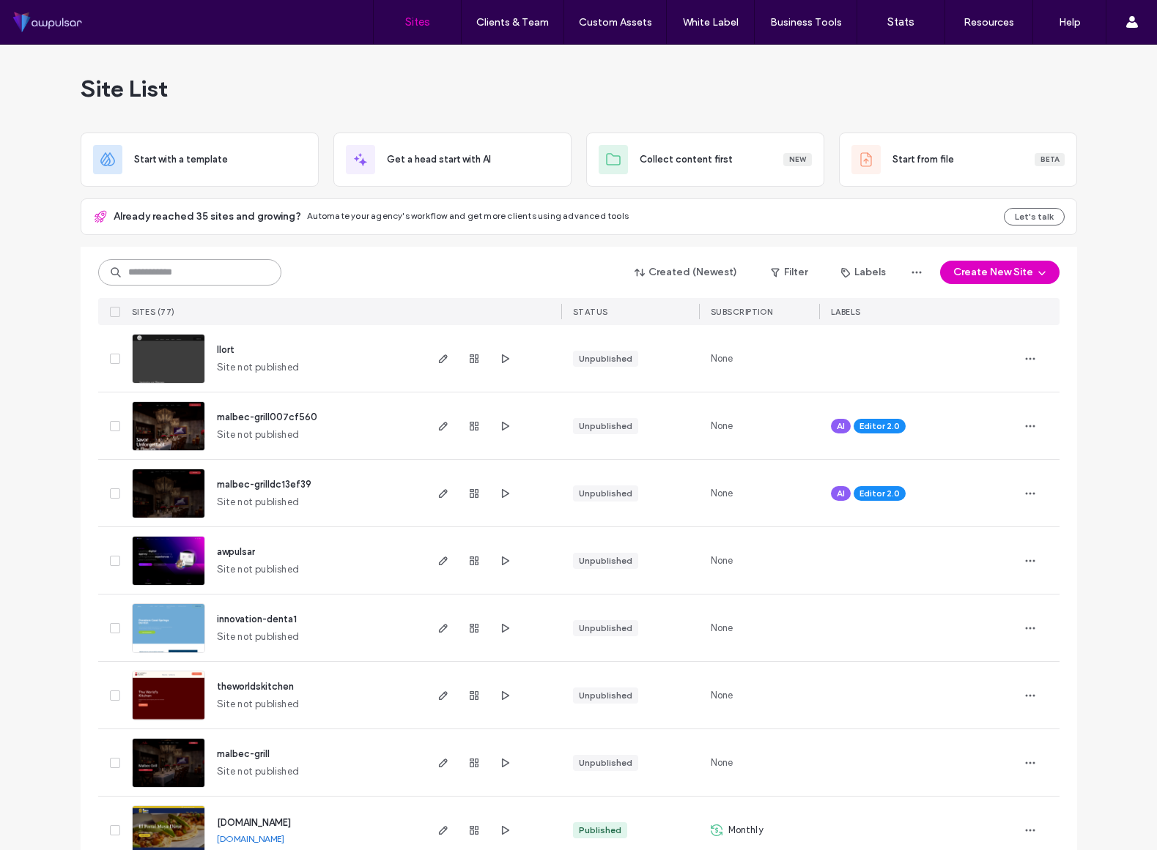
click at [195, 276] on input at bounding box center [189, 272] width 183 height 26
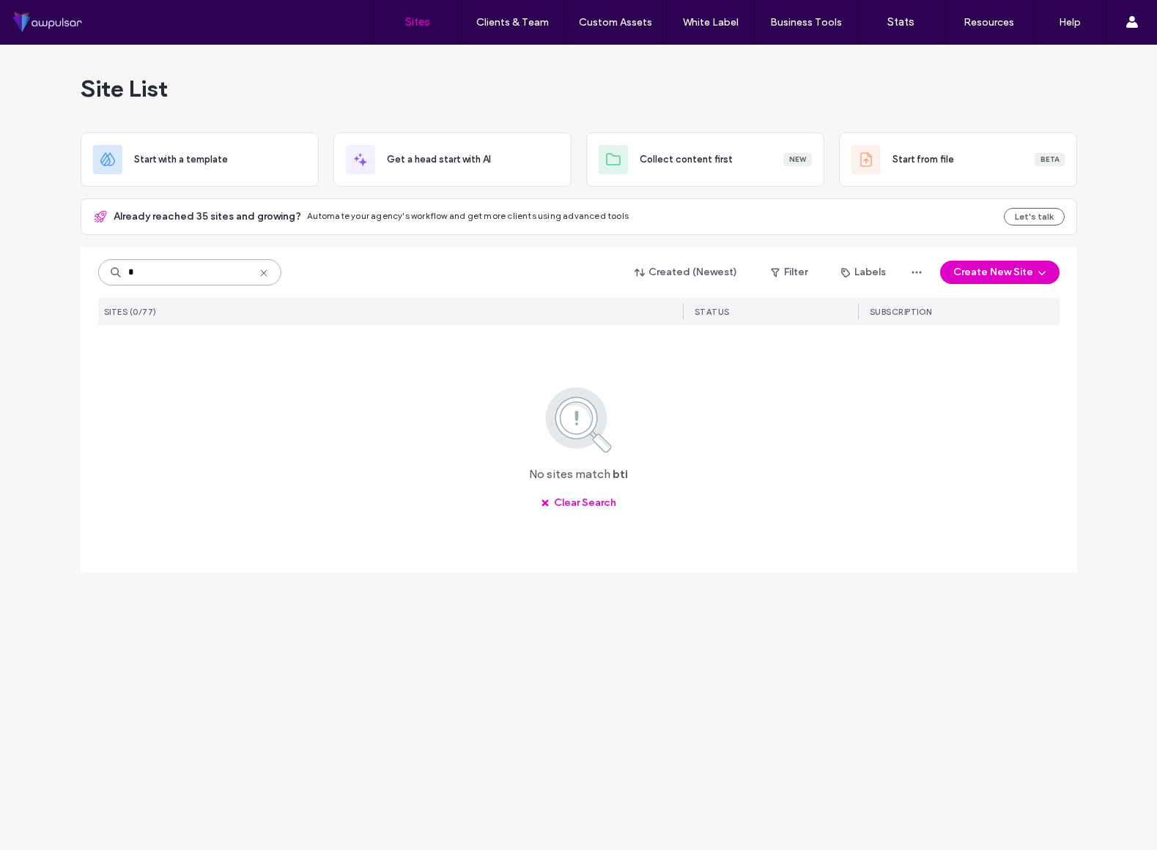
type input "*"
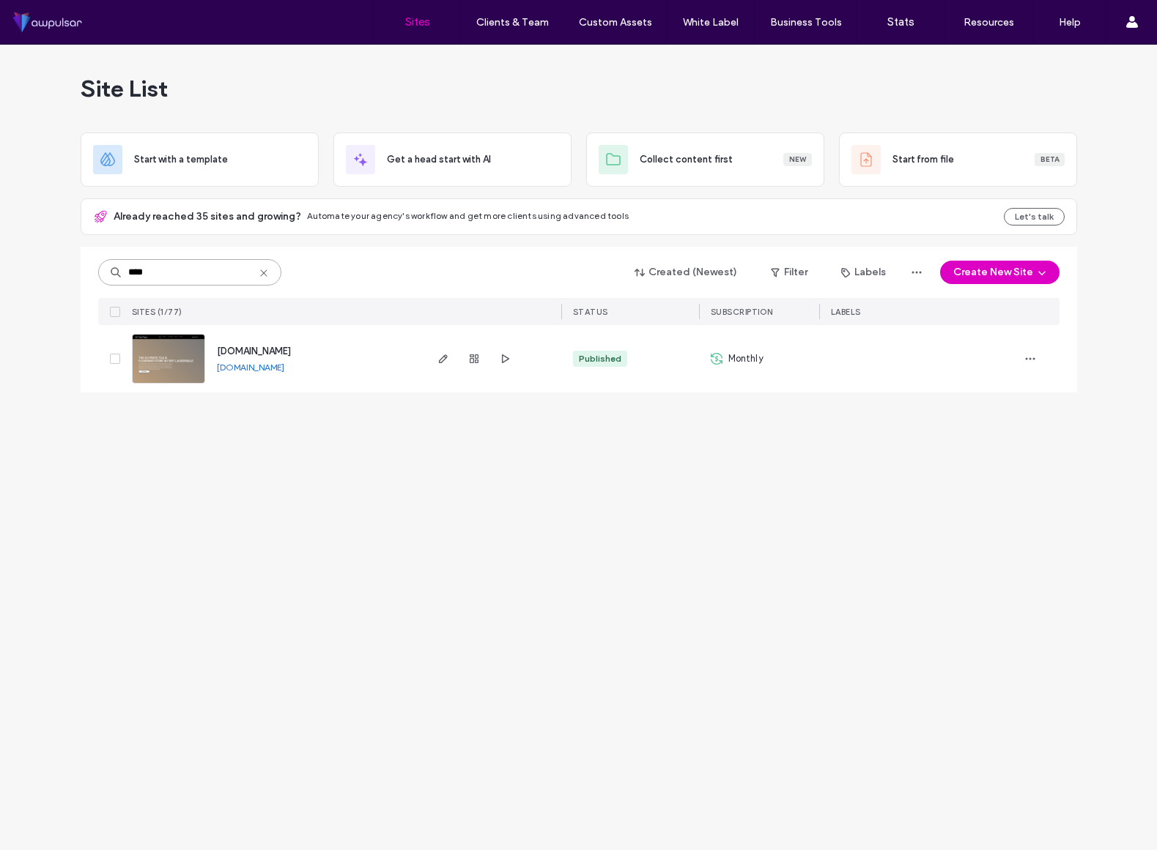
type input "****"
click at [163, 373] on img at bounding box center [169, 385] width 72 height 100
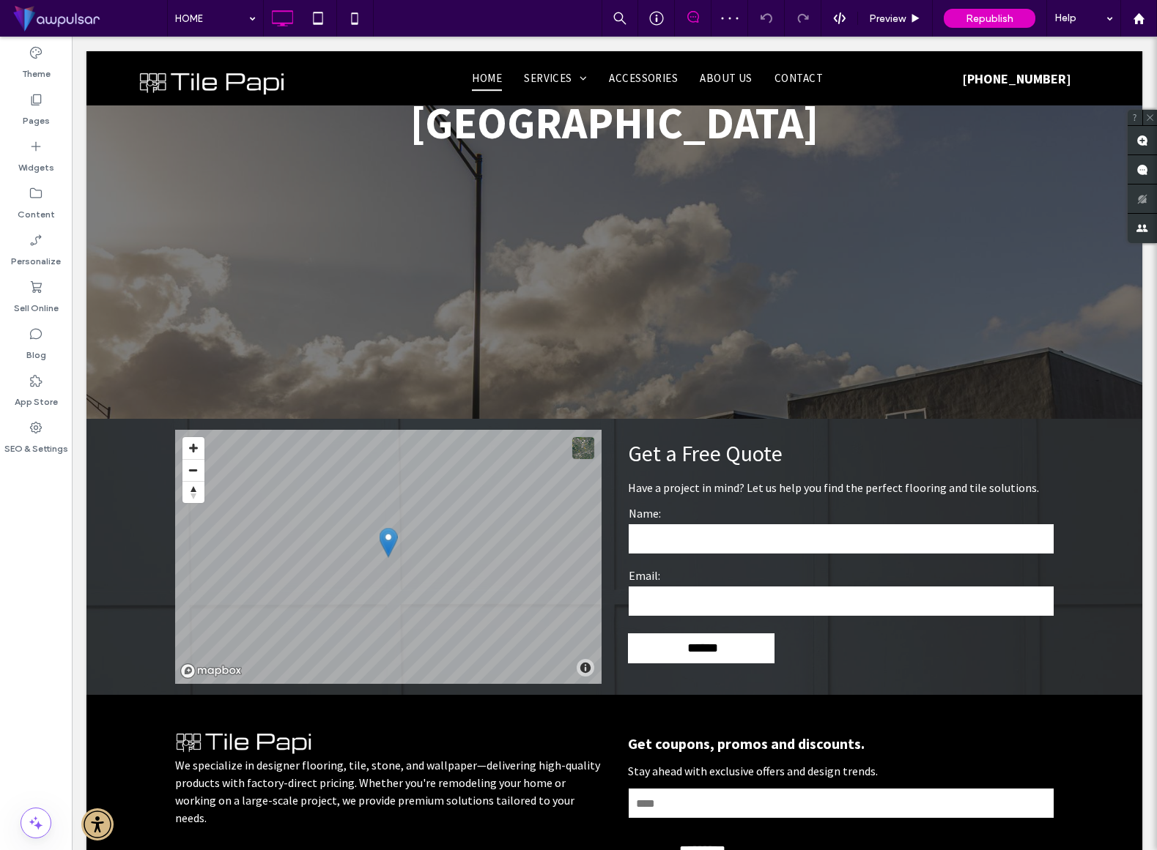
scroll to position [3860, 0]
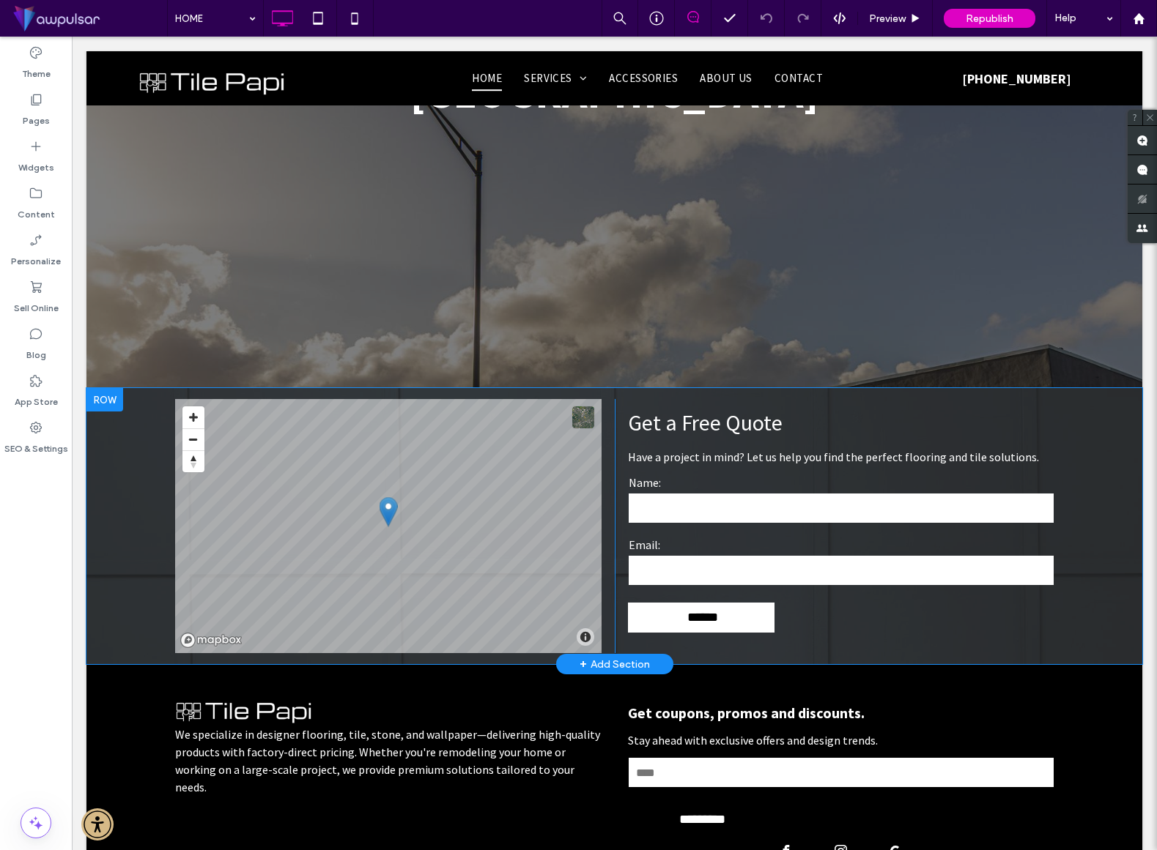
click at [111, 388] on div at bounding box center [104, 399] width 37 height 23
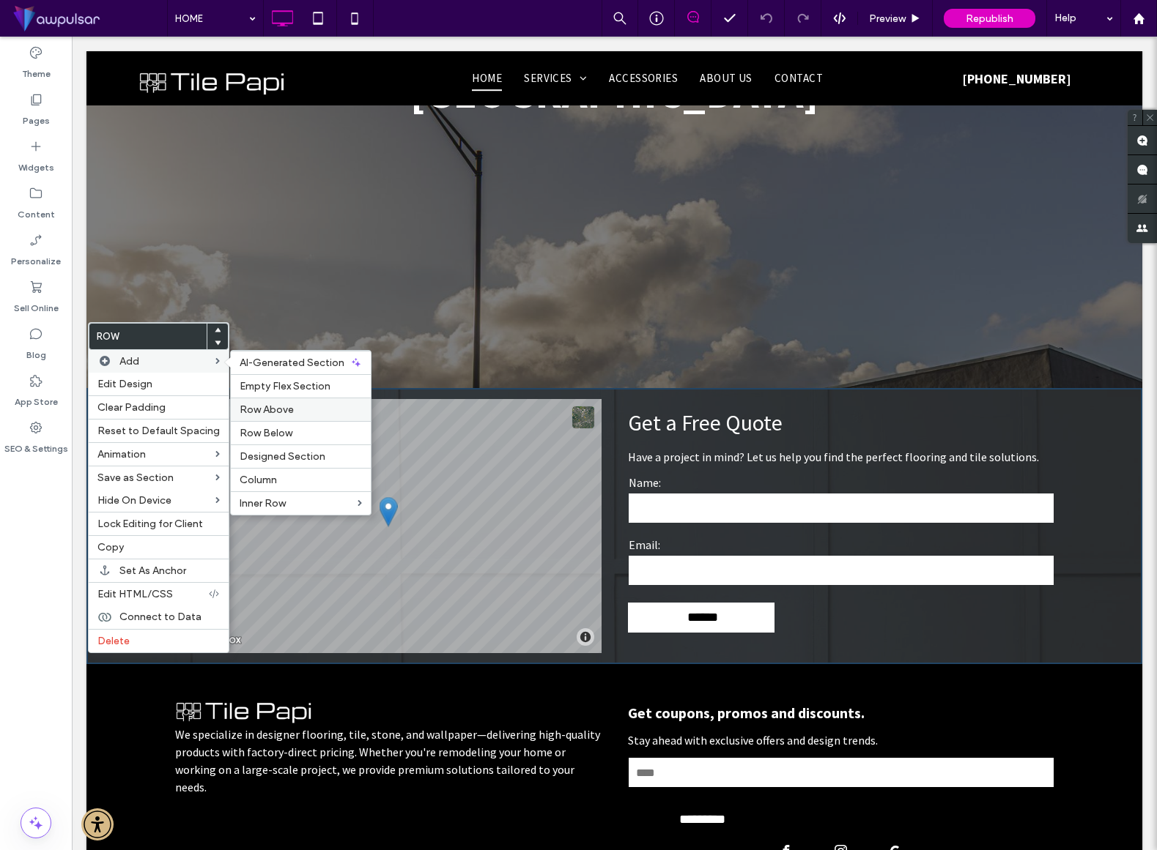
click at [274, 416] on span "Row Above" at bounding box center [267, 410] width 54 height 12
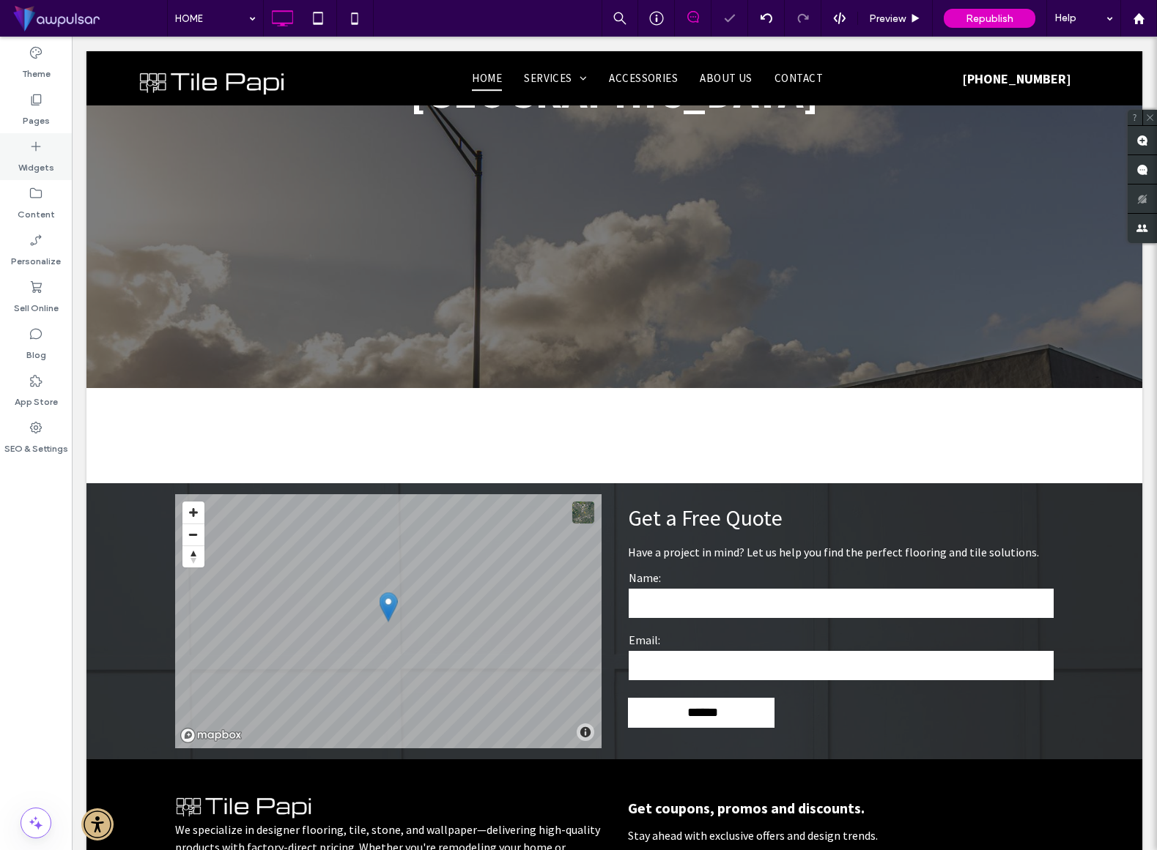
click at [40, 154] on label "Widgets" at bounding box center [36, 164] width 36 height 21
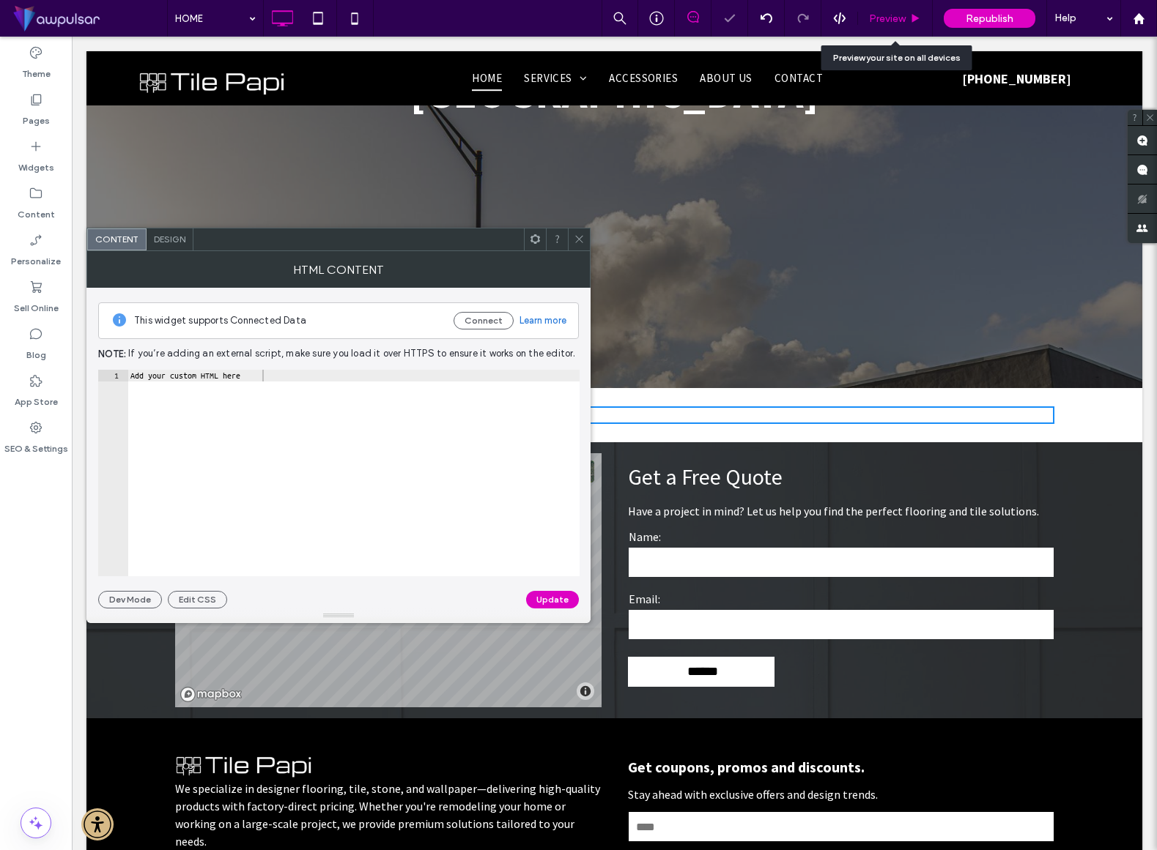
drag, startPoint x: 262, startPoint y: 286, endPoint x: 863, endPoint y: 0, distance: 665.8
click at [417, 393] on div "Add your custom HTML here" at bounding box center [353, 485] width 452 height 230
paste textarea "**********"
type textarea "**********"
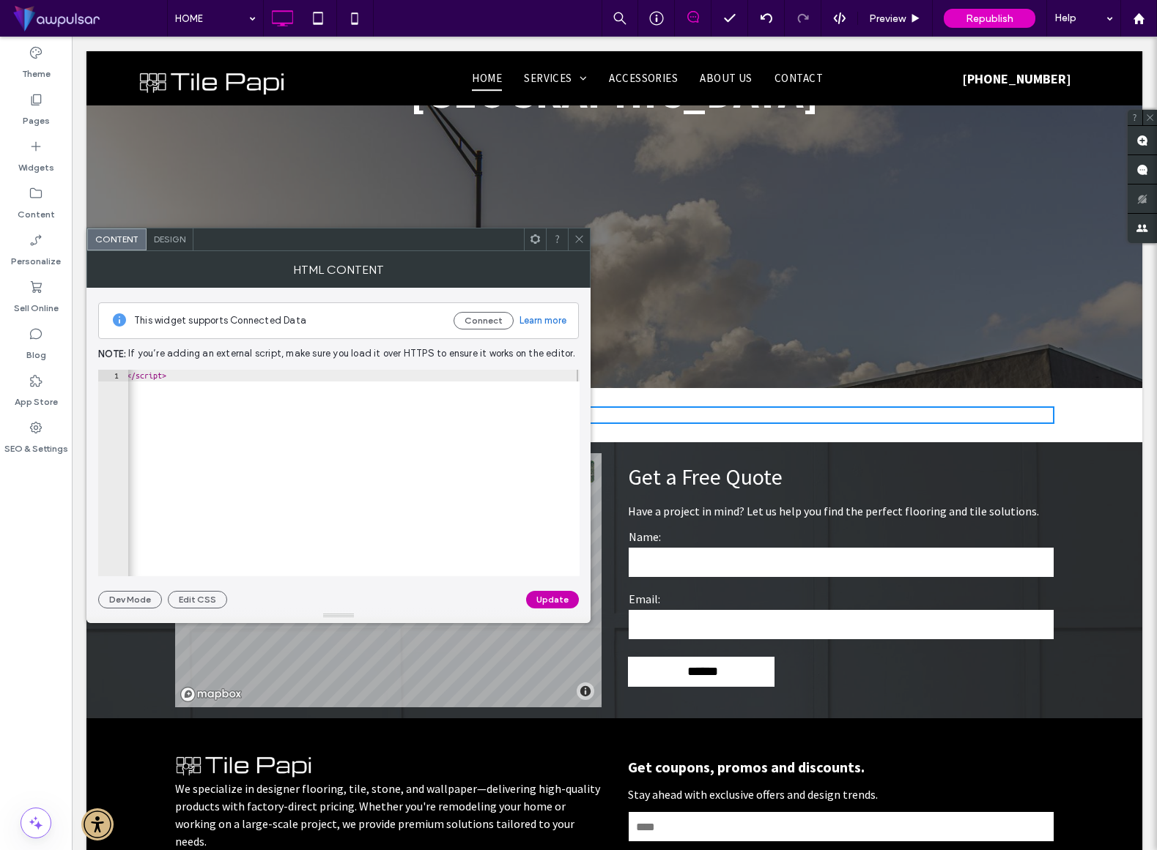
click at [555, 598] on button "Update" at bounding box center [552, 600] width 53 height 18
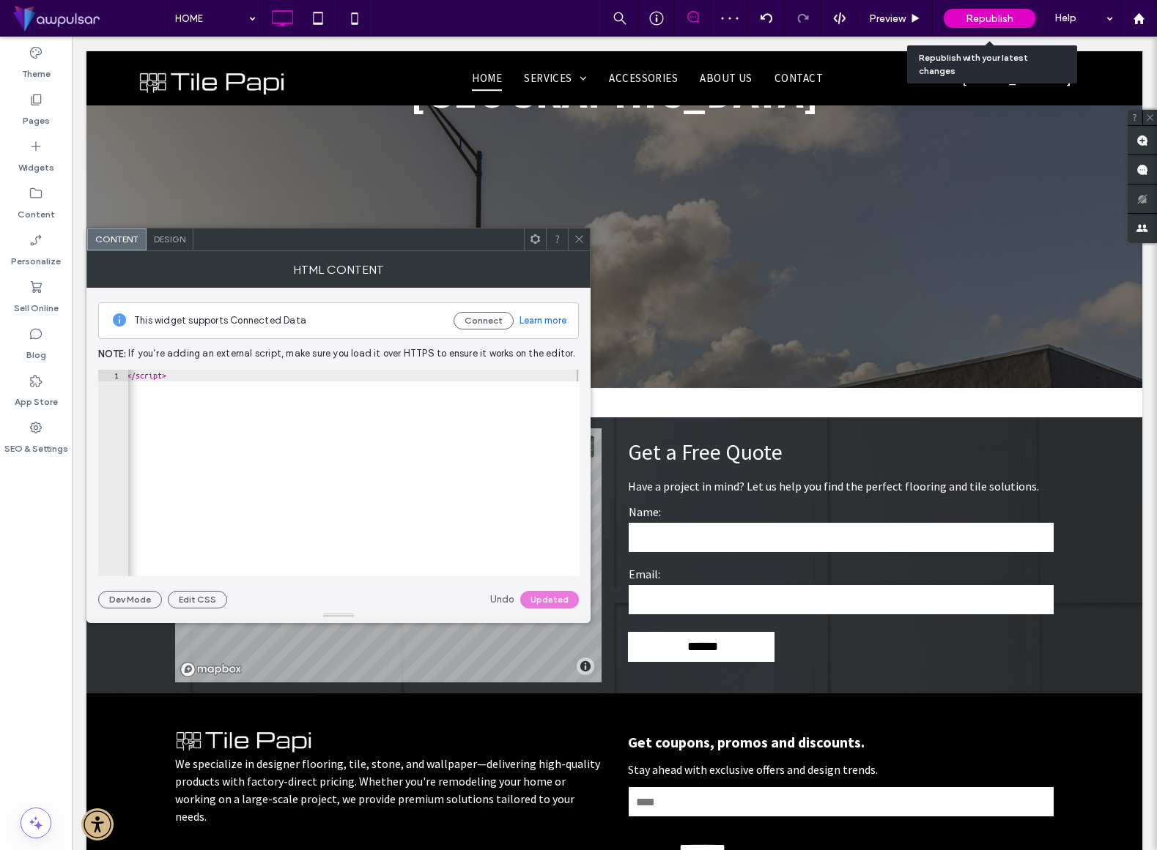
click at [1015, 20] on div "Republish" at bounding box center [989, 18] width 92 height 19
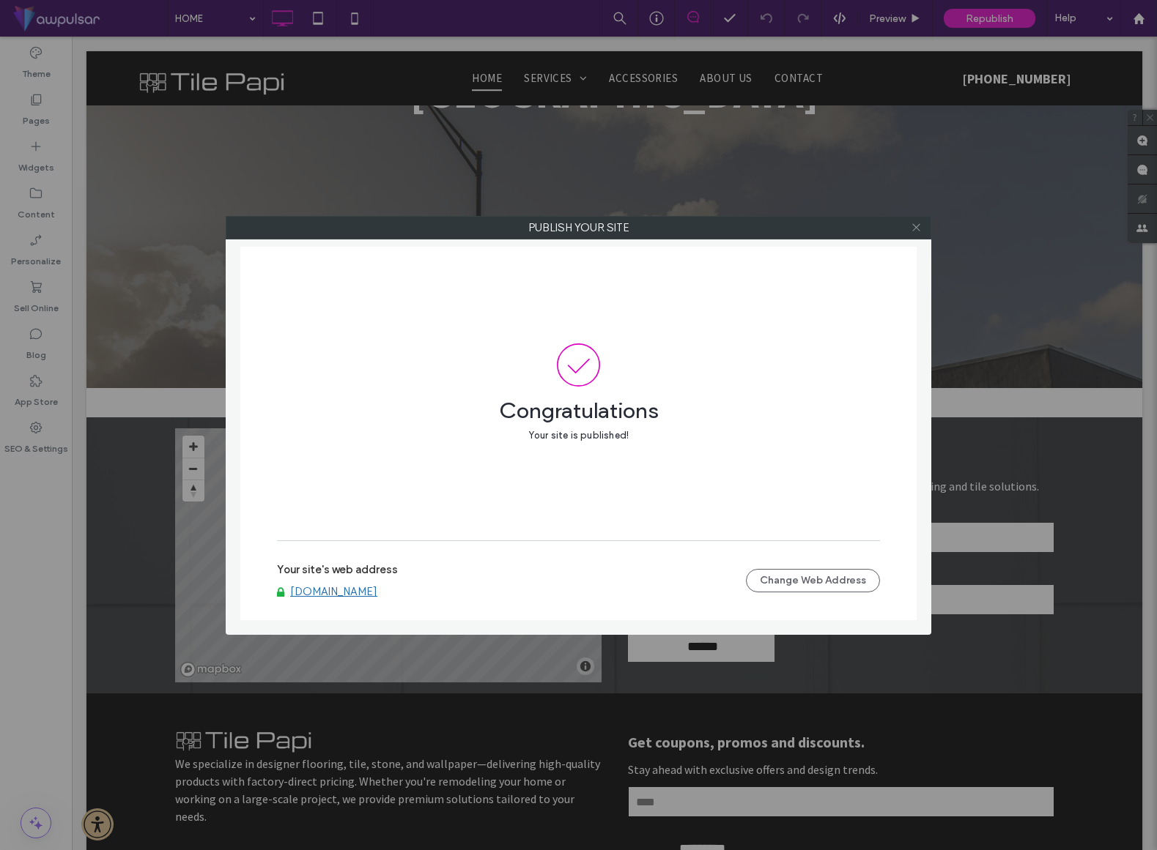
click at [913, 228] on icon at bounding box center [915, 227] width 11 height 11
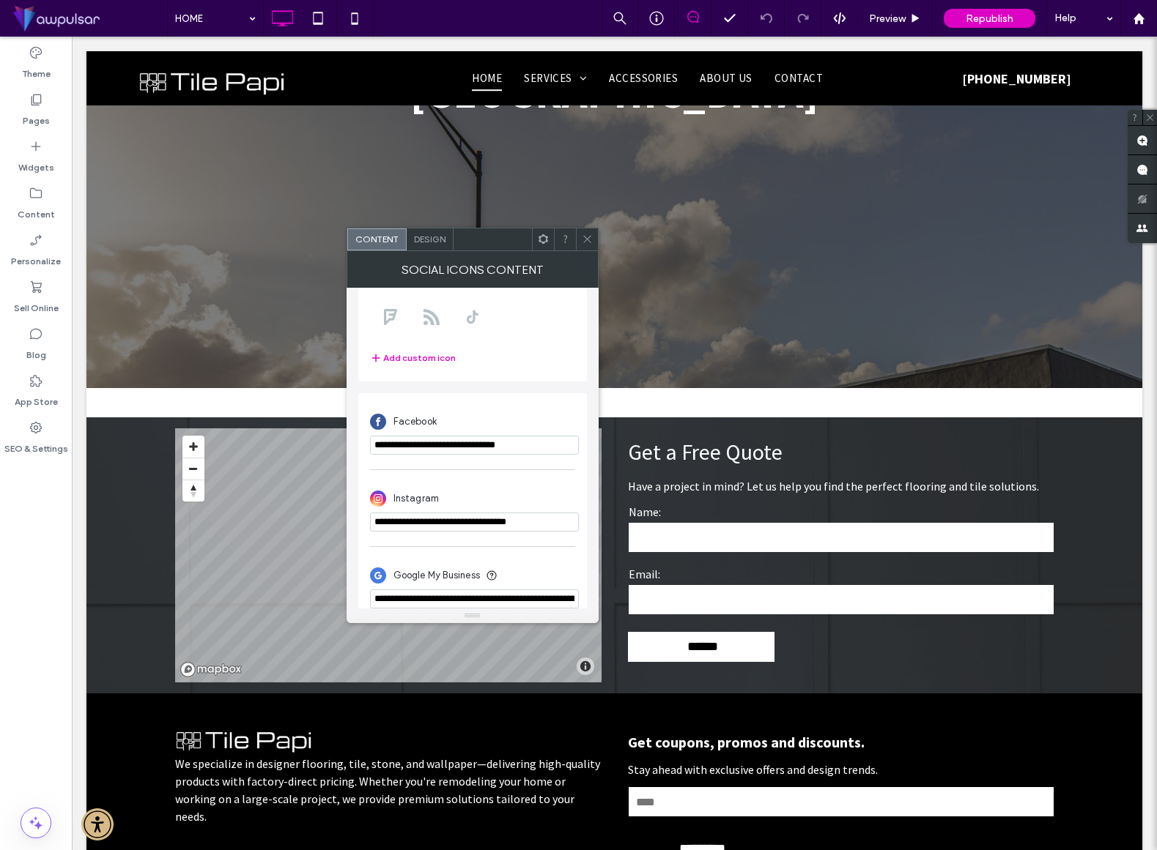
scroll to position [258, 0]
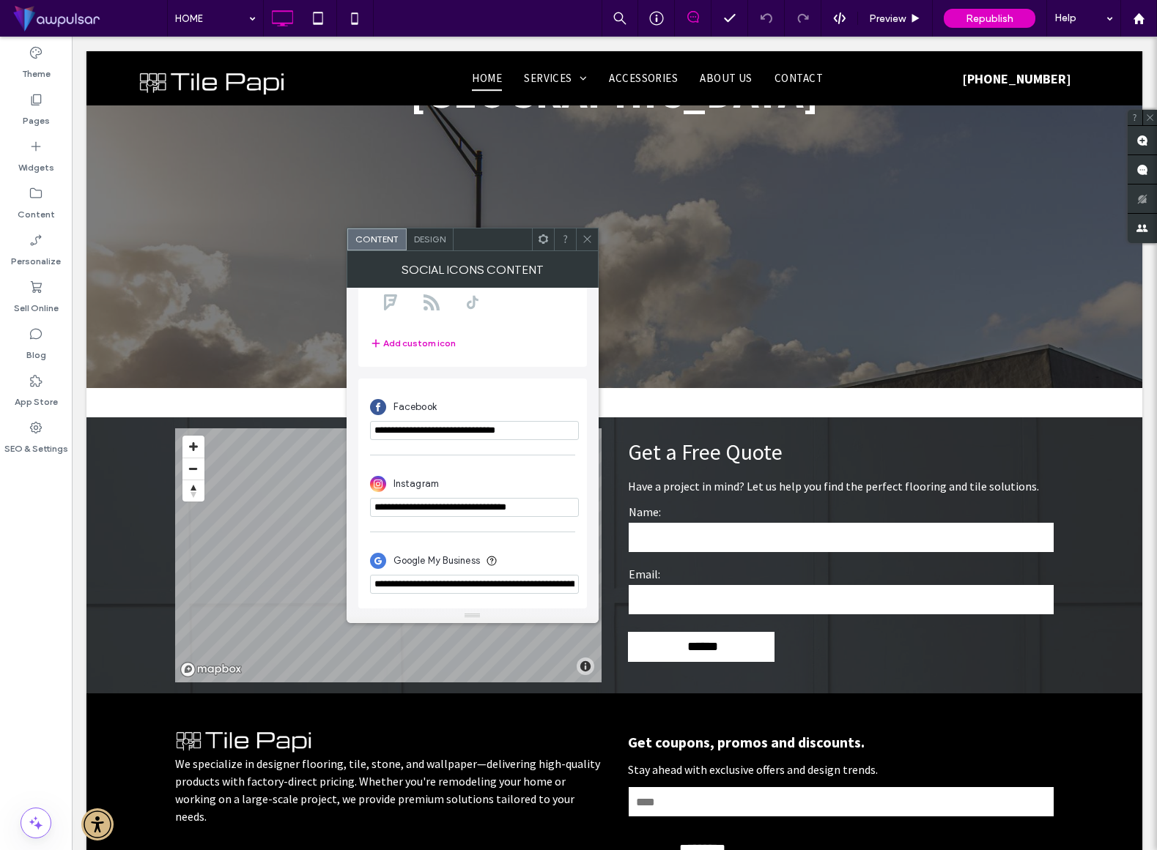
click at [557, 421] on input "**********" at bounding box center [474, 430] width 209 height 19
click at [583, 241] on icon at bounding box center [587, 239] width 11 height 11
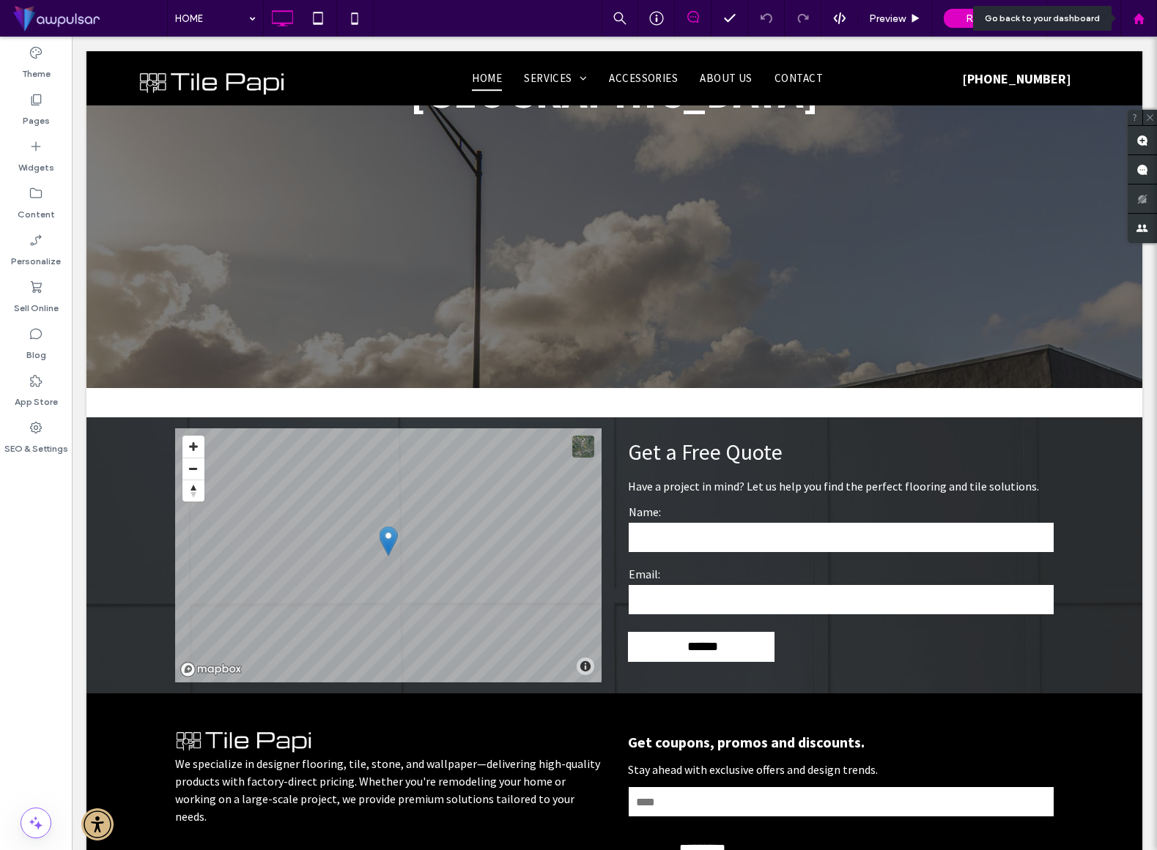
click at [1136, 20] on use at bounding box center [1137, 17] width 11 height 11
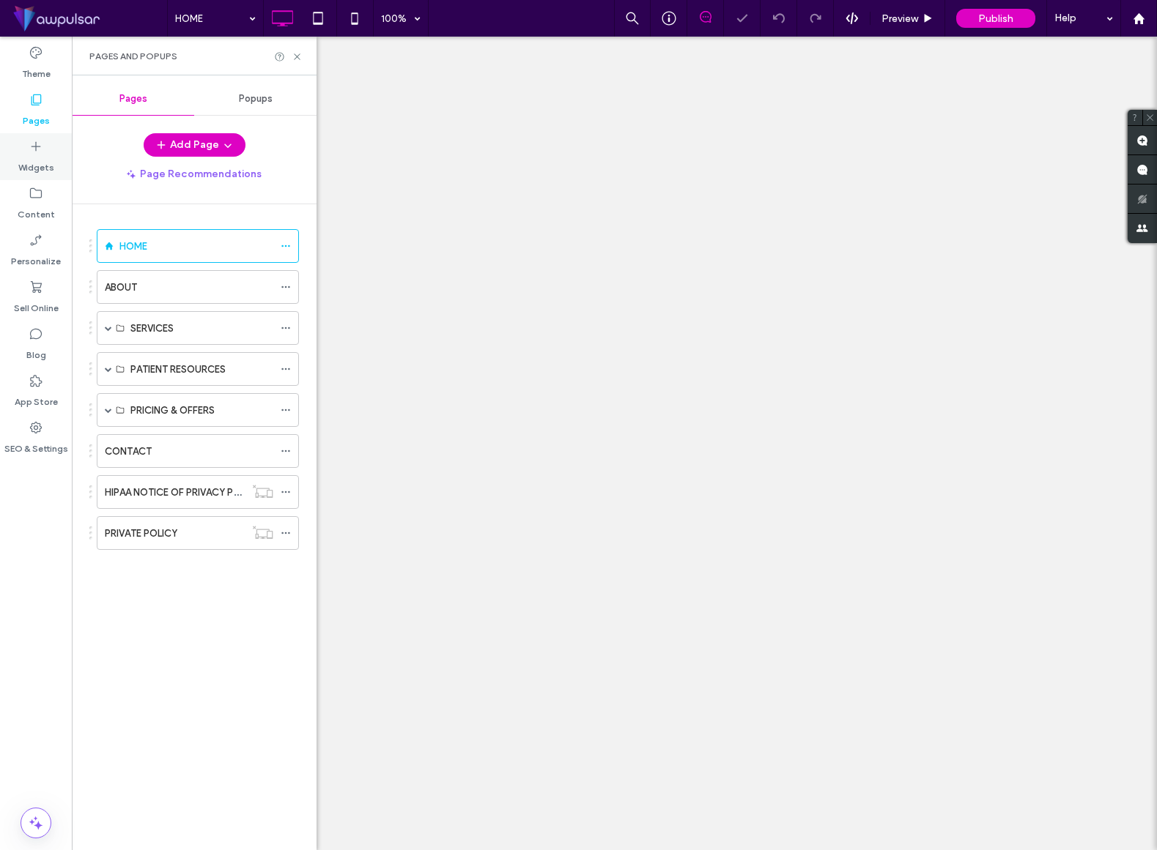
click at [41, 144] on icon at bounding box center [36, 146] width 15 height 15
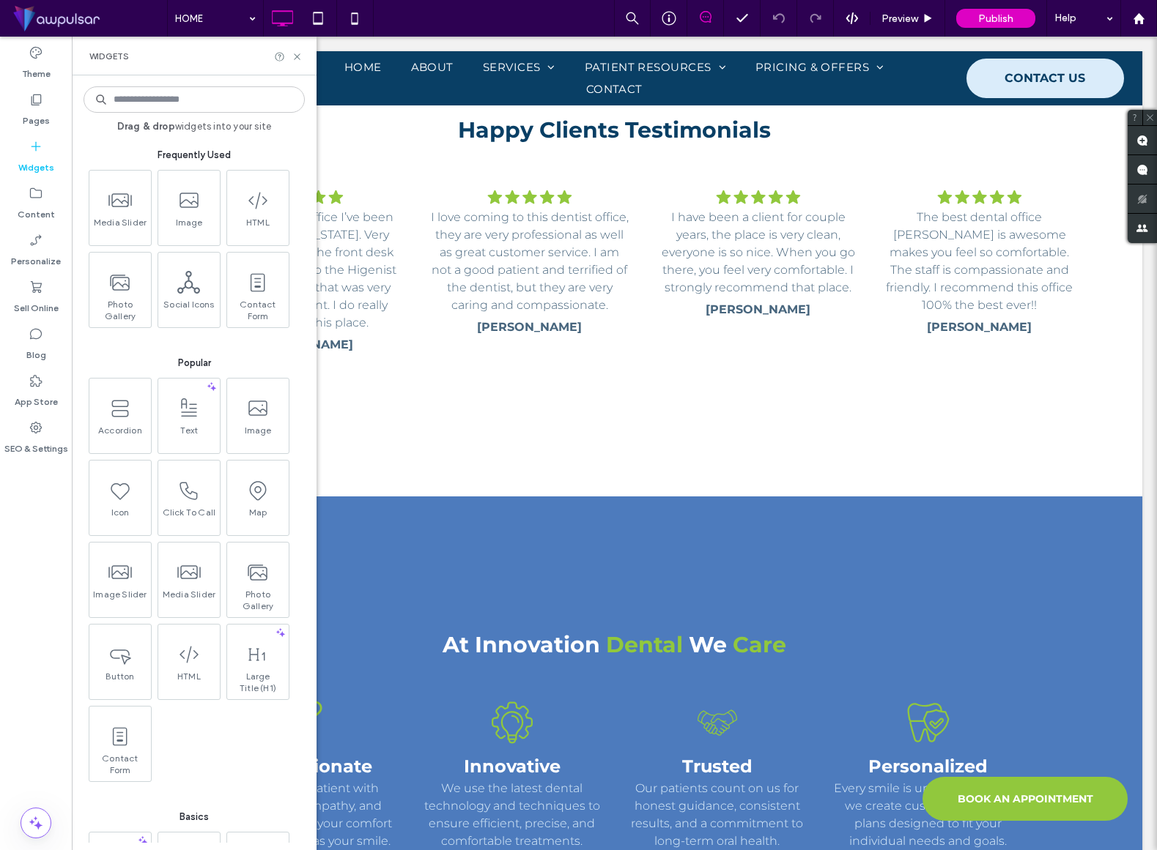
scroll to position [4270, 0]
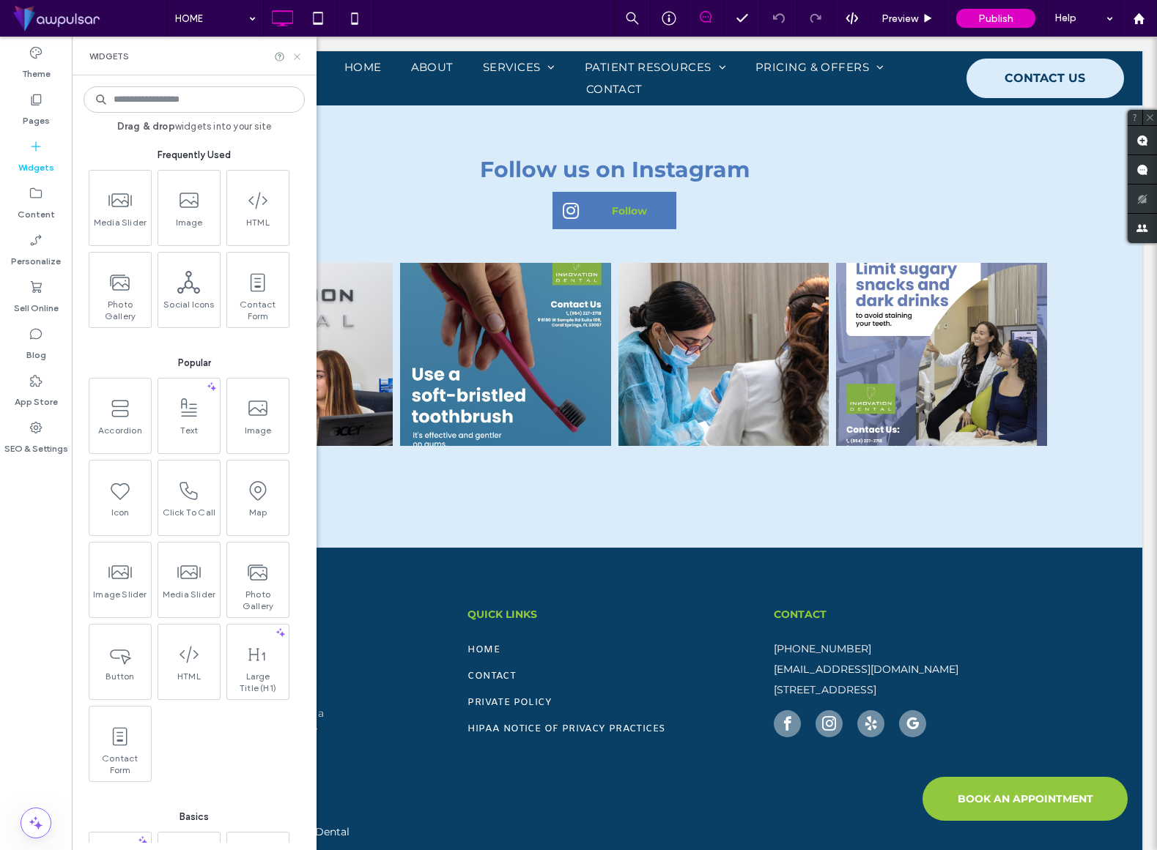
click at [299, 53] on icon at bounding box center [297, 56] width 11 height 11
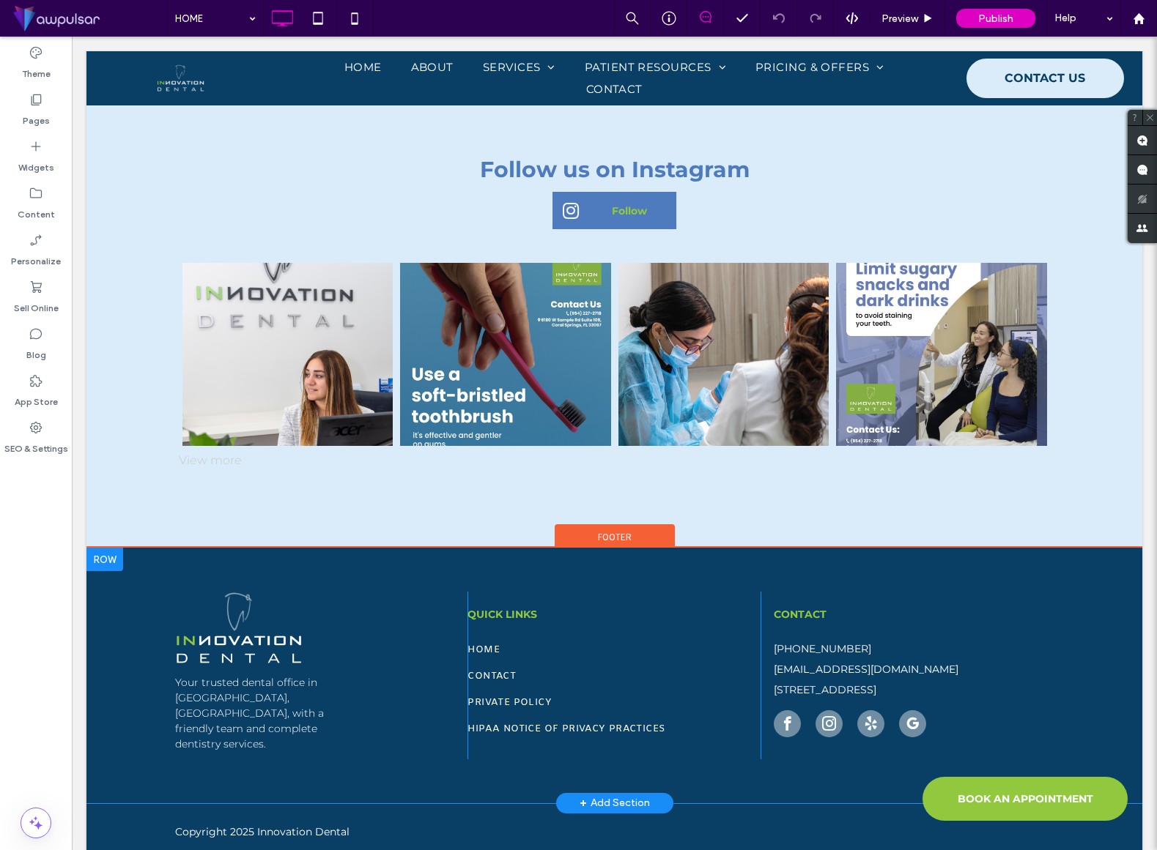
click at [116, 548] on div at bounding box center [104, 559] width 37 height 23
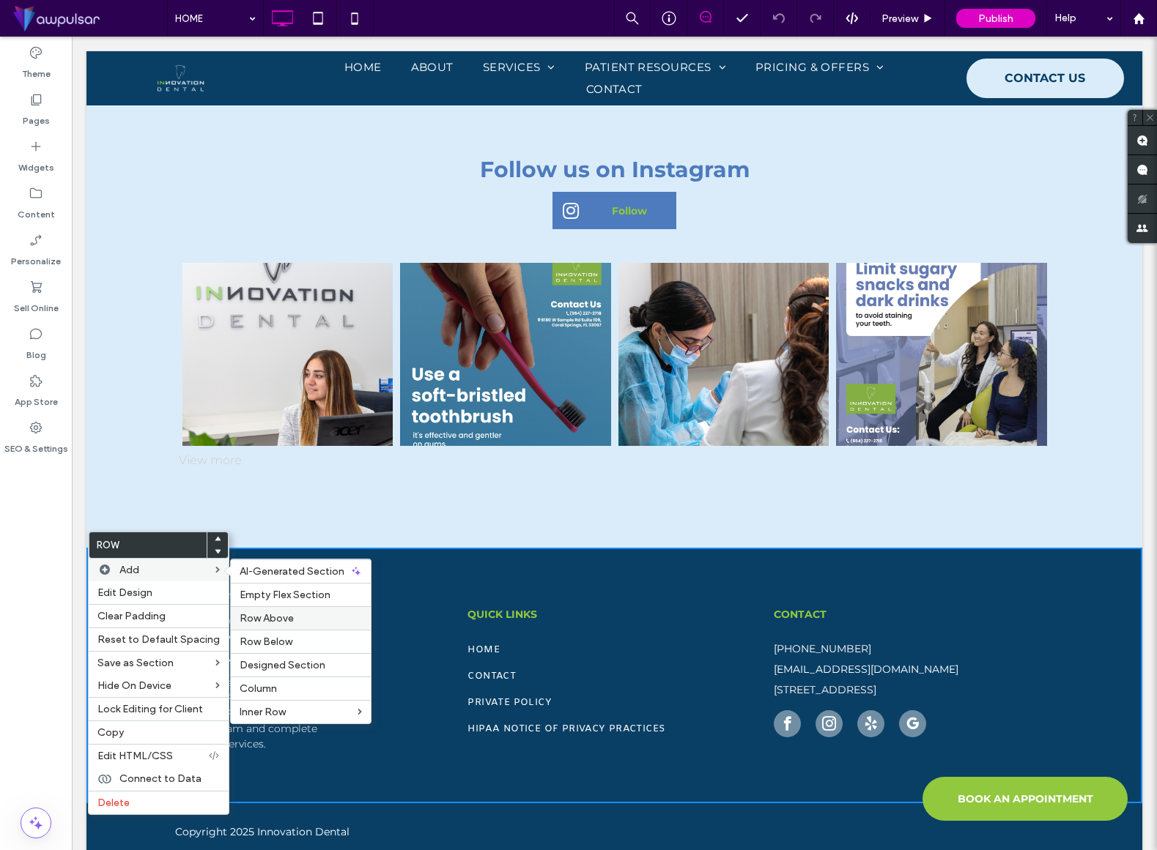
click at [286, 617] on span "Row Above" at bounding box center [267, 618] width 54 height 12
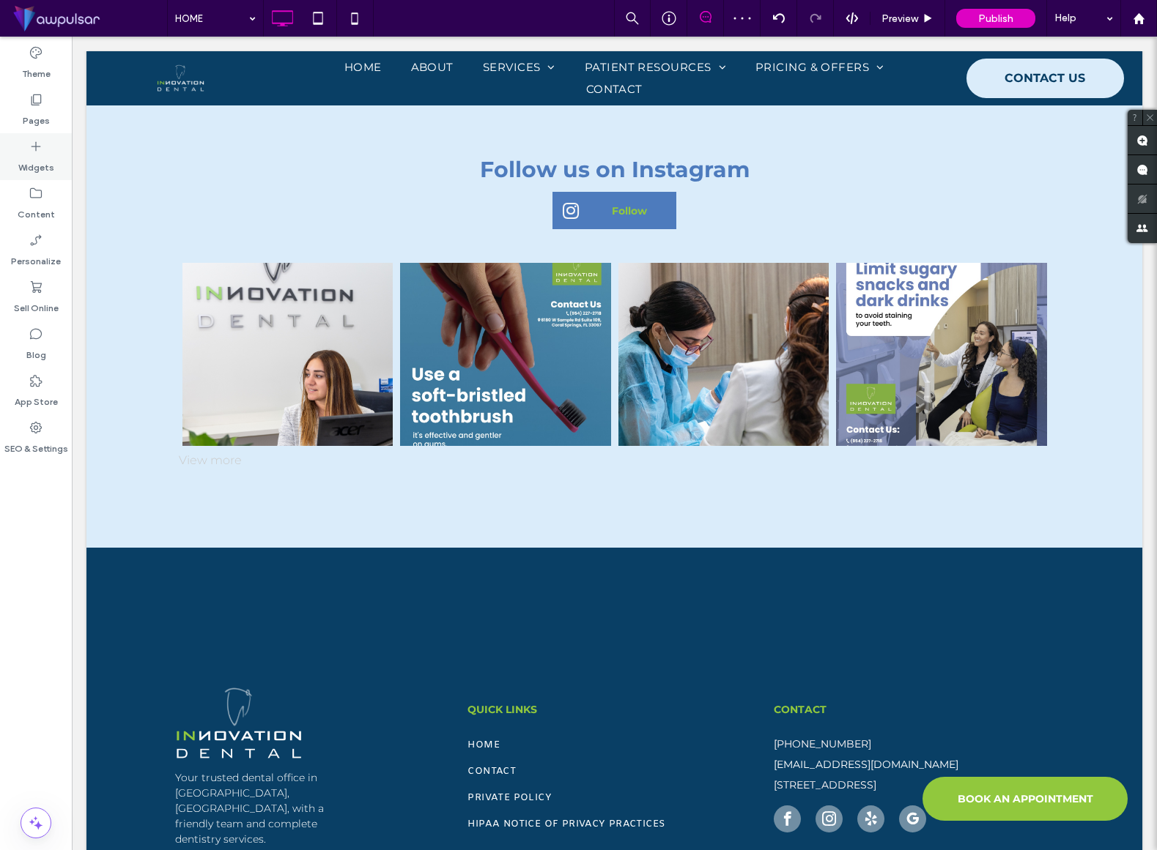
click at [30, 146] on icon at bounding box center [36, 146] width 15 height 15
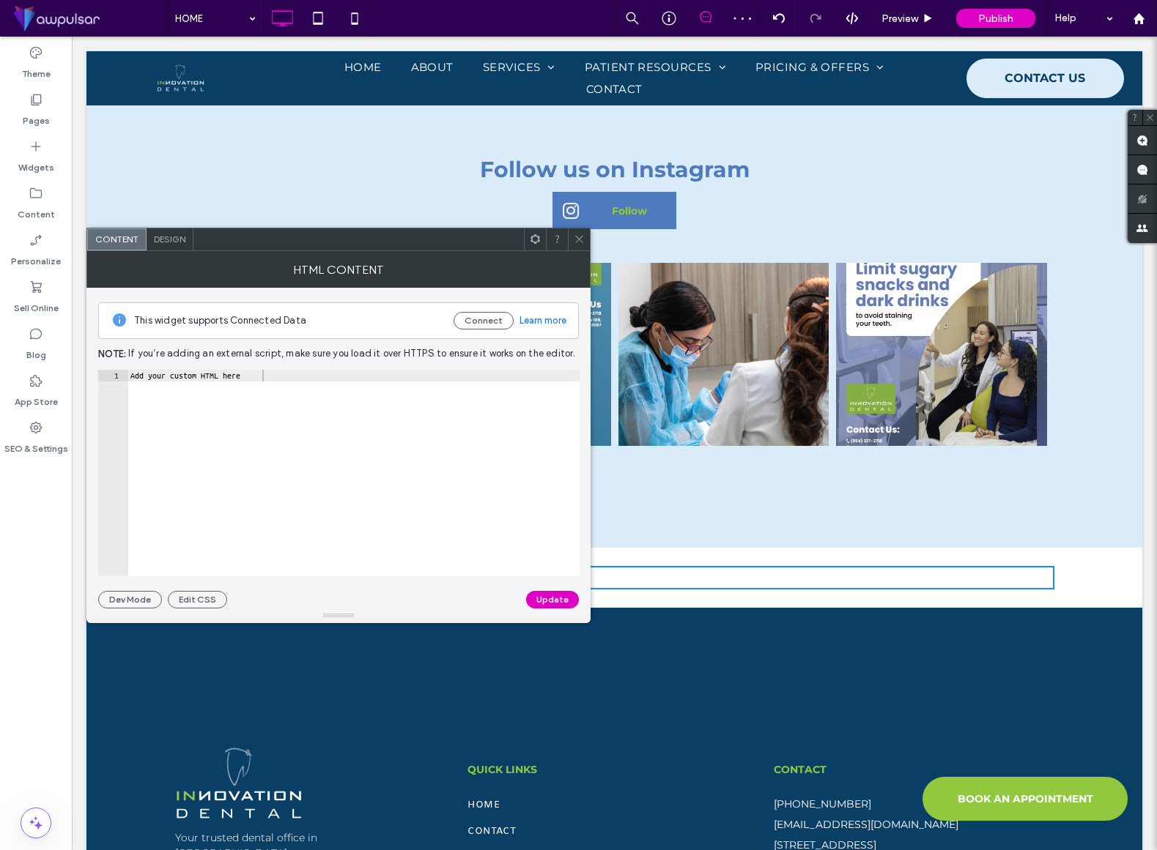
drag, startPoint x: 253, startPoint y: 207, endPoint x: 541, endPoint y: 4, distance: 352.8
drag, startPoint x: 273, startPoint y: 382, endPoint x: 124, endPoint y: 366, distance: 150.2
click at [124, 366] on div "**********" at bounding box center [338, 448] width 481 height 321
paste textarea "**********"
type textarea "**********"
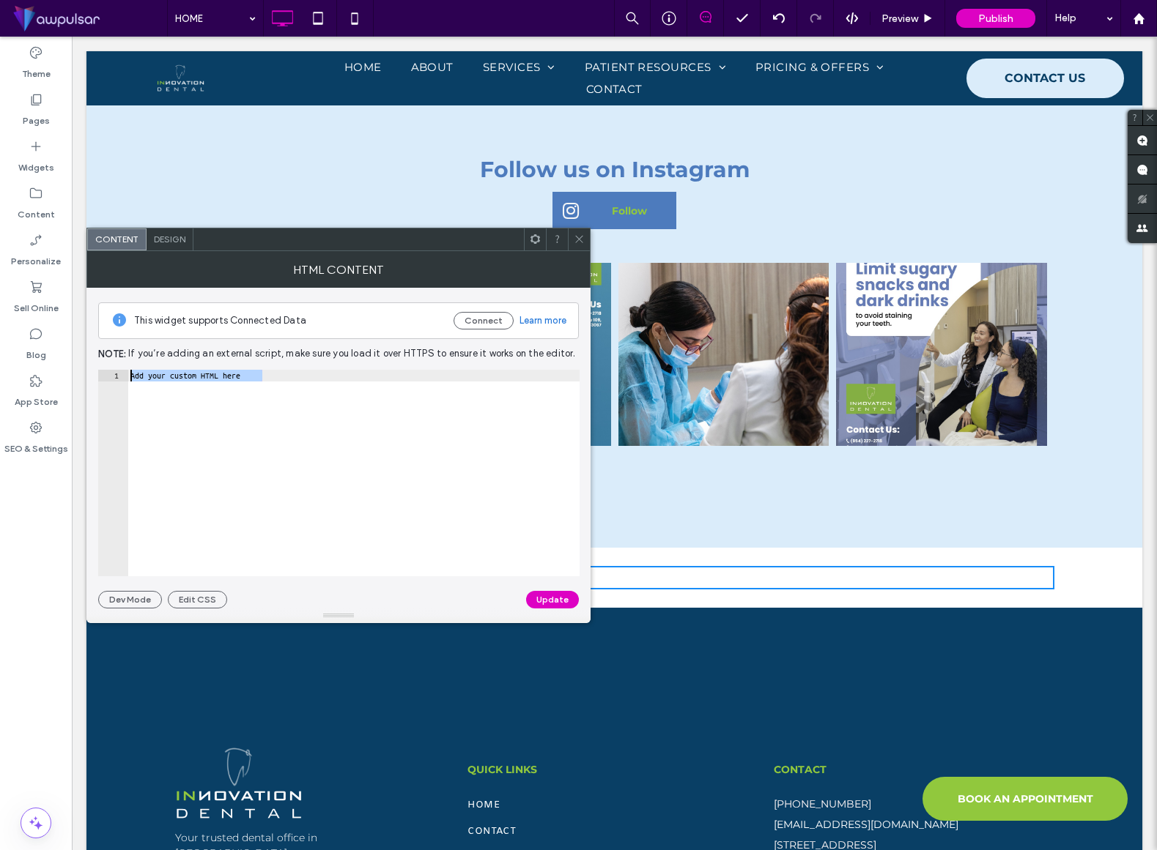
scroll to position [0, 1300]
click at [557, 604] on button "Update" at bounding box center [552, 600] width 53 height 18
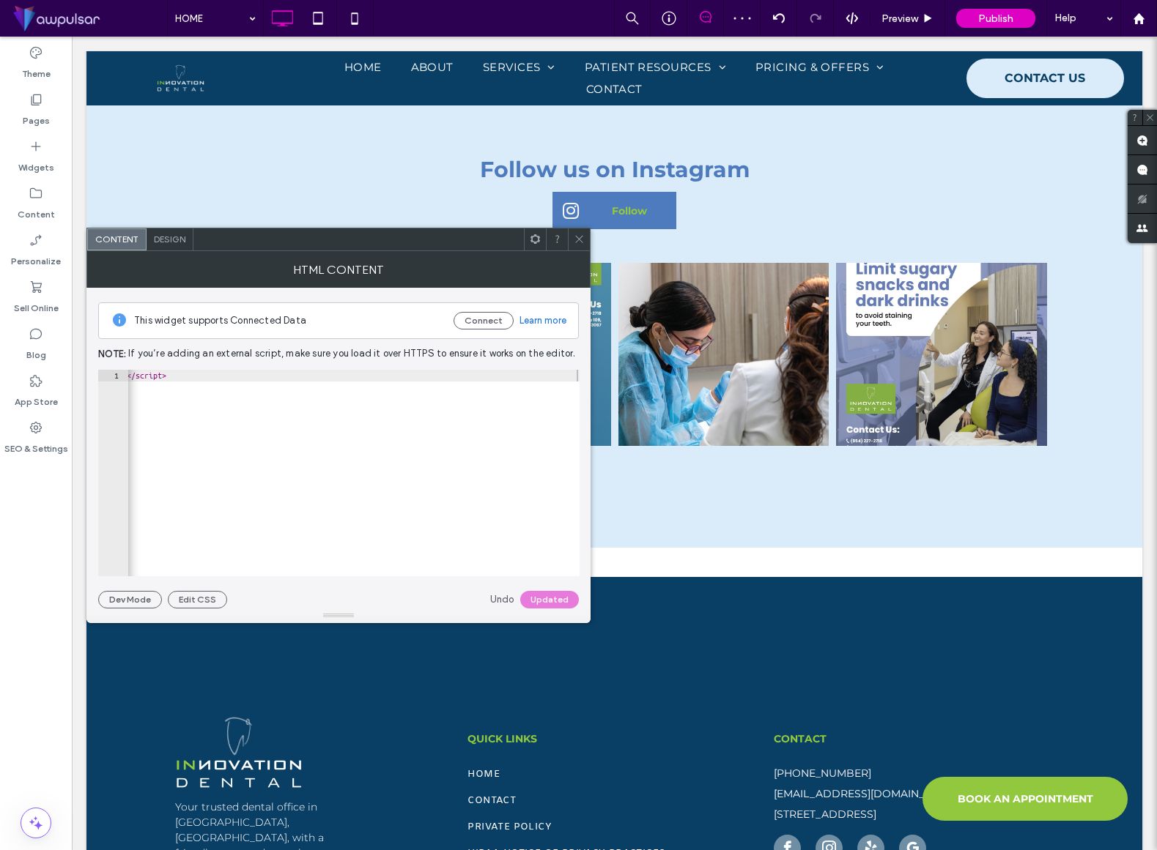
click at [579, 240] on use at bounding box center [578, 239] width 7 height 7
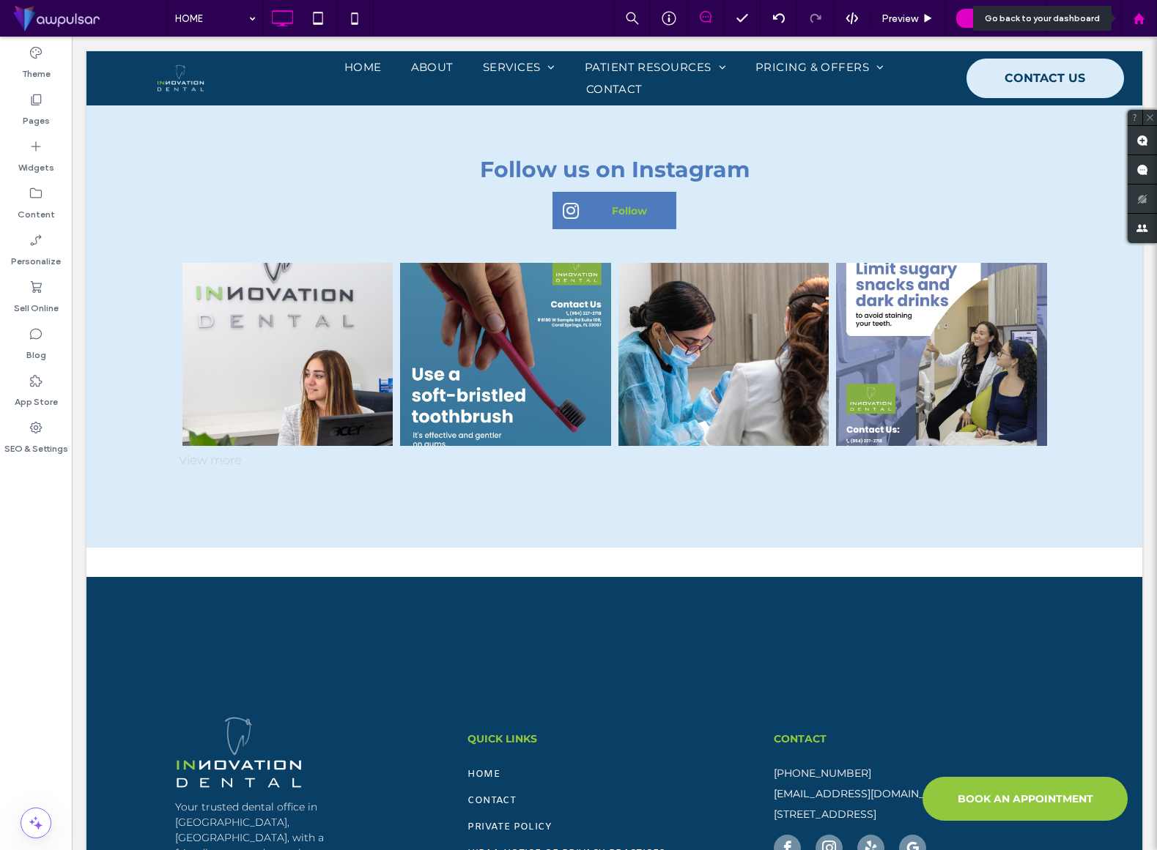
click at [1140, 18] on use at bounding box center [1137, 17] width 11 height 11
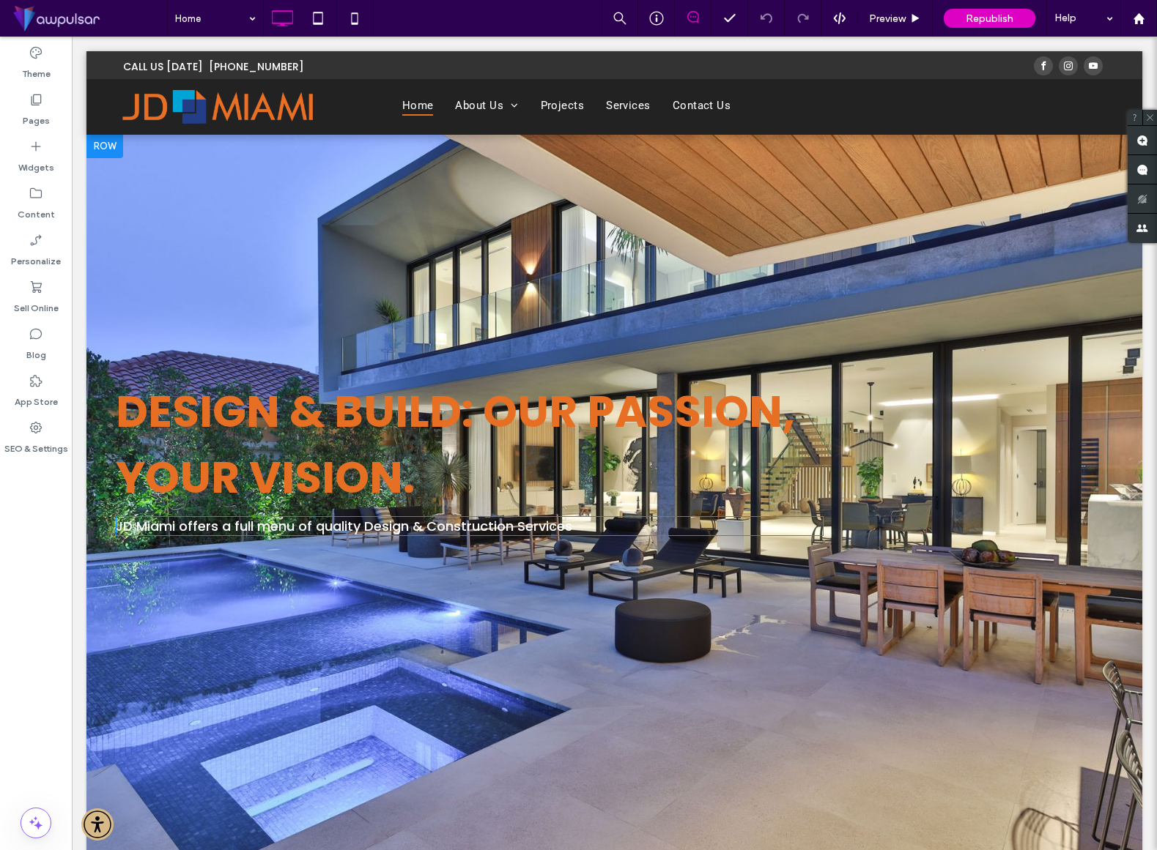
scroll to position [201, 0]
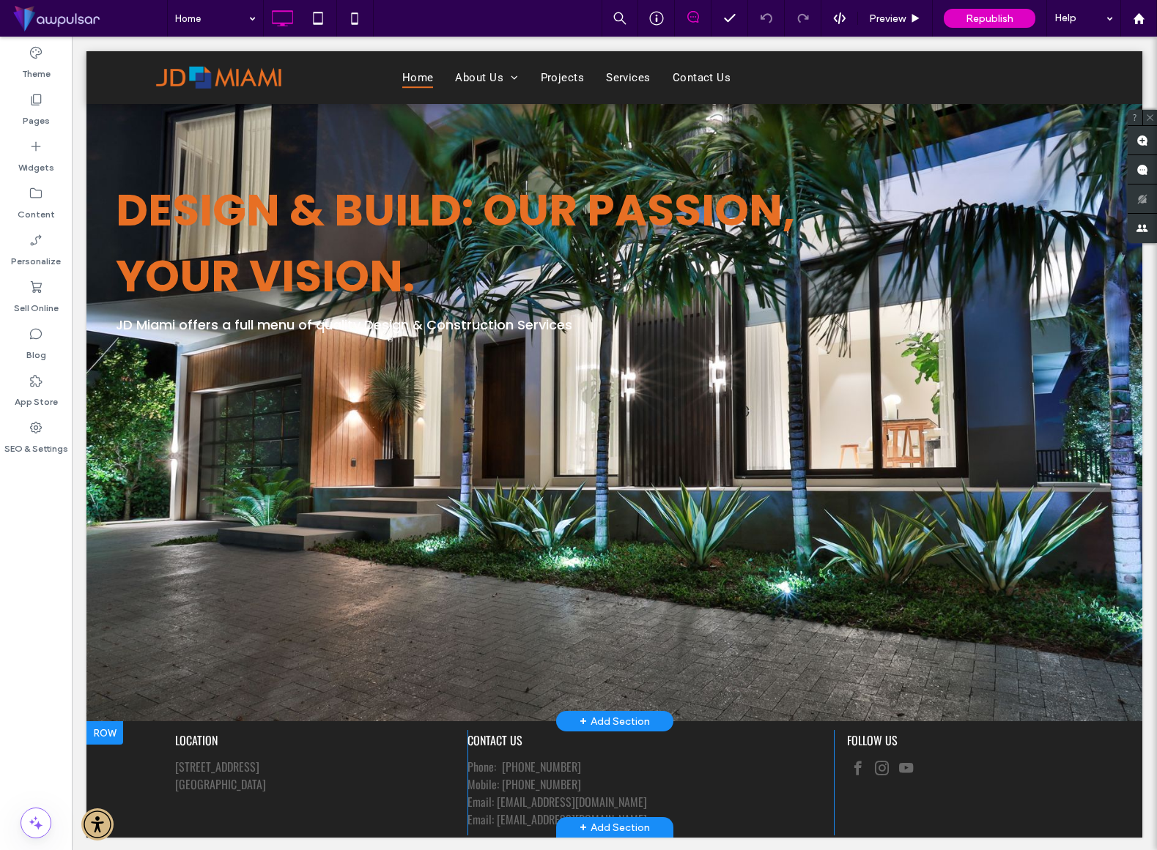
click at [110, 730] on div at bounding box center [104, 733] width 37 height 23
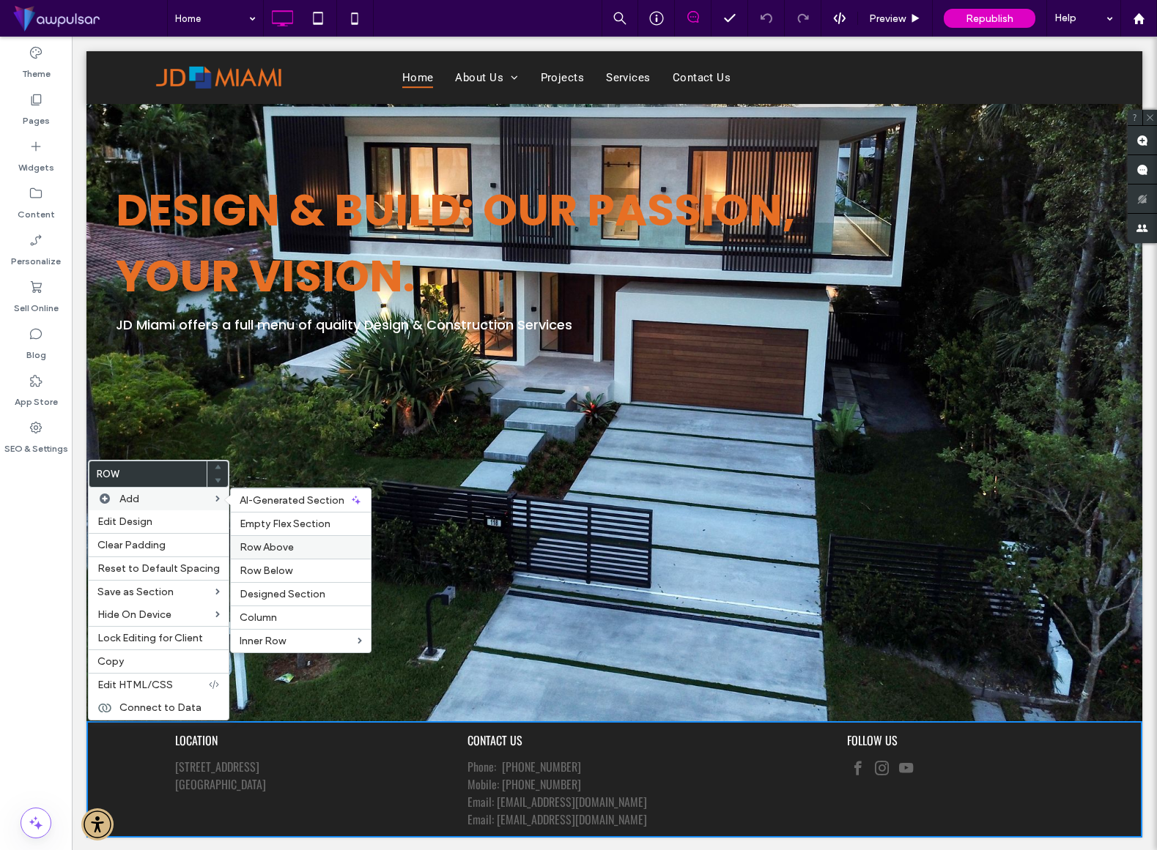
click at [282, 552] on span "Row Above" at bounding box center [267, 547] width 54 height 12
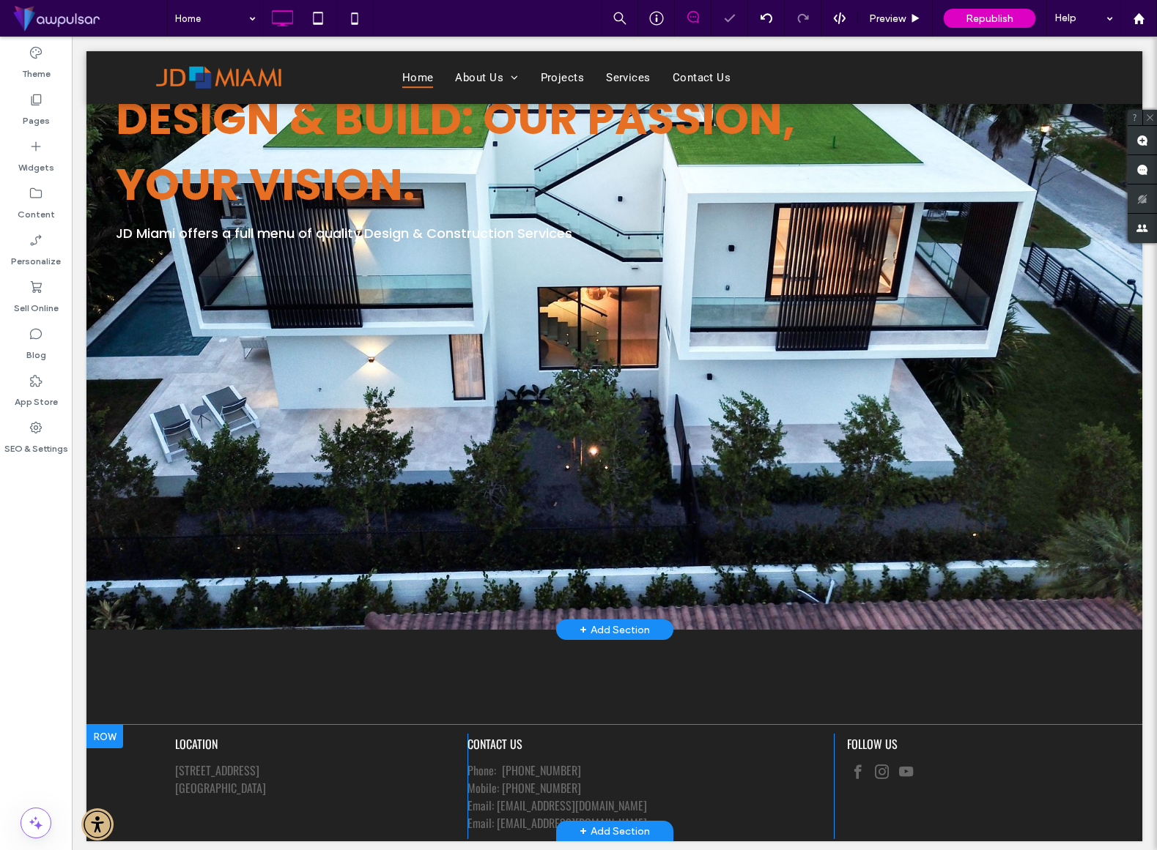
scroll to position [297, 0]
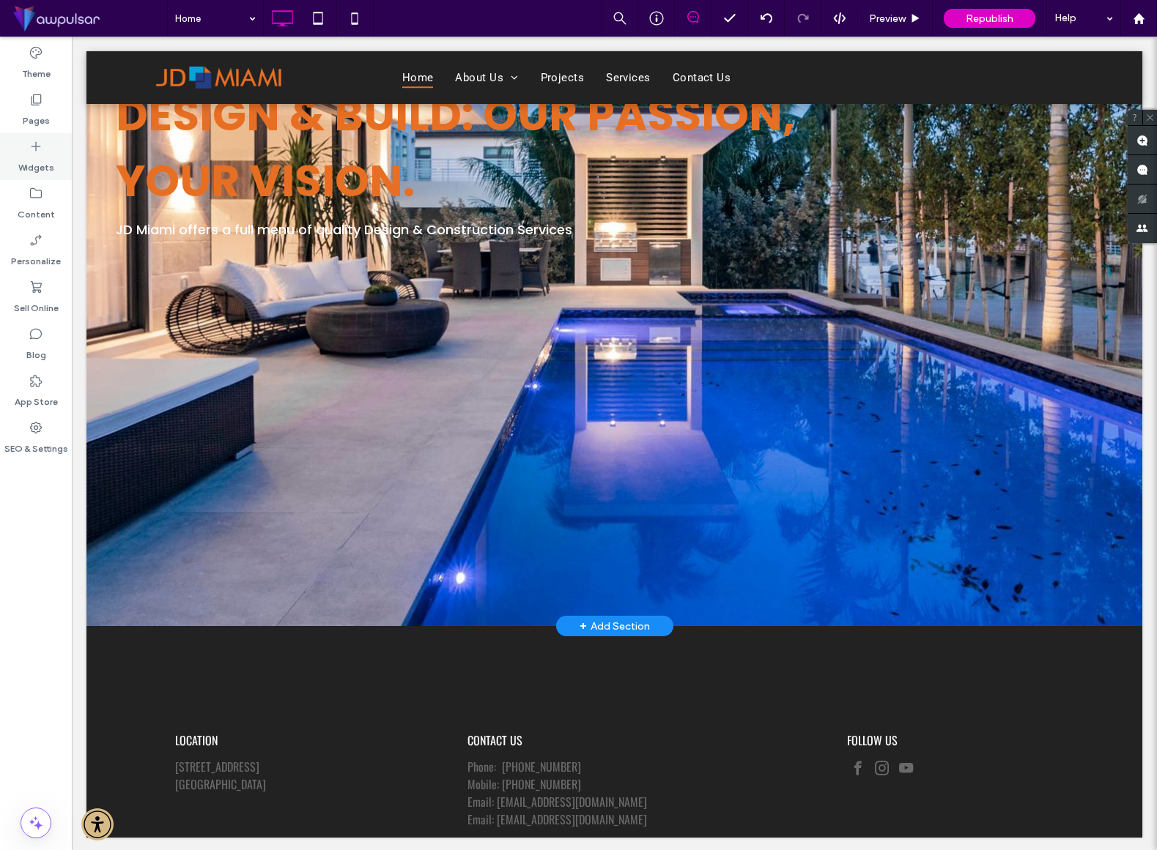
click at [38, 148] on icon at bounding box center [36, 146] width 15 height 15
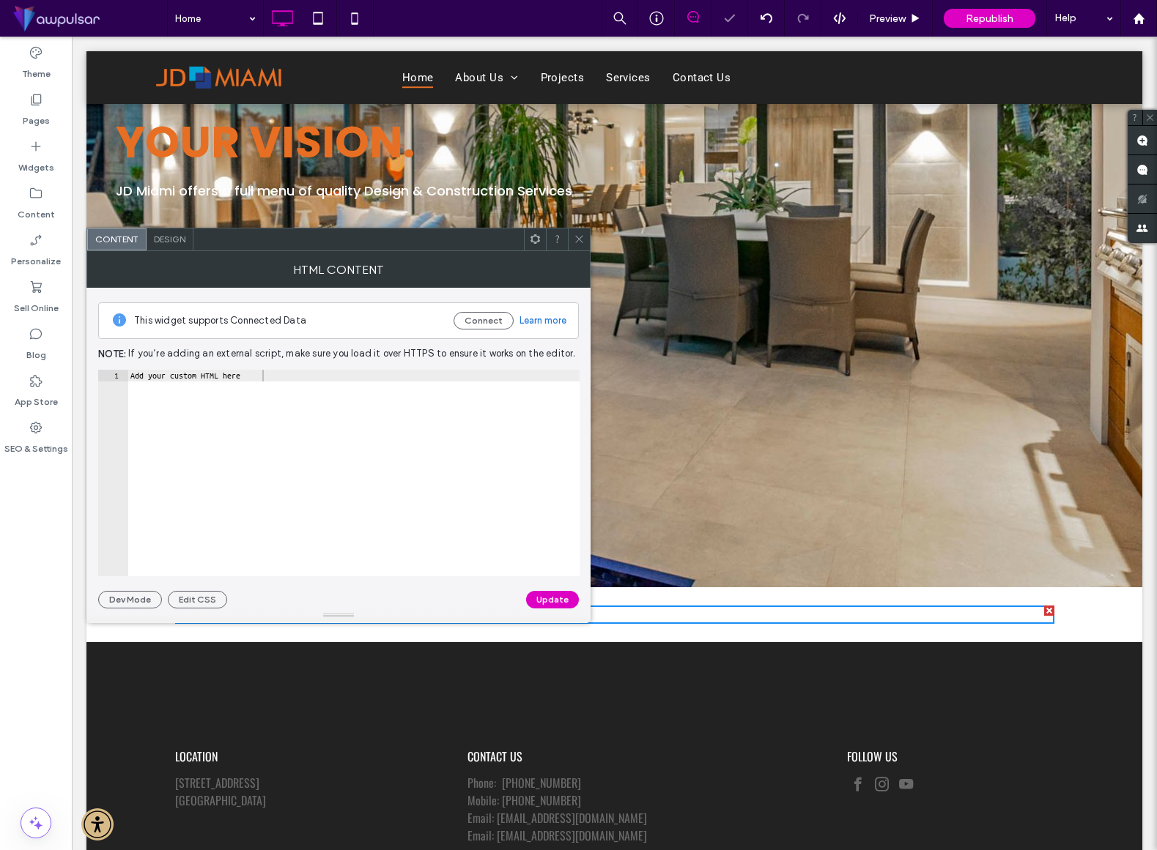
scroll to position [351, 0]
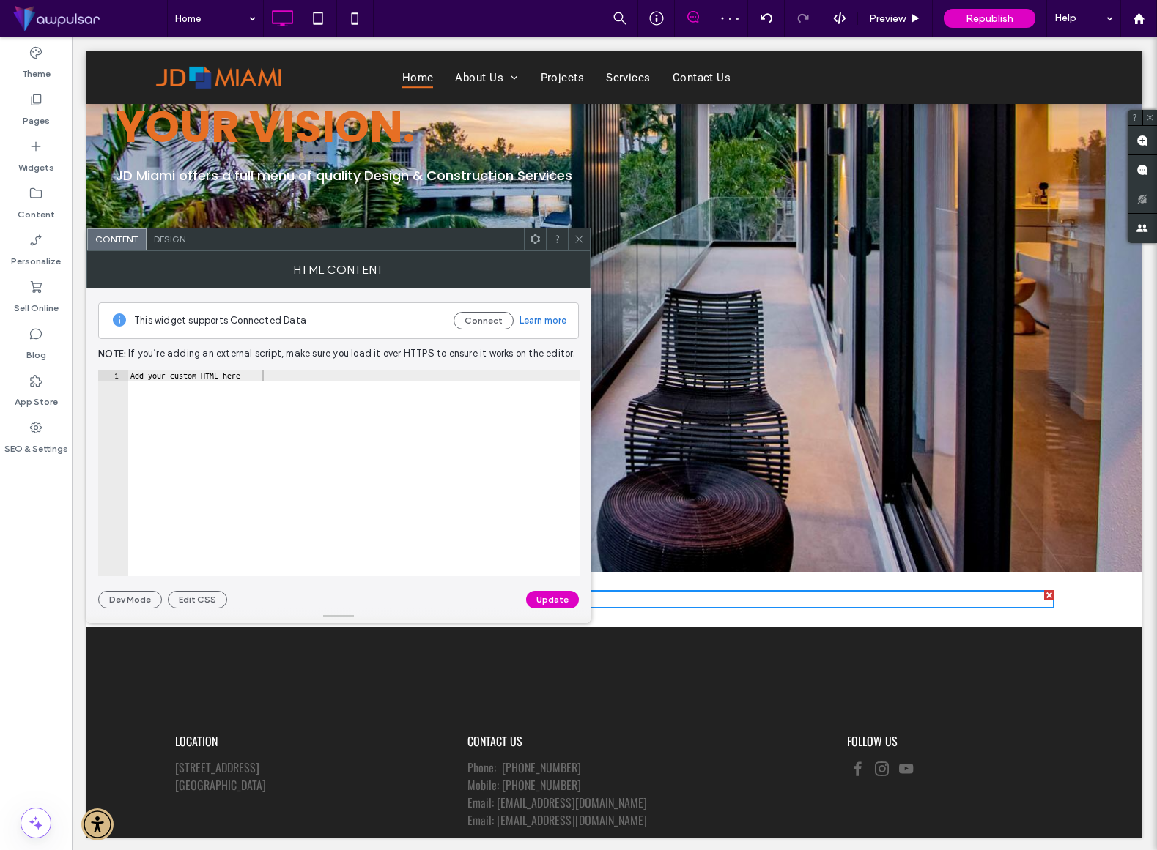
drag, startPoint x: 262, startPoint y: 209, endPoint x: 450, endPoint y: 1, distance: 281.1
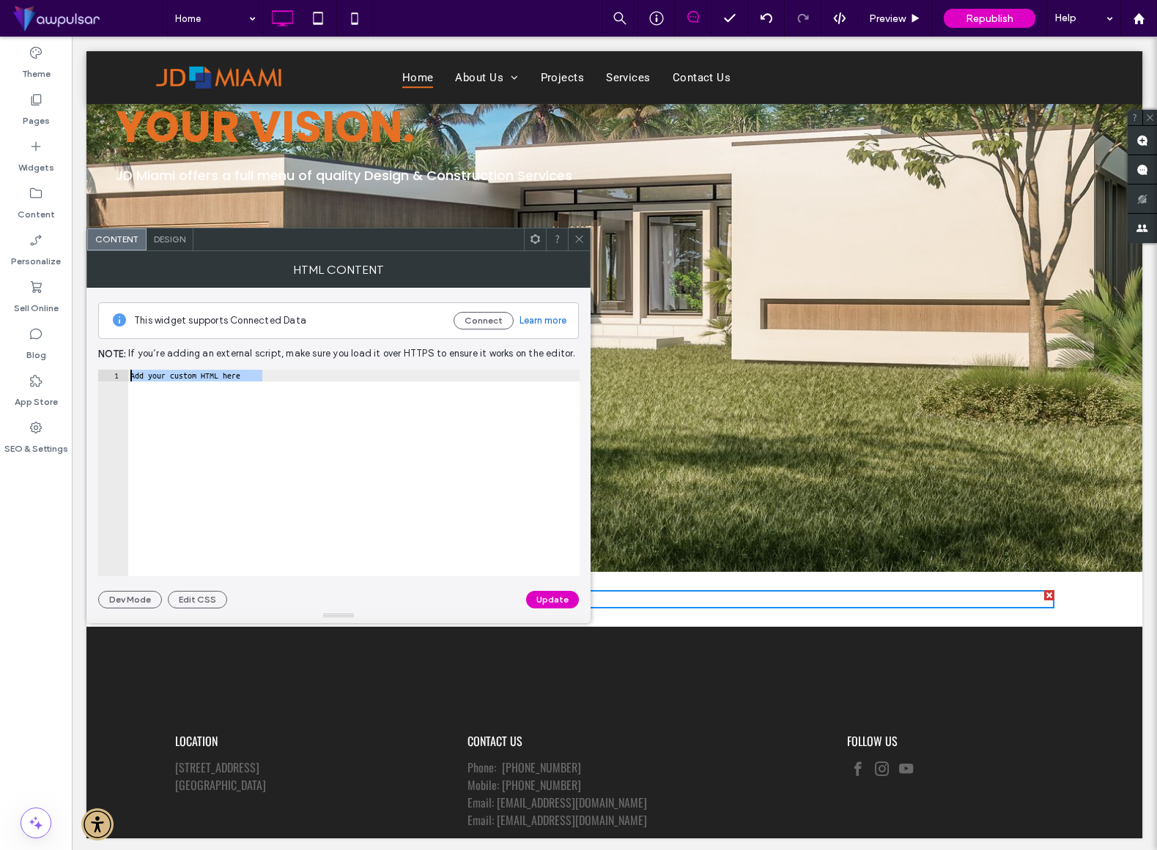
drag, startPoint x: 330, startPoint y: 387, endPoint x: 124, endPoint y: 371, distance: 207.1
click at [124, 371] on div "**********" at bounding box center [338, 473] width 481 height 207
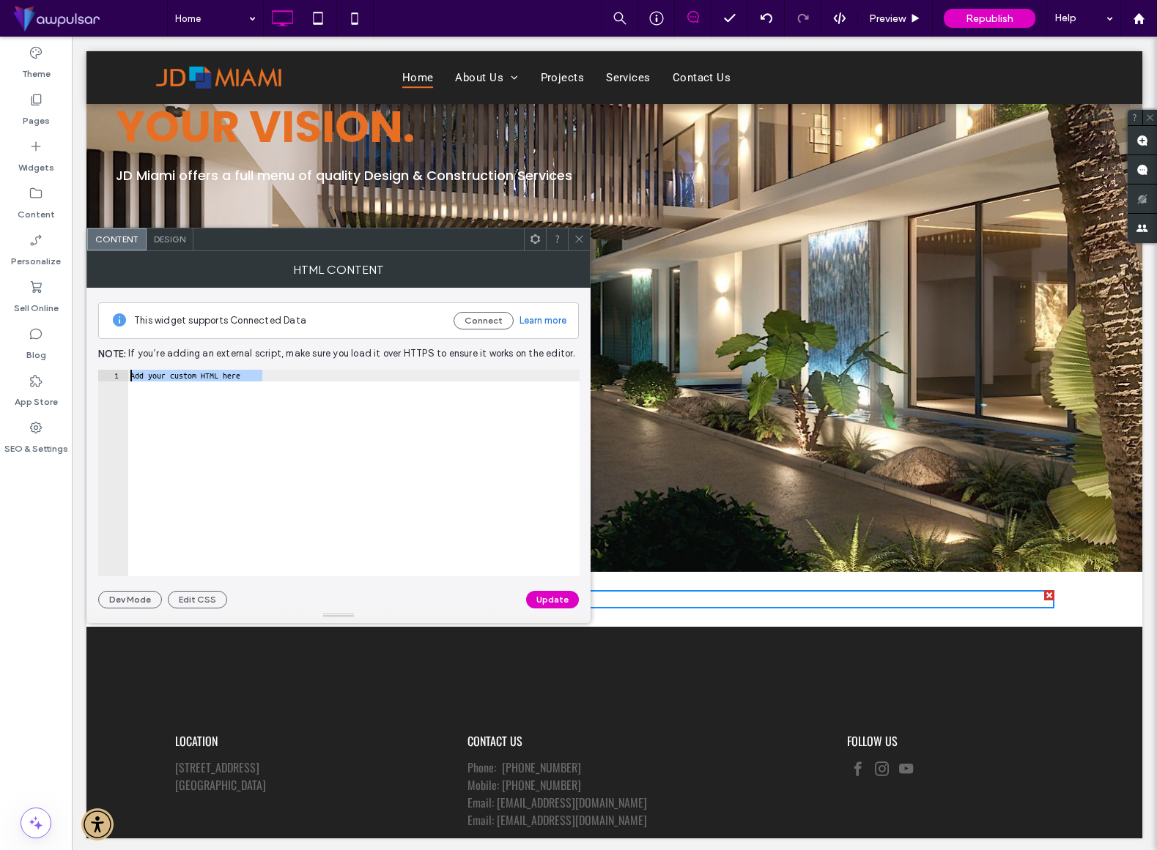
paste textarea "**********"
type textarea "**********"
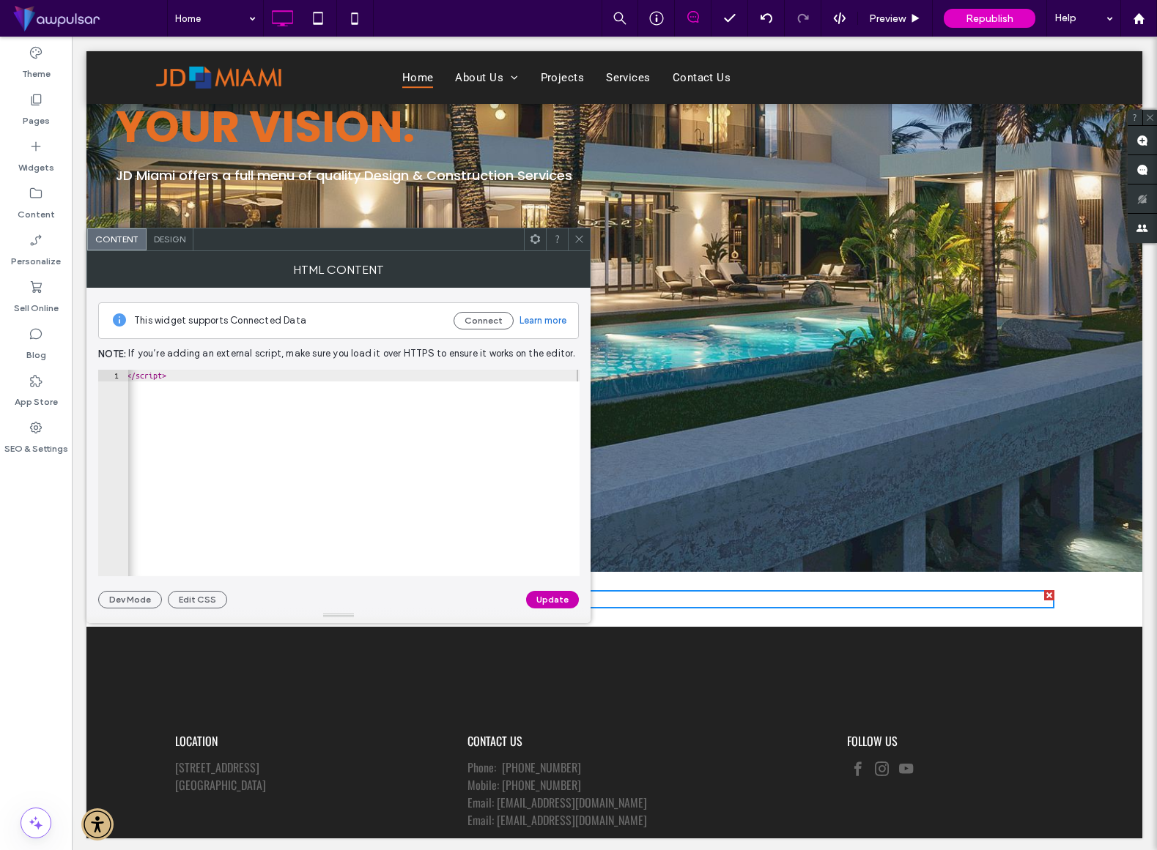
click at [548, 598] on button "Update" at bounding box center [552, 600] width 53 height 18
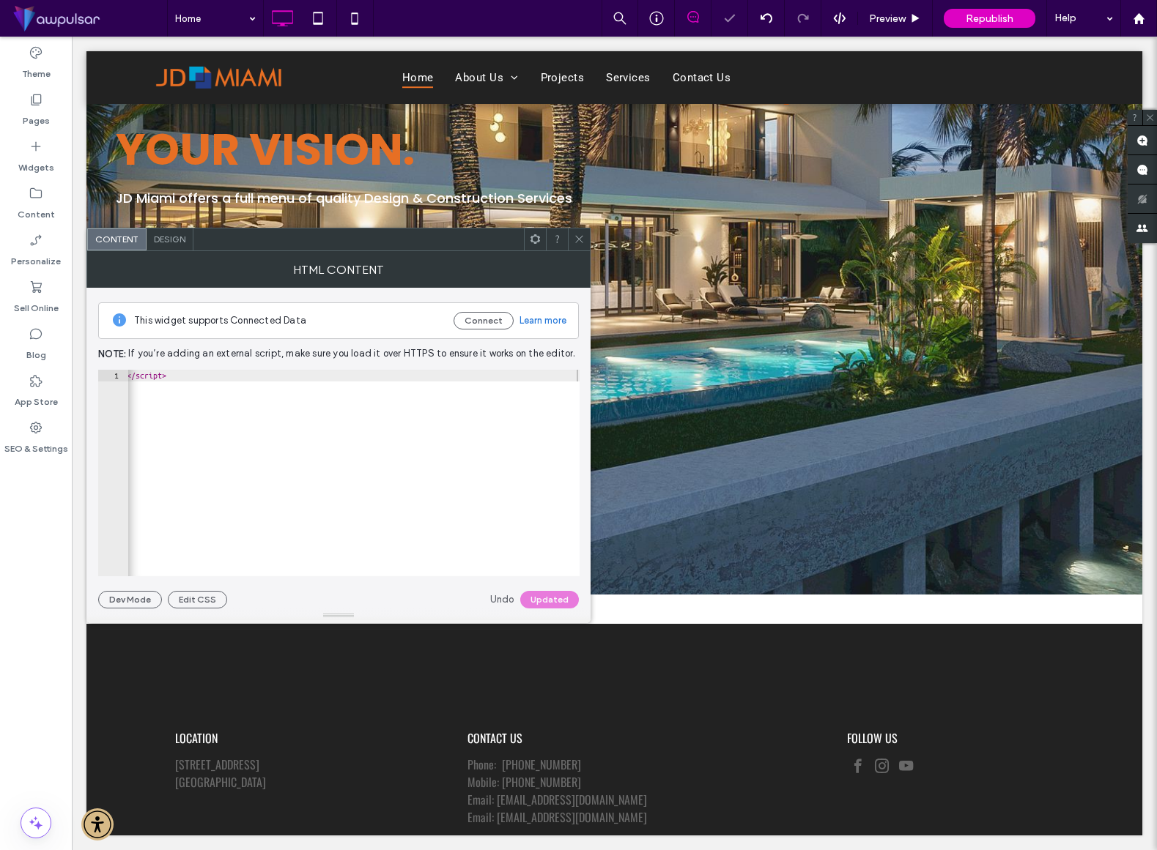
scroll to position [326, 0]
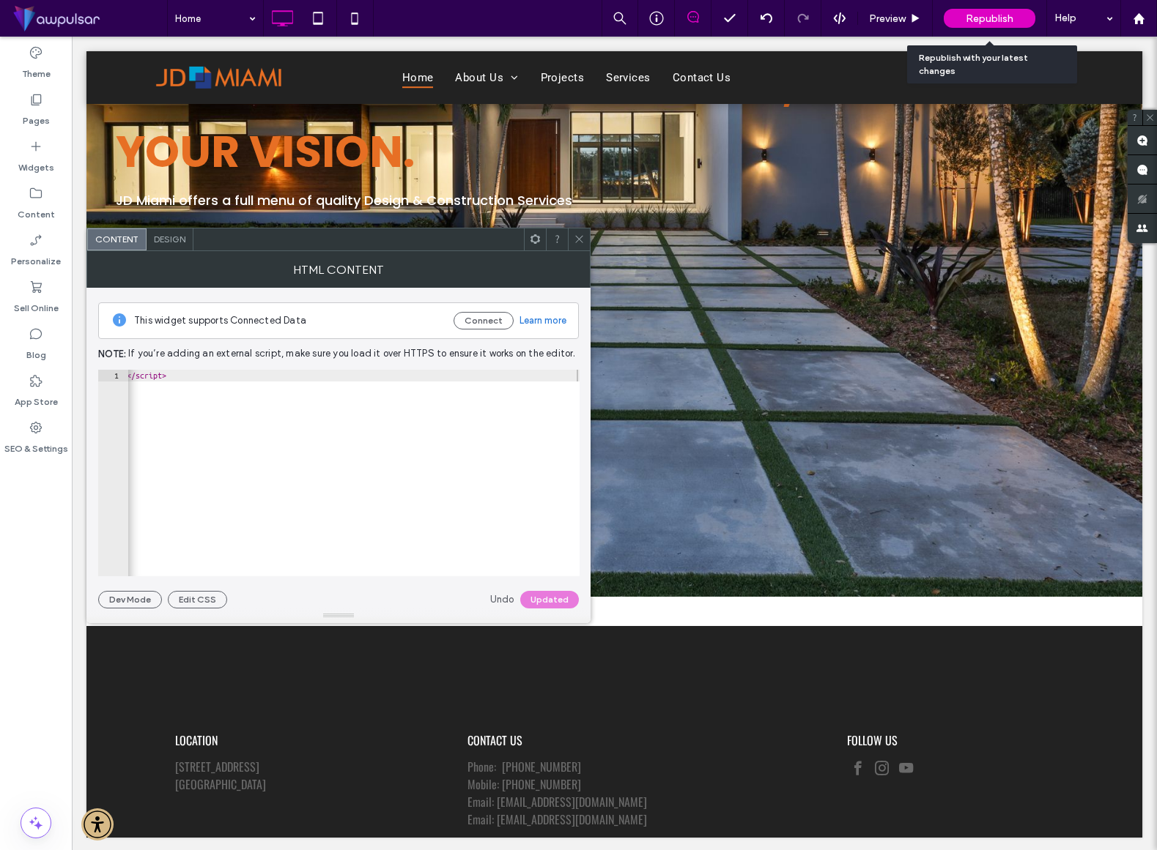
click at [985, 17] on span "Republish" at bounding box center [989, 18] width 48 height 12
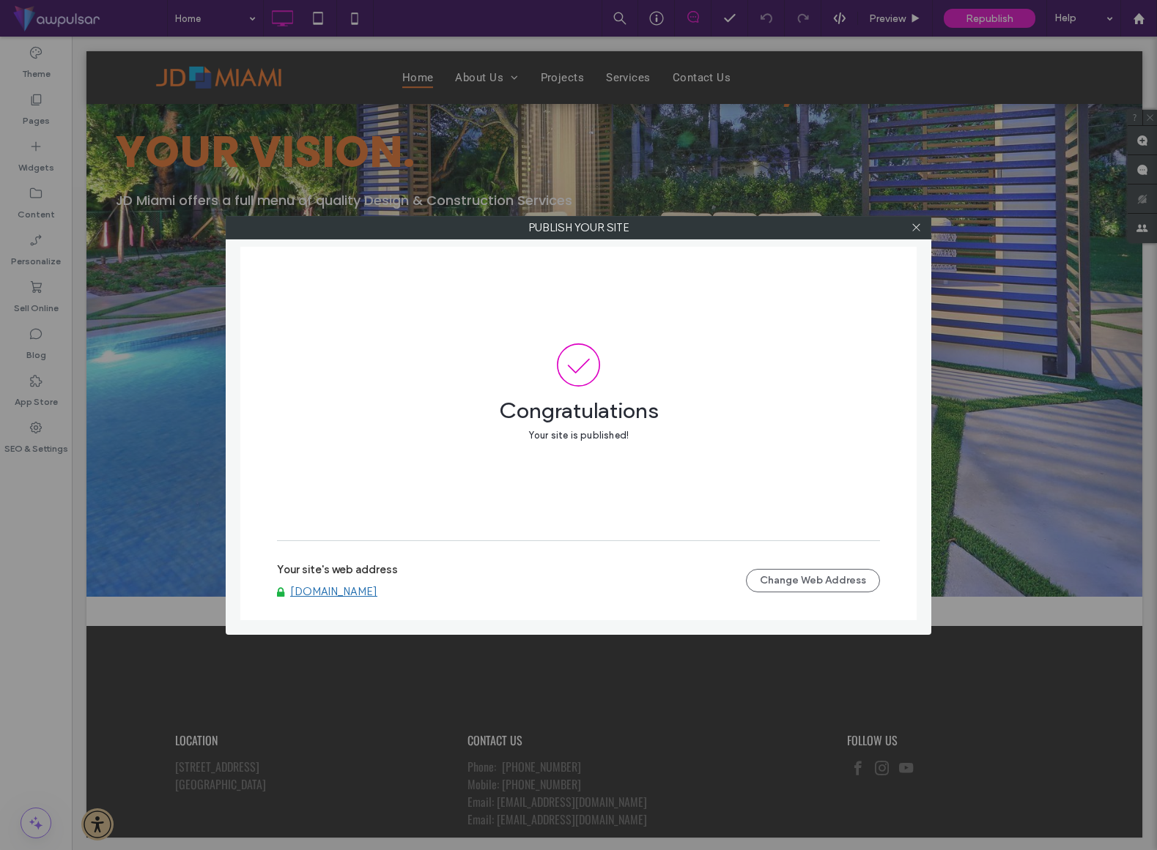
click at [348, 592] on link "[DOMAIN_NAME]" at bounding box center [333, 591] width 87 height 13
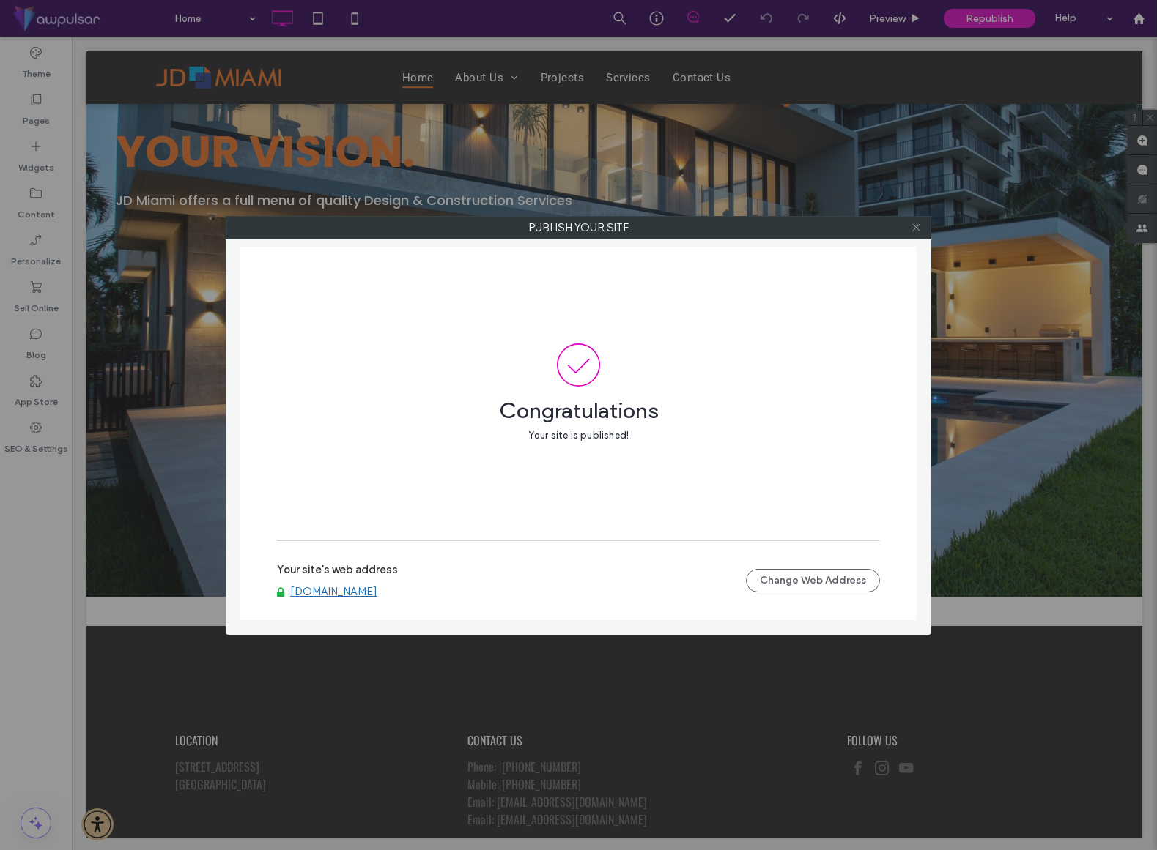
click at [913, 228] on icon at bounding box center [915, 227] width 11 height 11
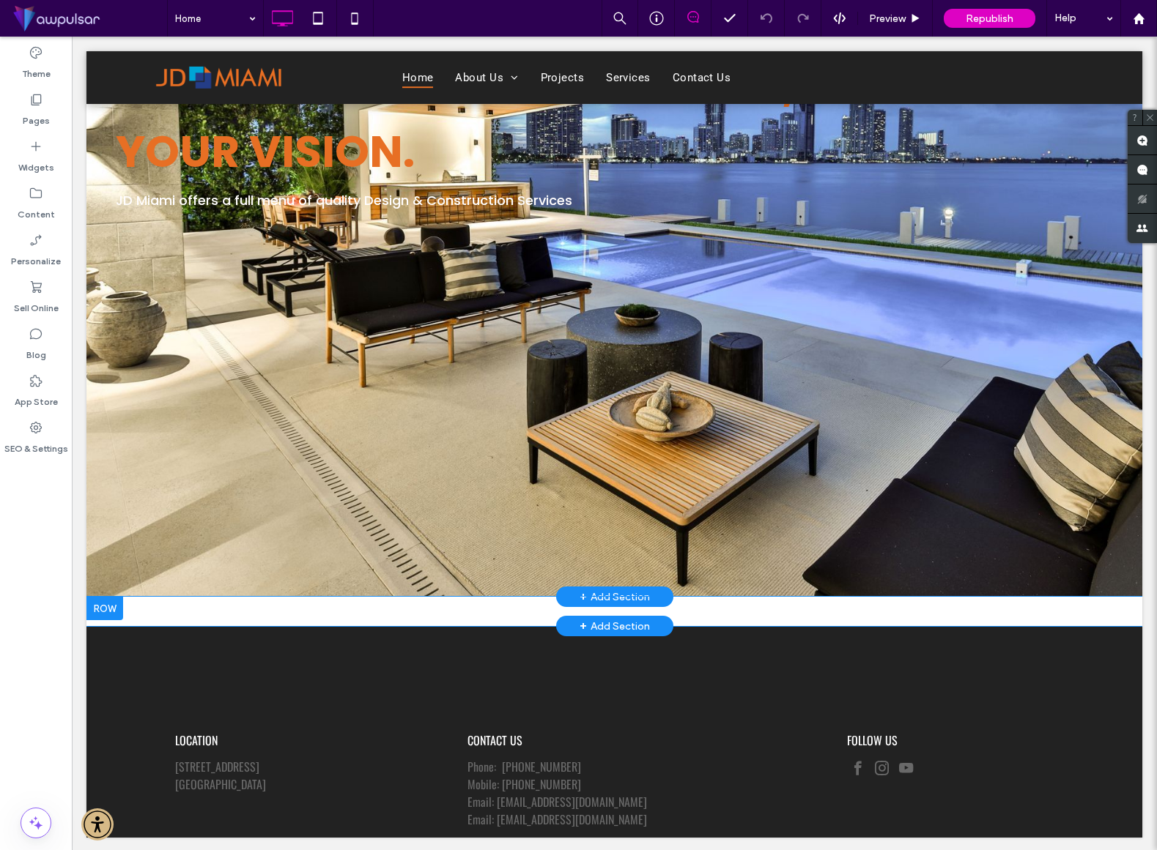
click at [239, 609] on div "Click To Paste Click To Paste" at bounding box center [614, 611] width 879 height 7
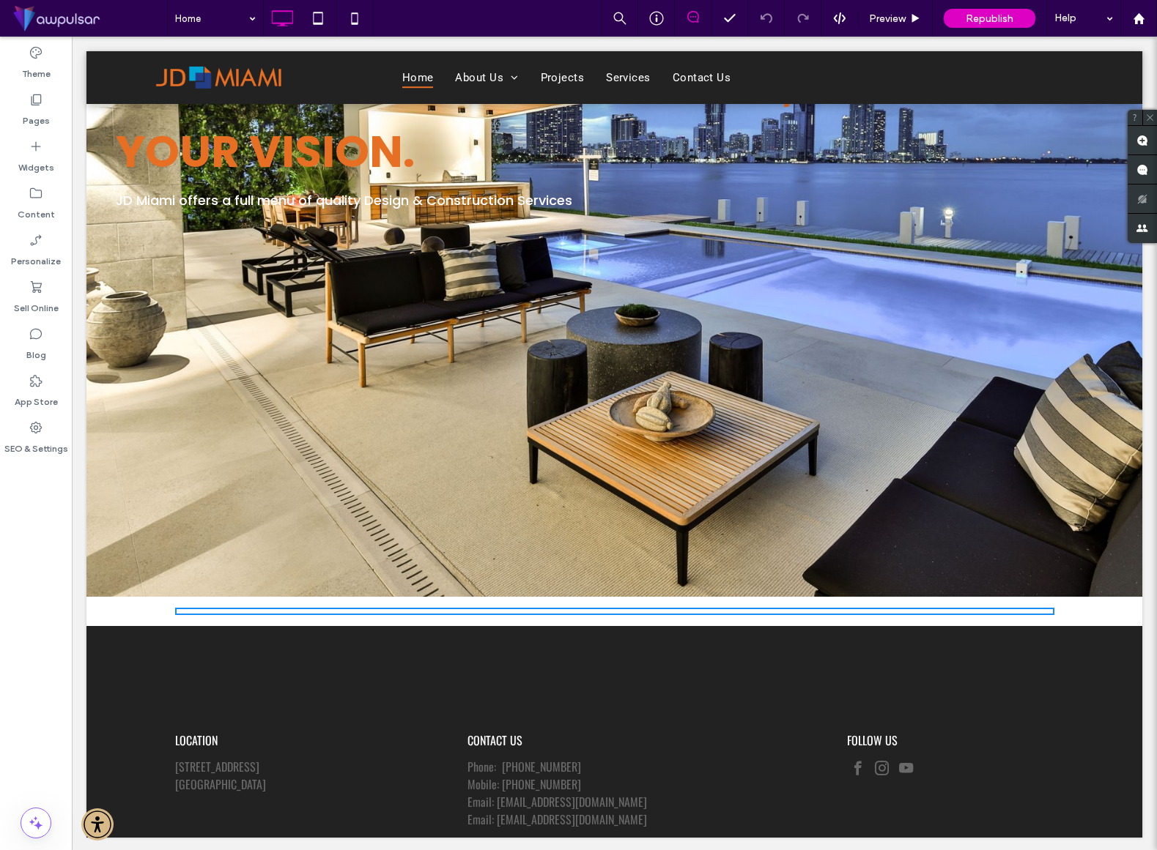
scroll to position [319, 0]
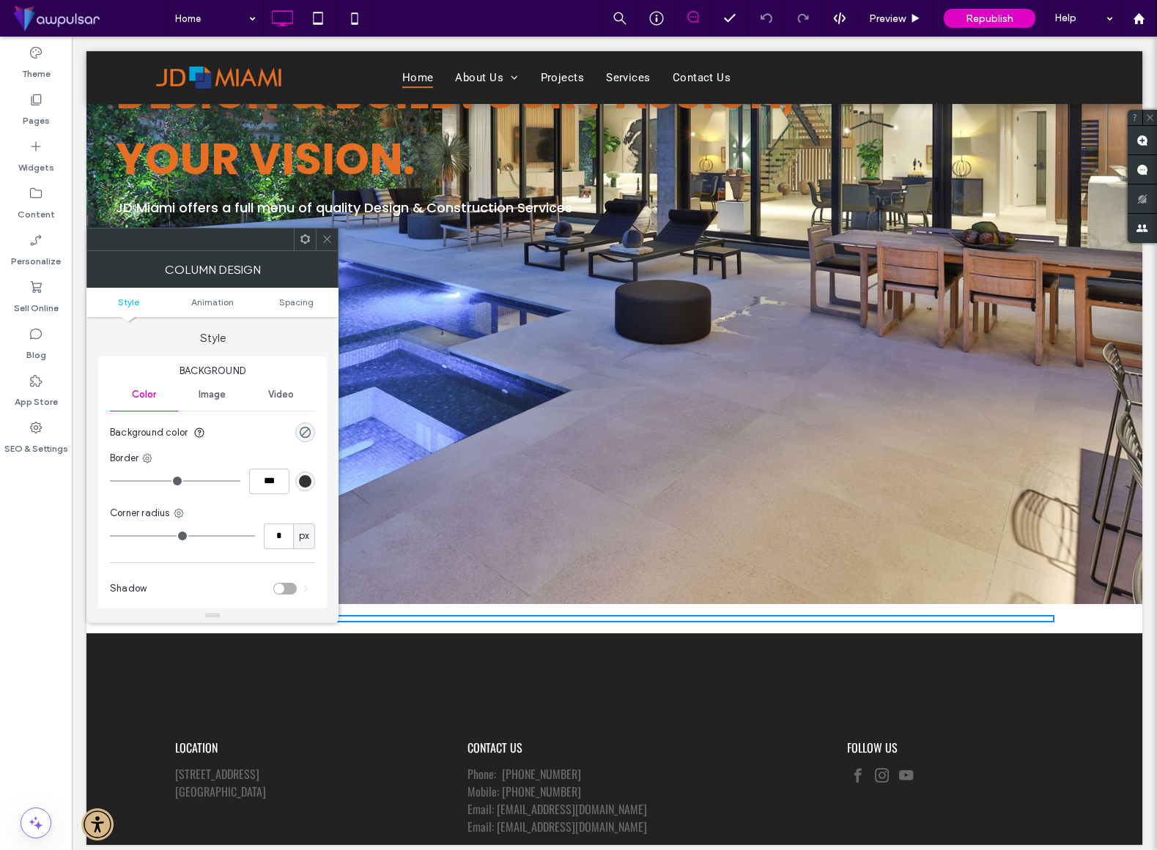
click at [327, 242] on icon at bounding box center [327, 239] width 11 height 11
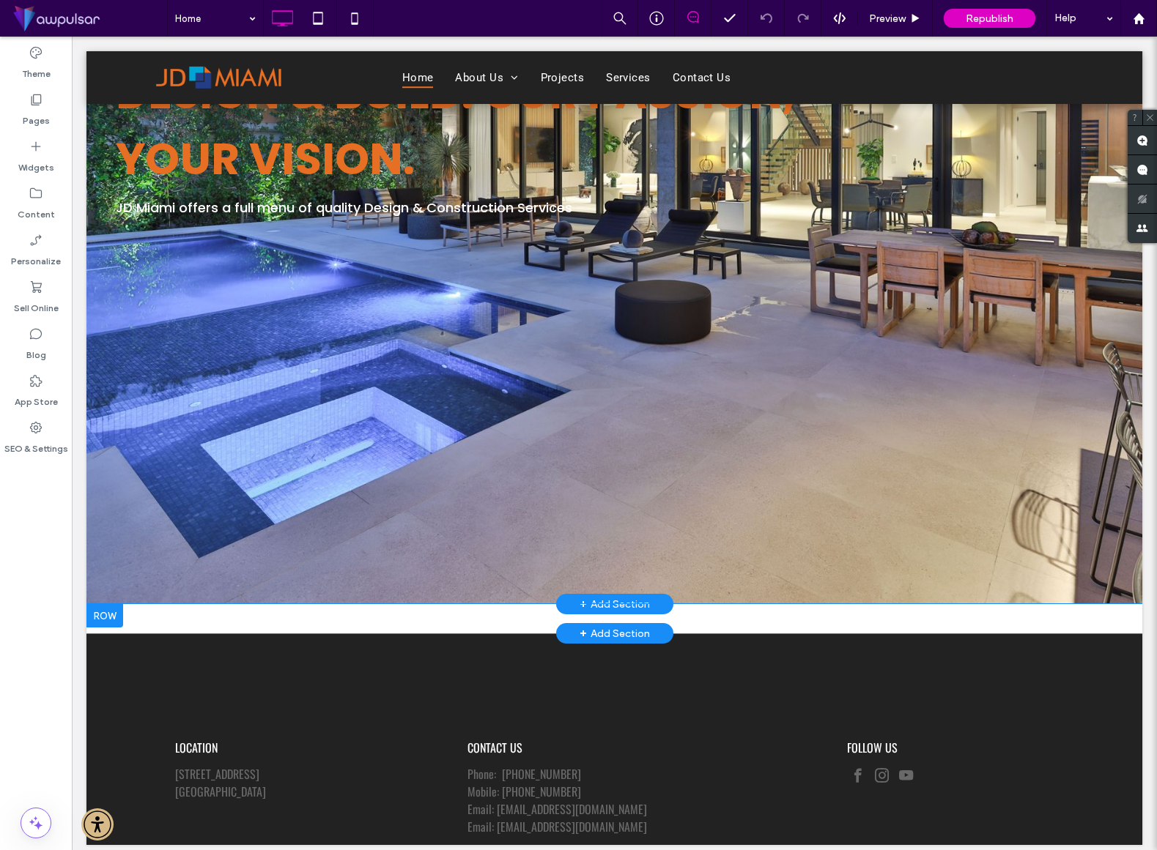
click at [97, 608] on div at bounding box center [104, 615] width 37 height 23
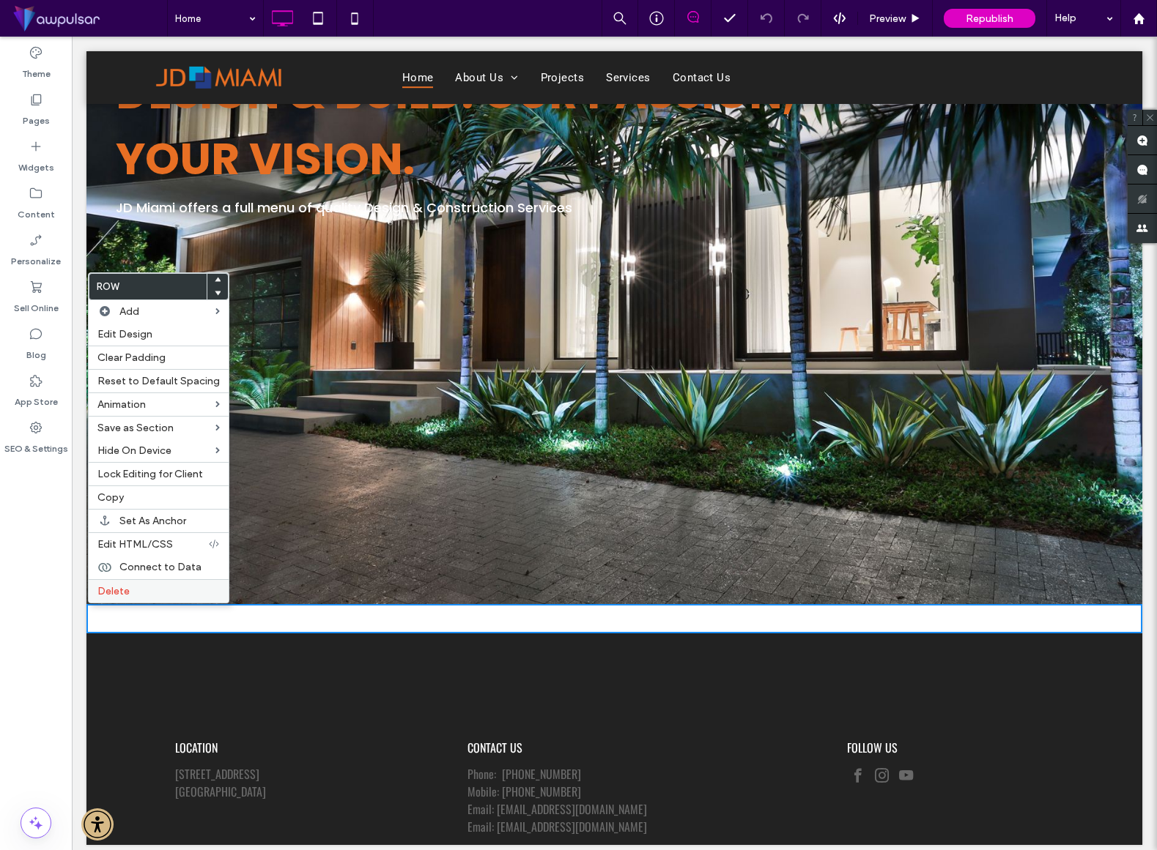
click at [134, 593] on label "Delete" at bounding box center [158, 591] width 122 height 12
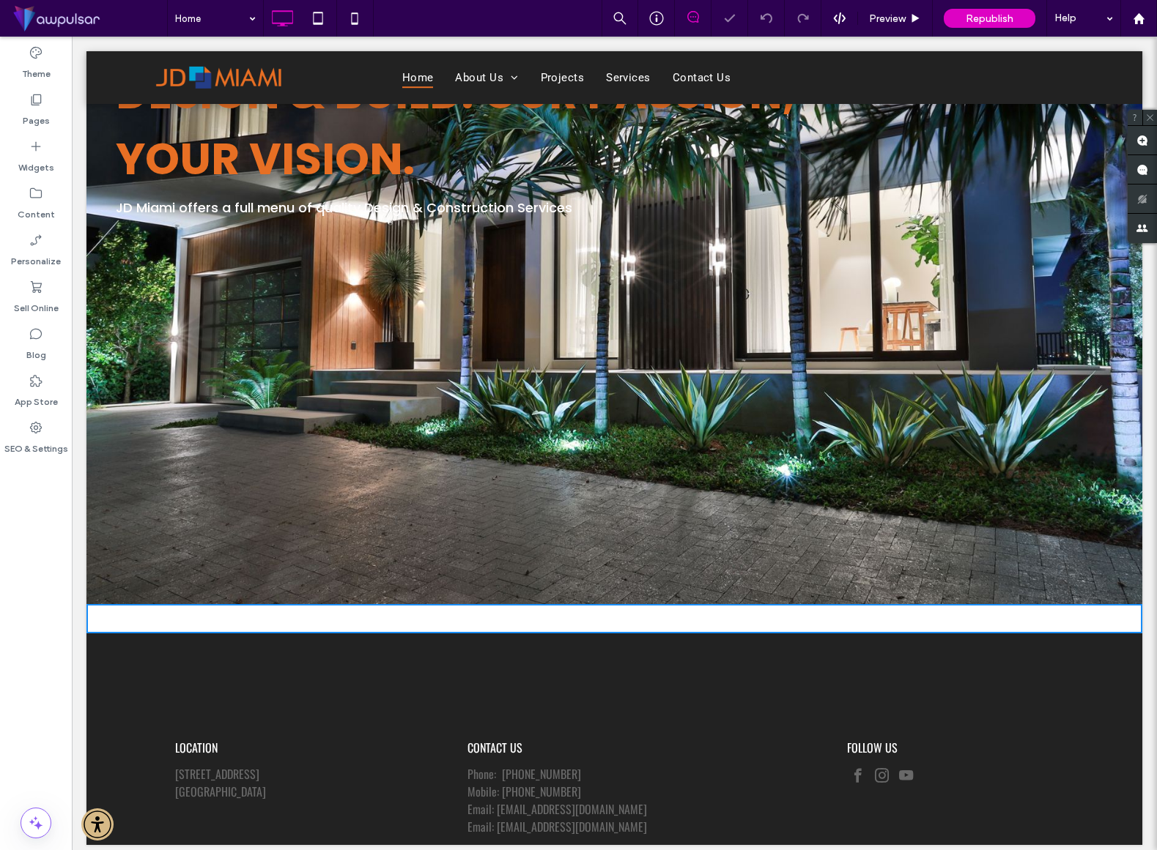
scroll to position [297, 0]
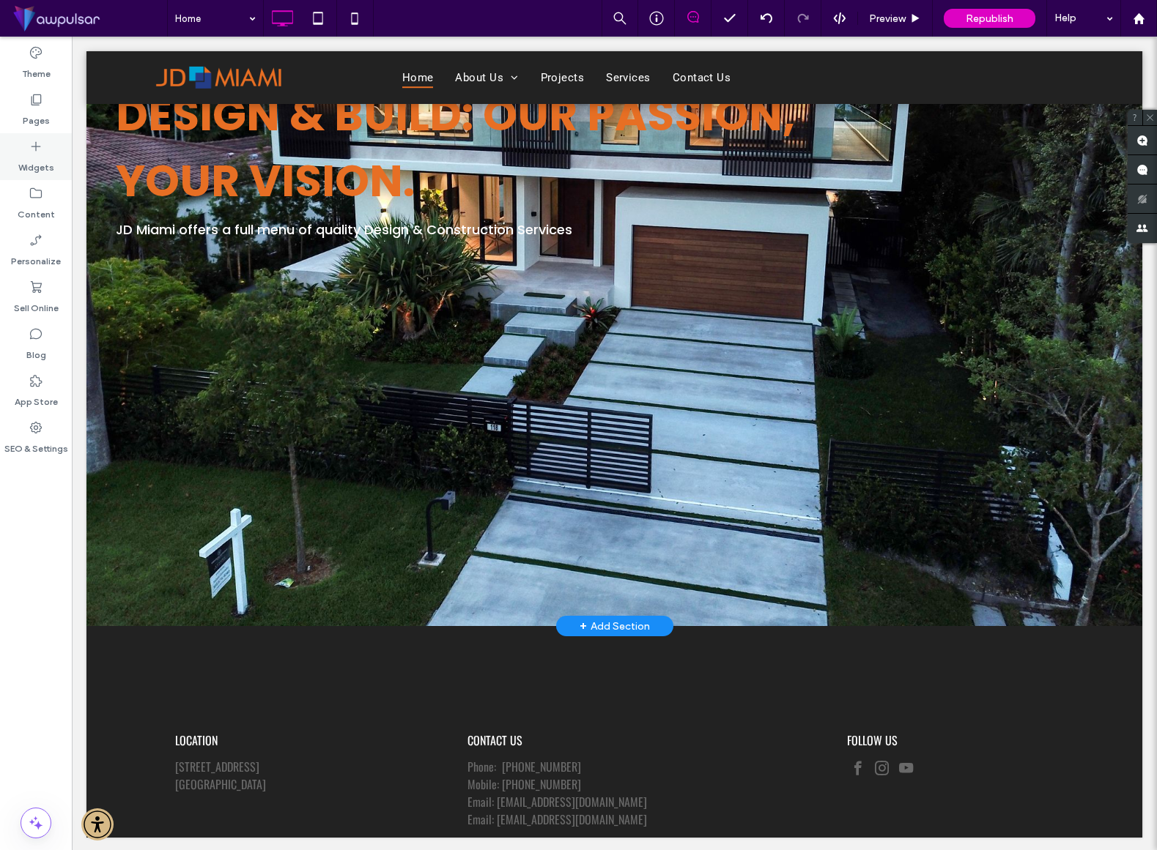
click at [39, 154] on label "Widgets" at bounding box center [36, 164] width 36 height 21
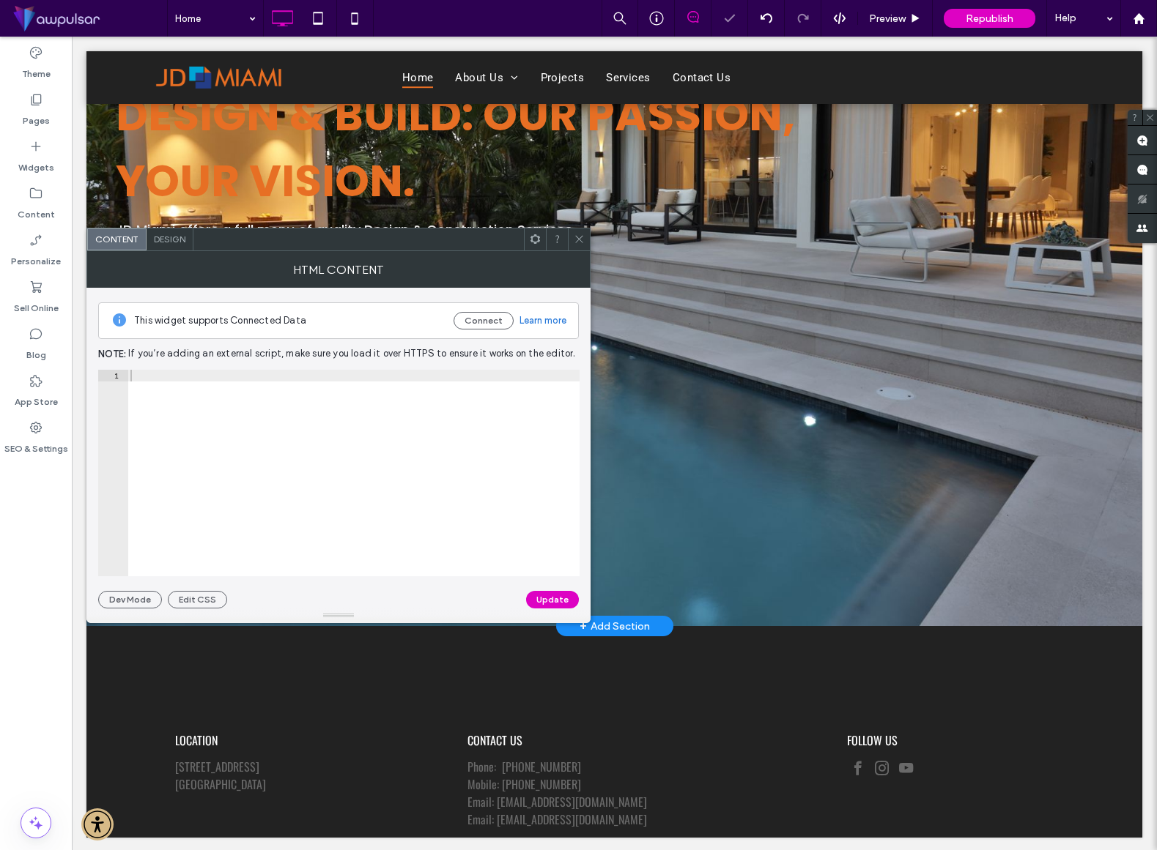
scroll to position [223, 0]
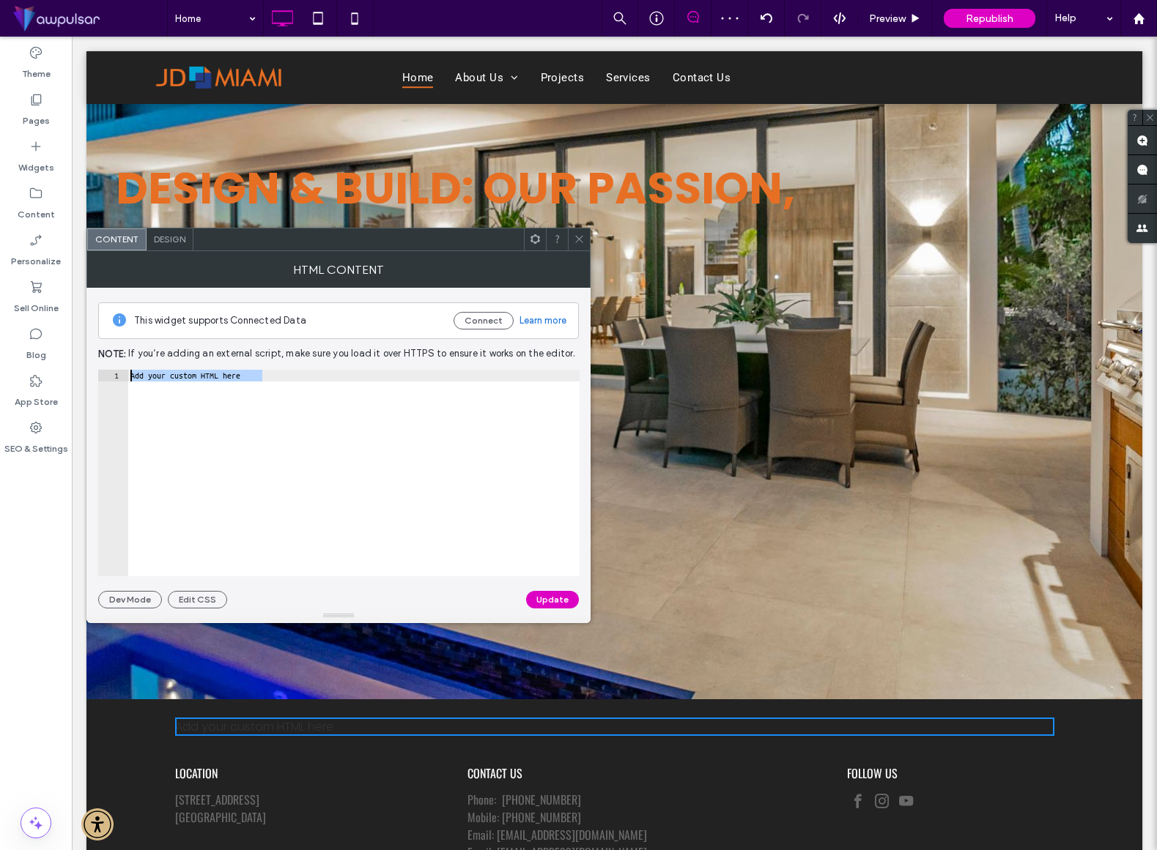
drag, startPoint x: 296, startPoint y: 375, endPoint x: 120, endPoint y: 376, distance: 175.8
click at [120, 376] on div "**********" at bounding box center [338, 473] width 481 height 207
paste textarea "**********"
type textarea "**********"
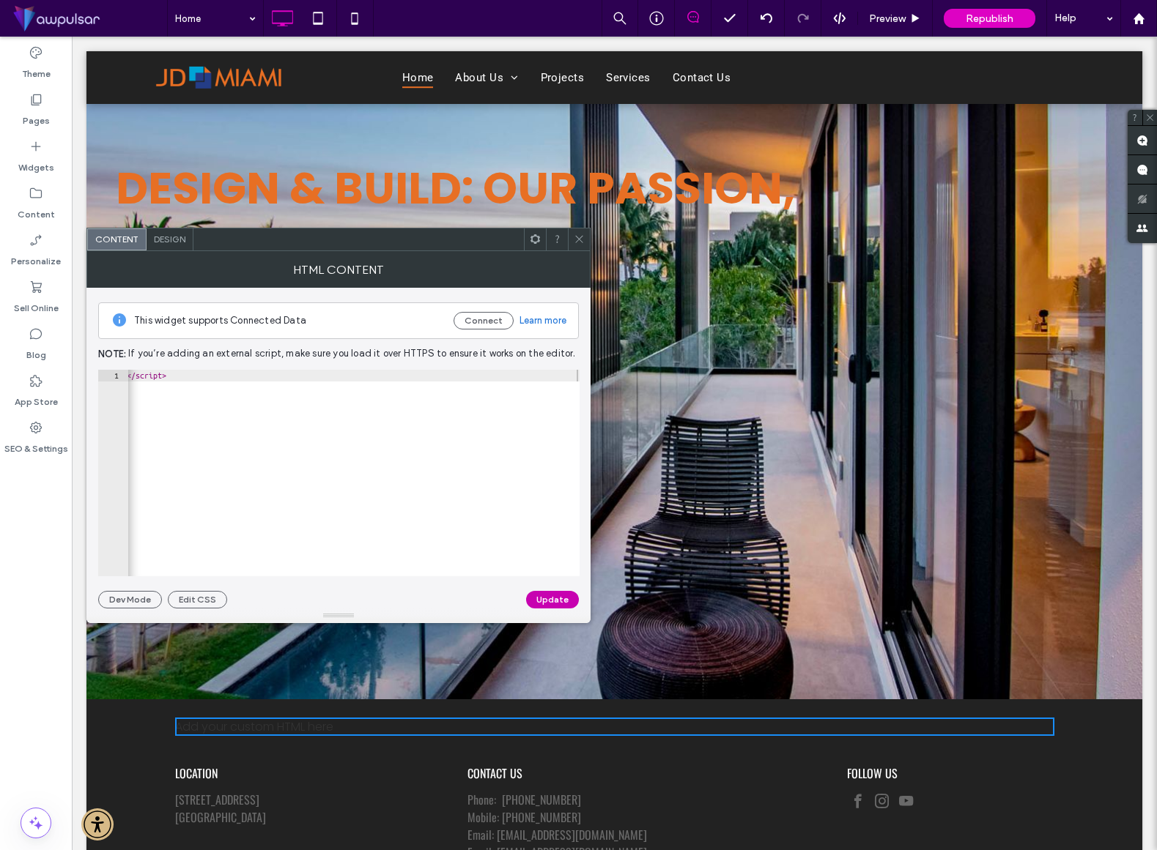
click at [544, 597] on button "Update" at bounding box center [552, 600] width 53 height 18
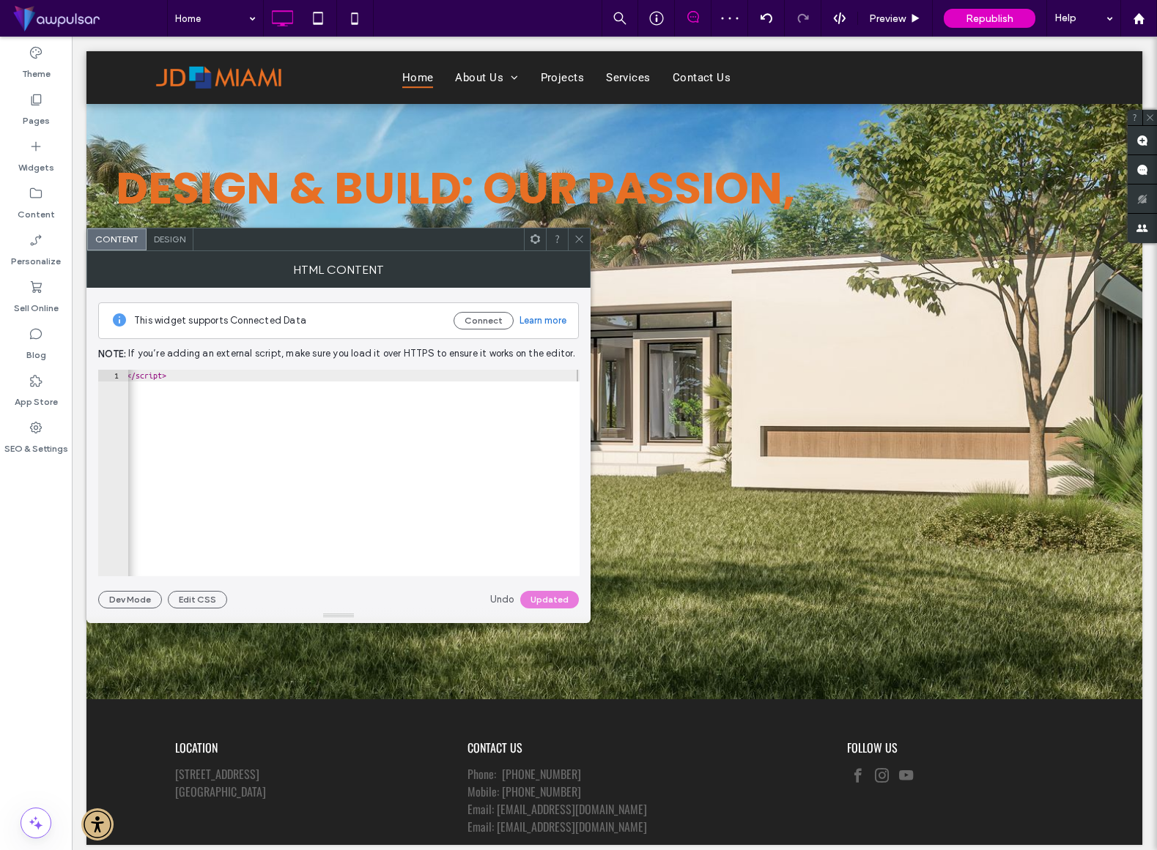
click at [579, 233] on span at bounding box center [579, 240] width 11 height 22
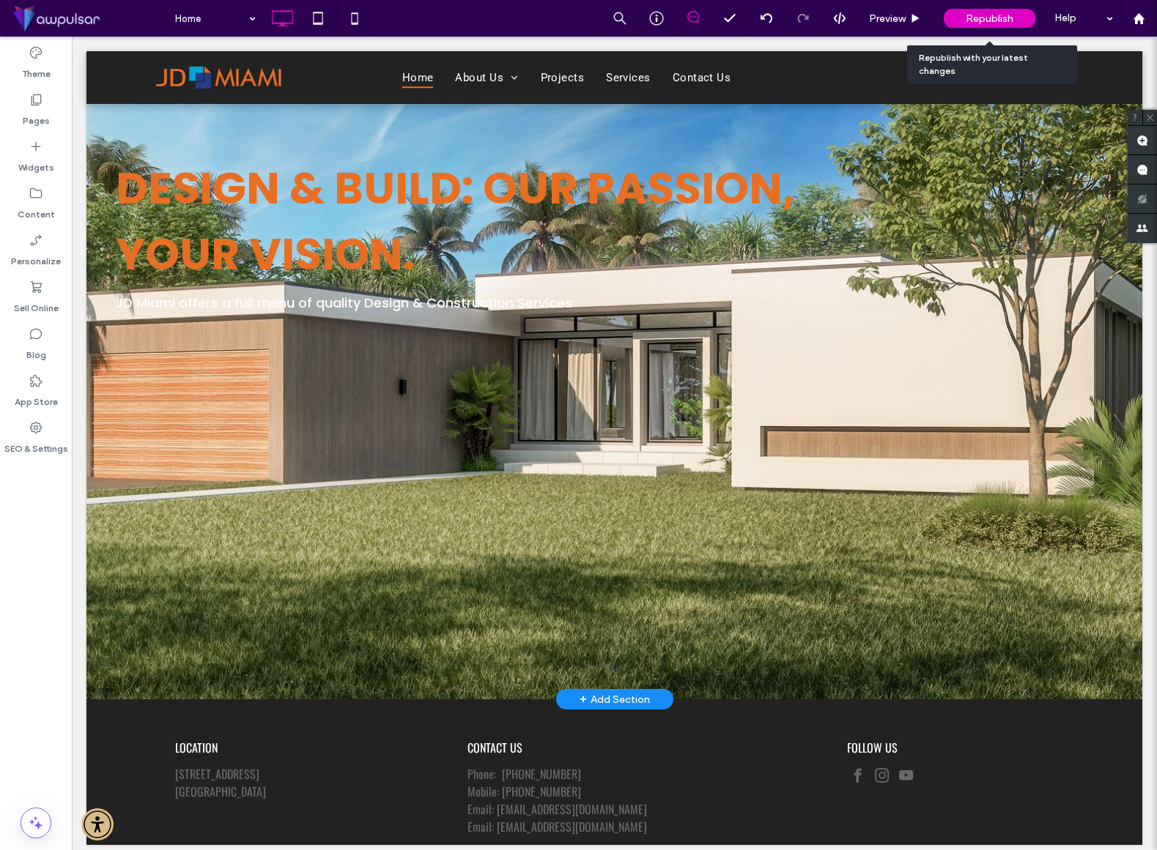
click at [984, 15] on span "Republish" at bounding box center [989, 18] width 48 height 12
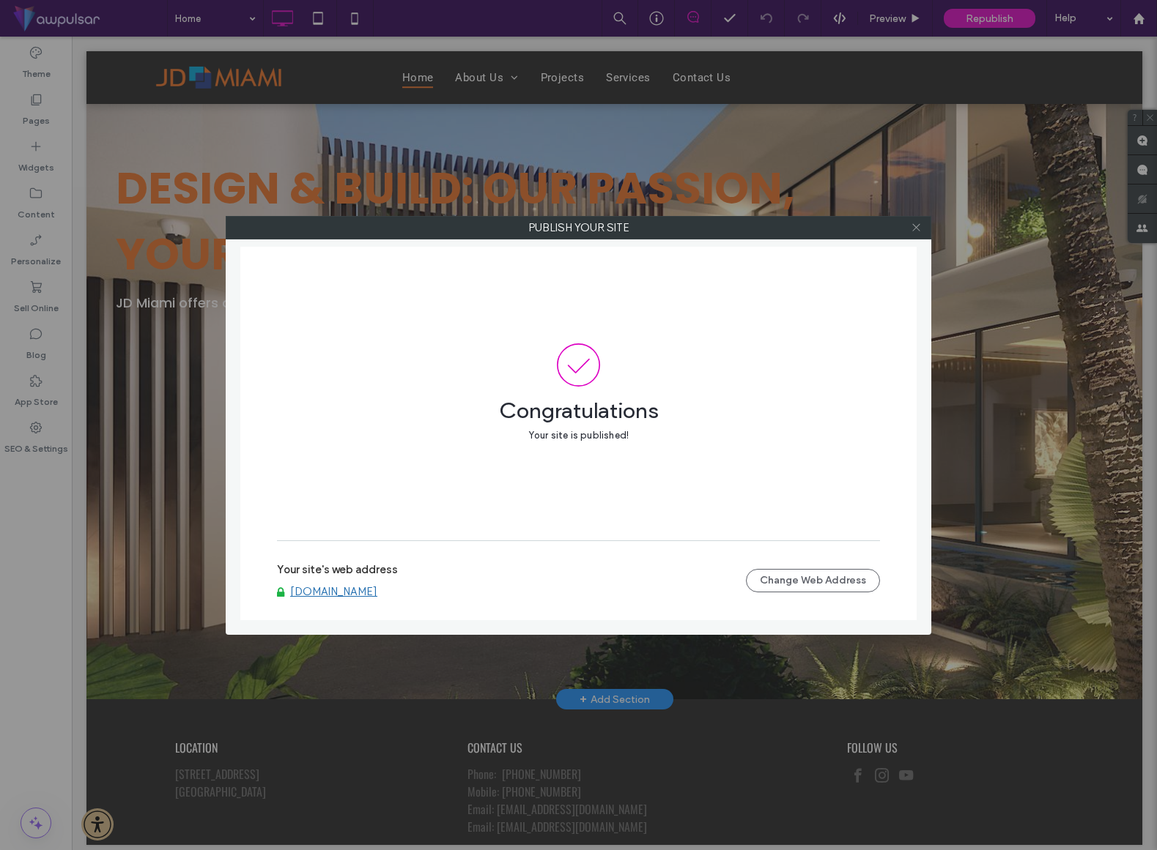
click at [918, 231] on icon at bounding box center [915, 227] width 11 height 11
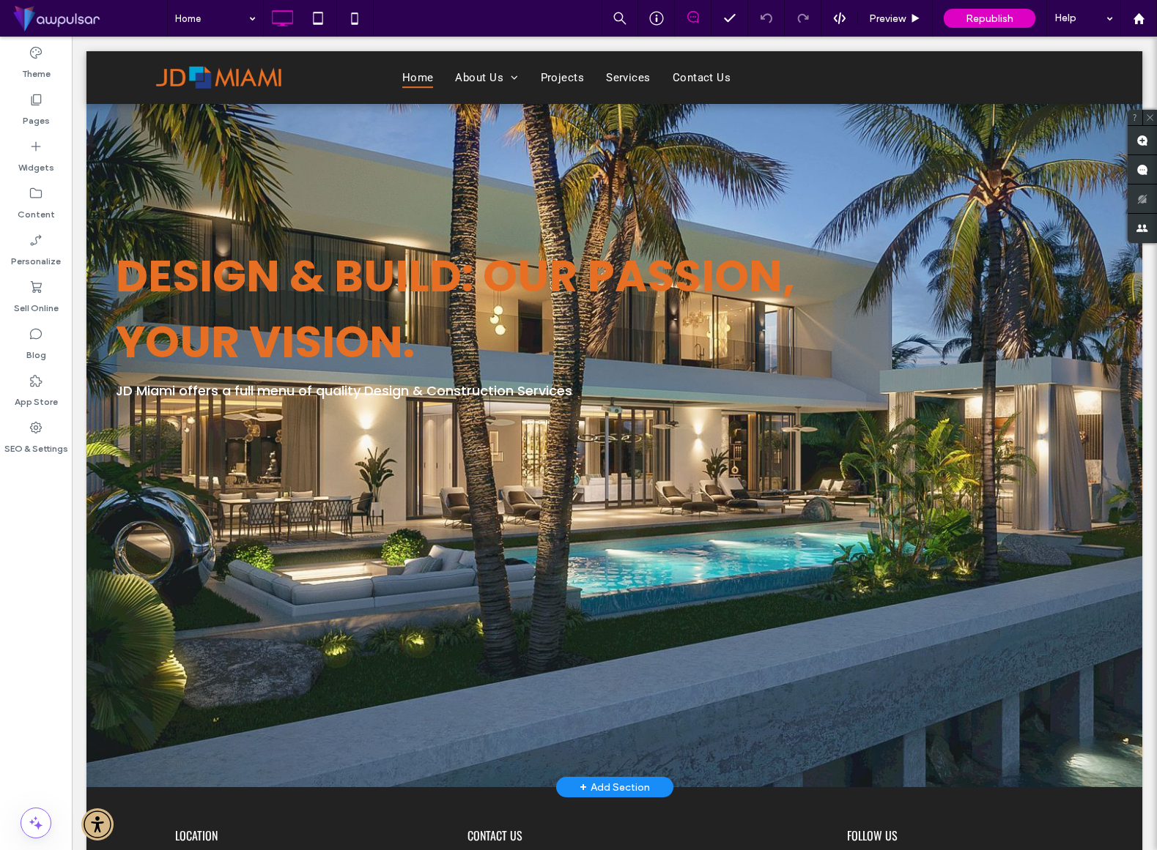
scroll to position [231, 0]
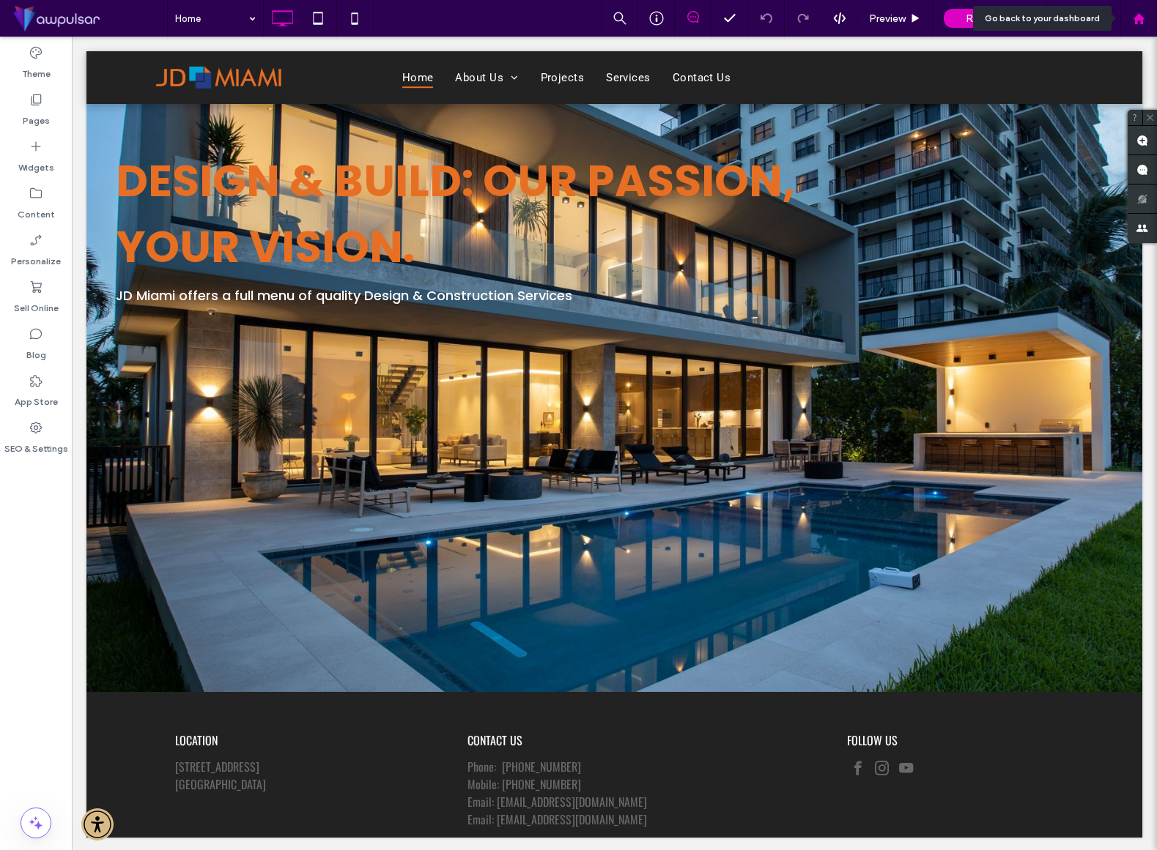
click at [1138, 17] on use at bounding box center [1137, 17] width 11 height 11
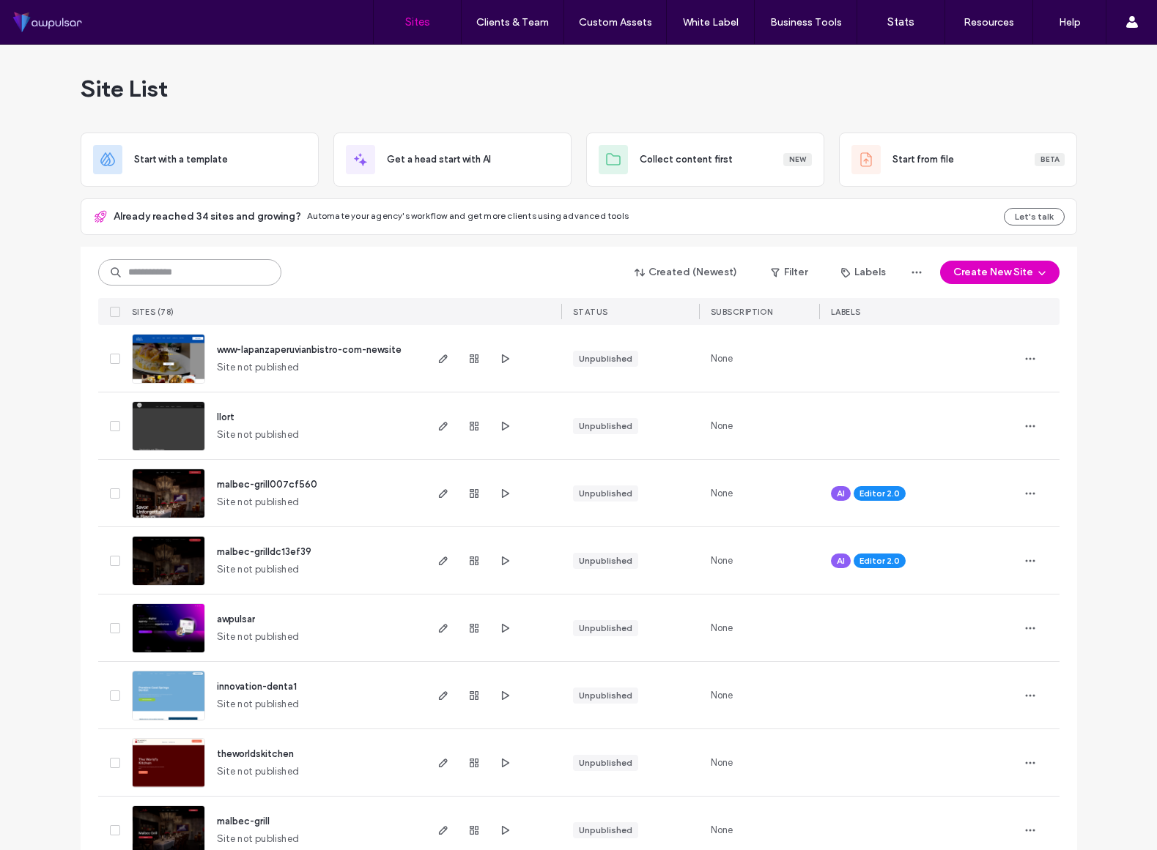
click at [160, 267] on input at bounding box center [189, 272] width 183 height 26
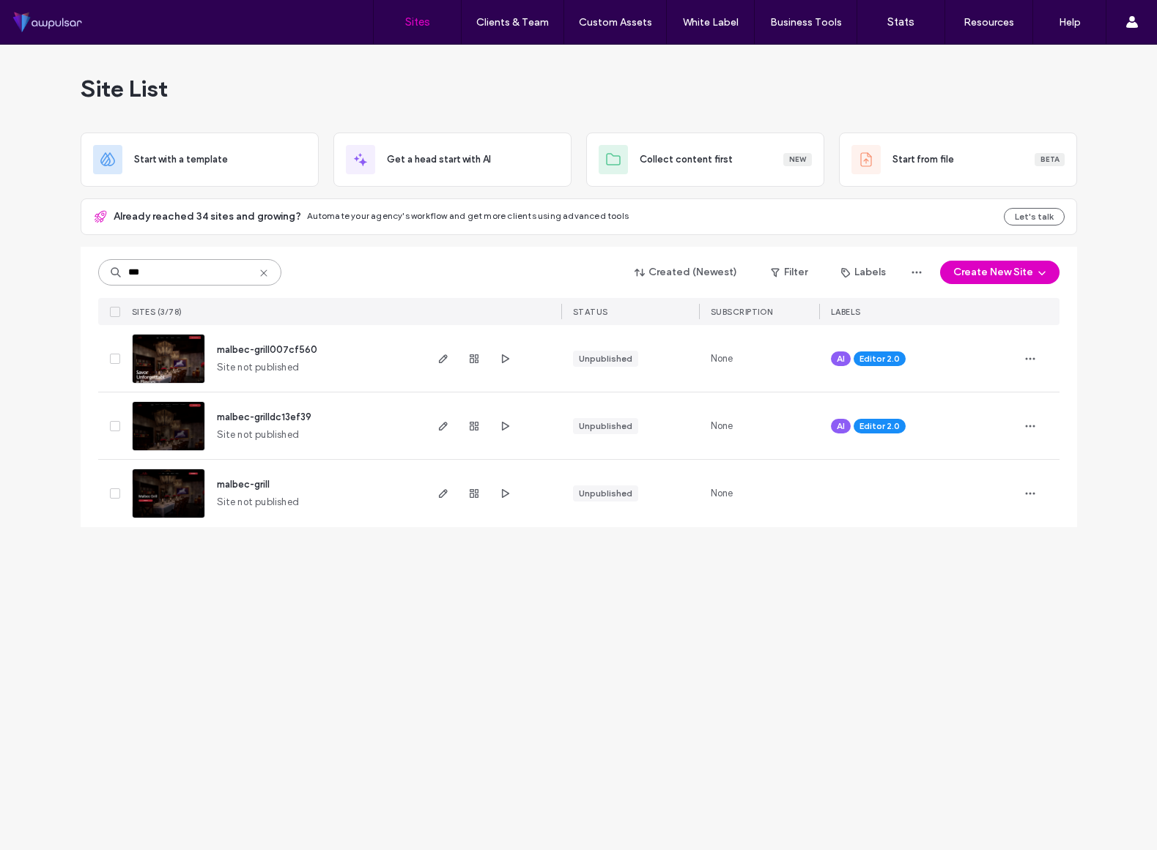
type input "***"
click at [154, 491] on img at bounding box center [169, 520] width 72 height 100
